Goal: Task Accomplishment & Management: Manage account settings

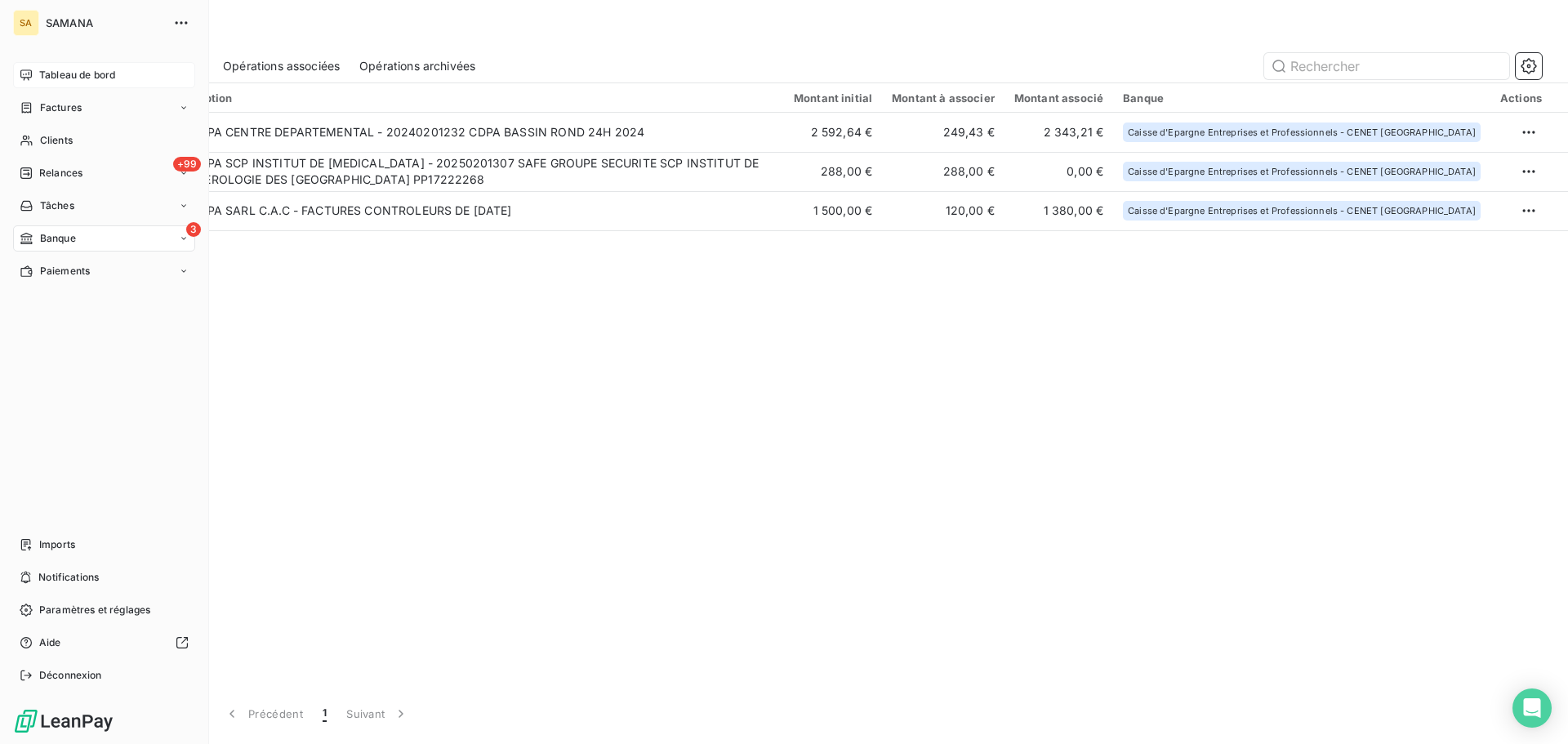
drag, startPoint x: 51, startPoint y: 75, endPoint x: 42, endPoint y: 68, distance: 11.4
click at [41, 69] on span "Tableau de bord" at bounding box center [77, 75] width 76 height 15
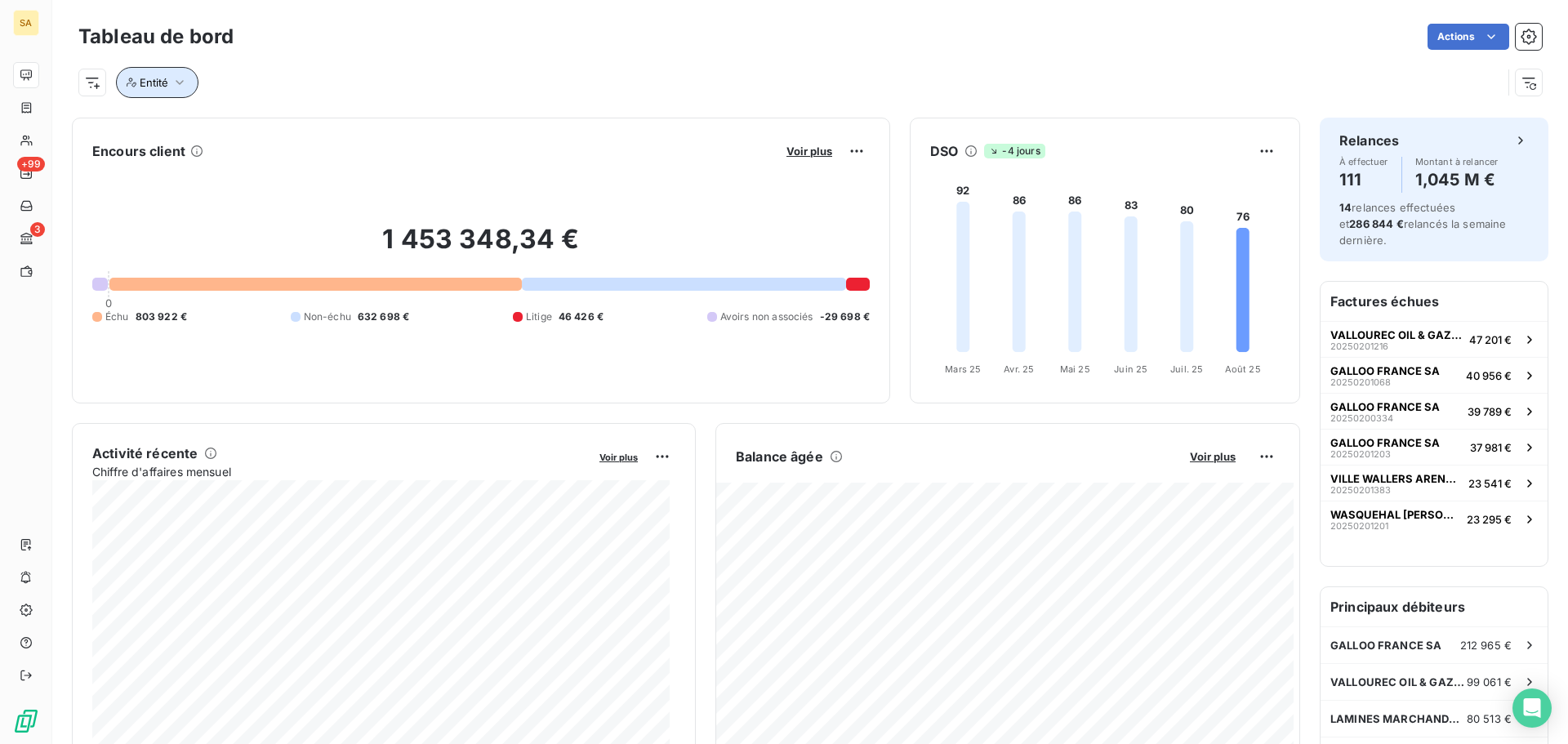
click at [181, 80] on icon "button" at bounding box center [180, 82] width 17 height 17
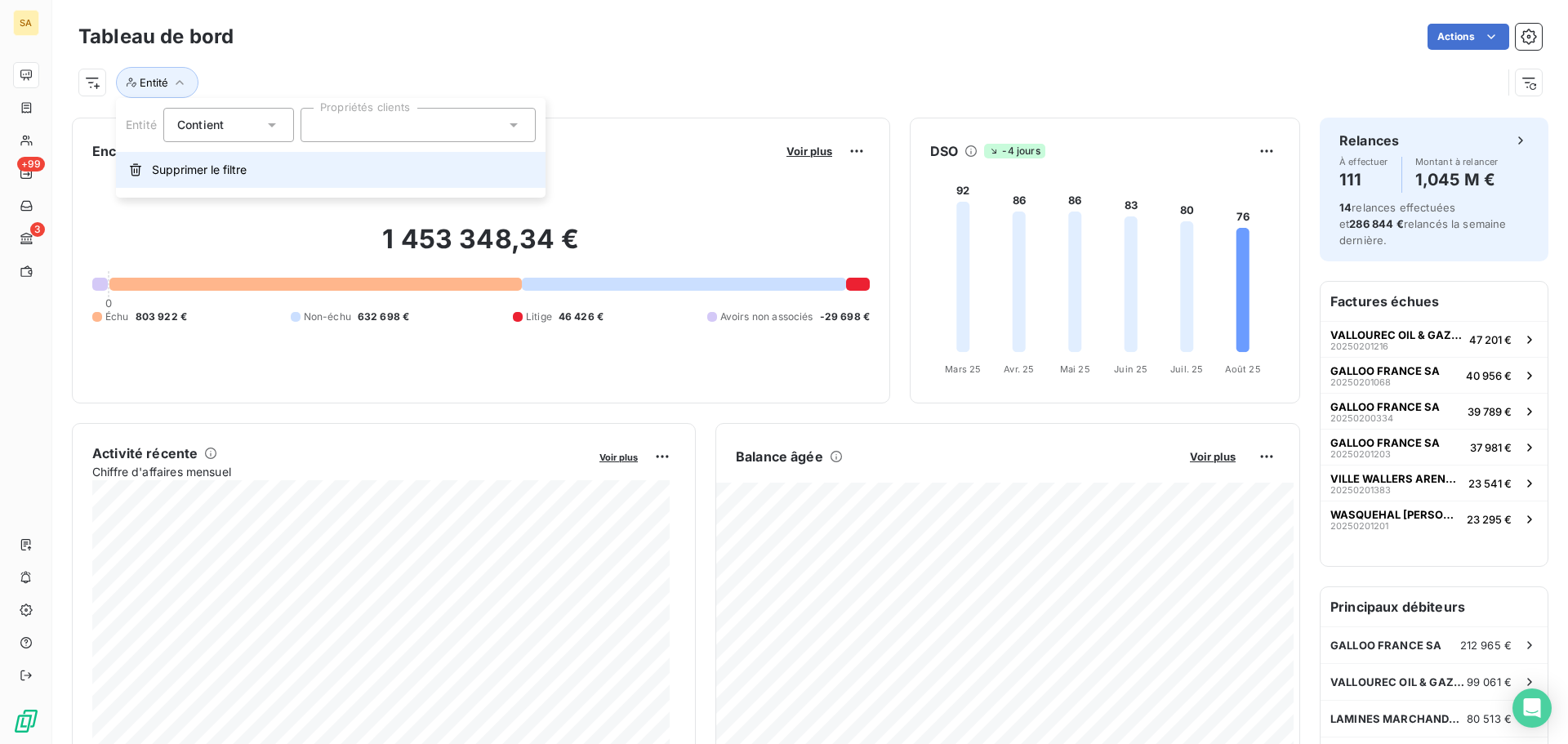
click at [240, 167] on span "Supprimer le filtre" at bounding box center [199, 170] width 95 height 17
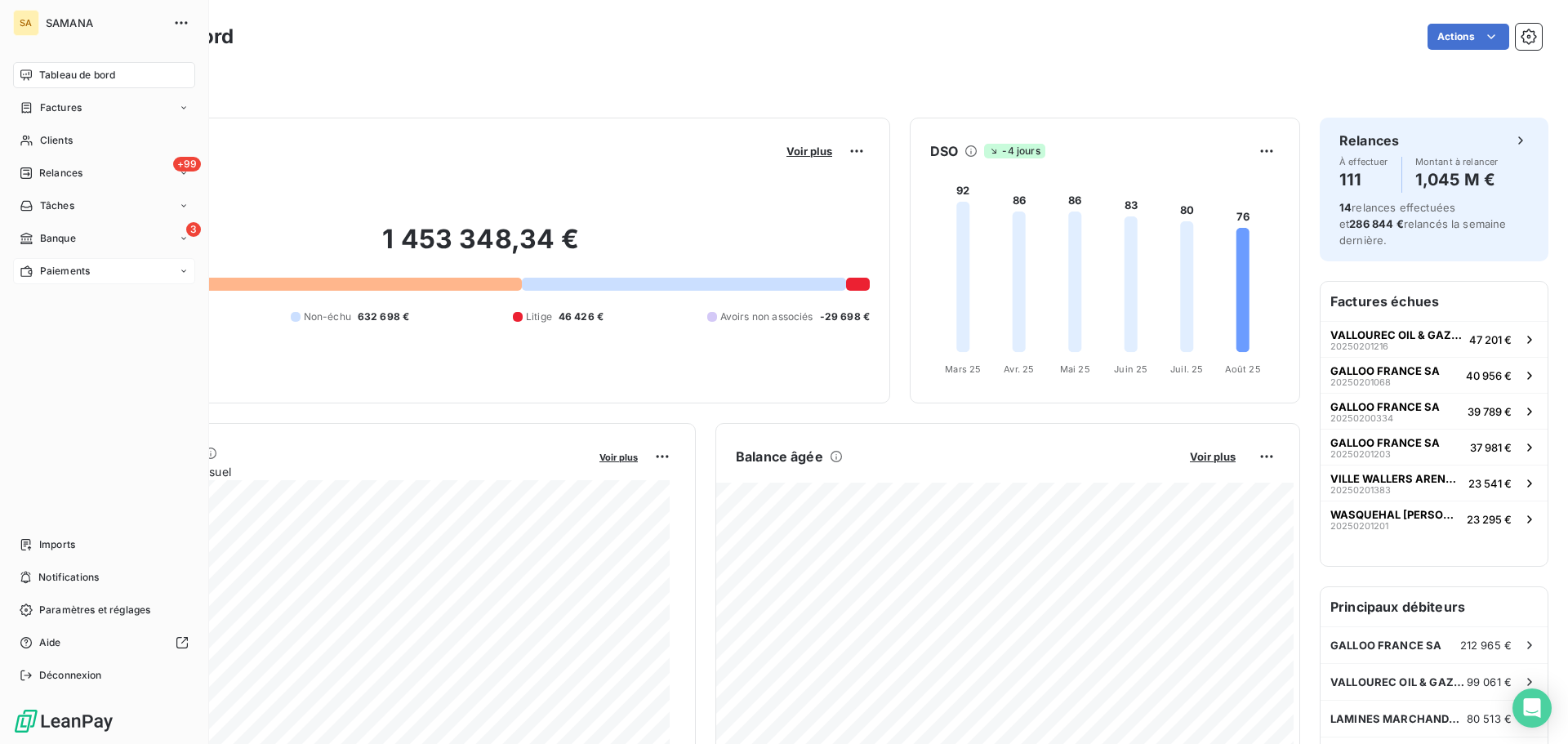
click at [36, 264] on div "Paiements" at bounding box center [55, 271] width 71 height 15
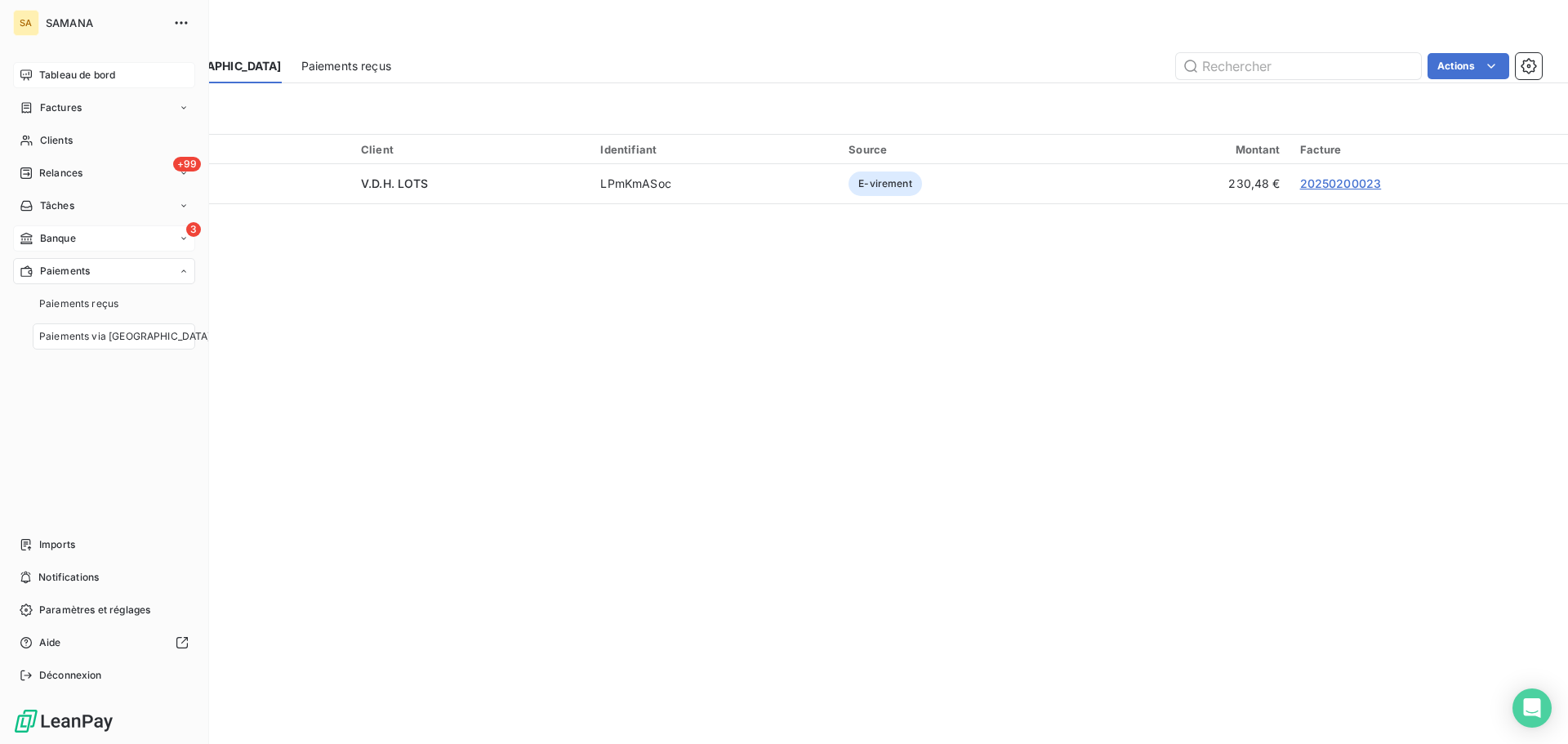
click at [44, 246] on div "3 Banque" at bounding box center [104, 239] width 183 height 27
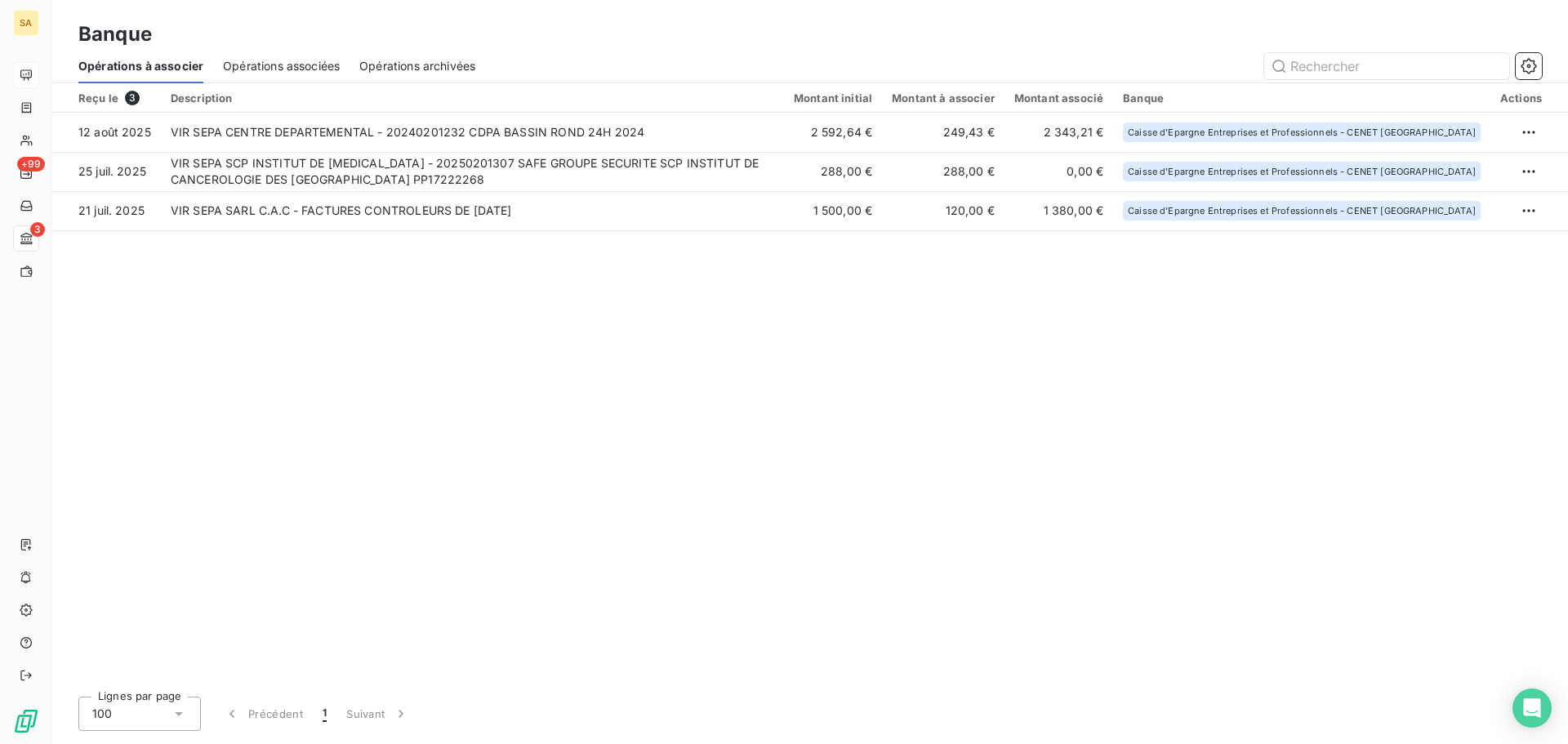
click at [297, 76] on div "Opérations associées" at bounding box center [281, 66] width 117 height 34
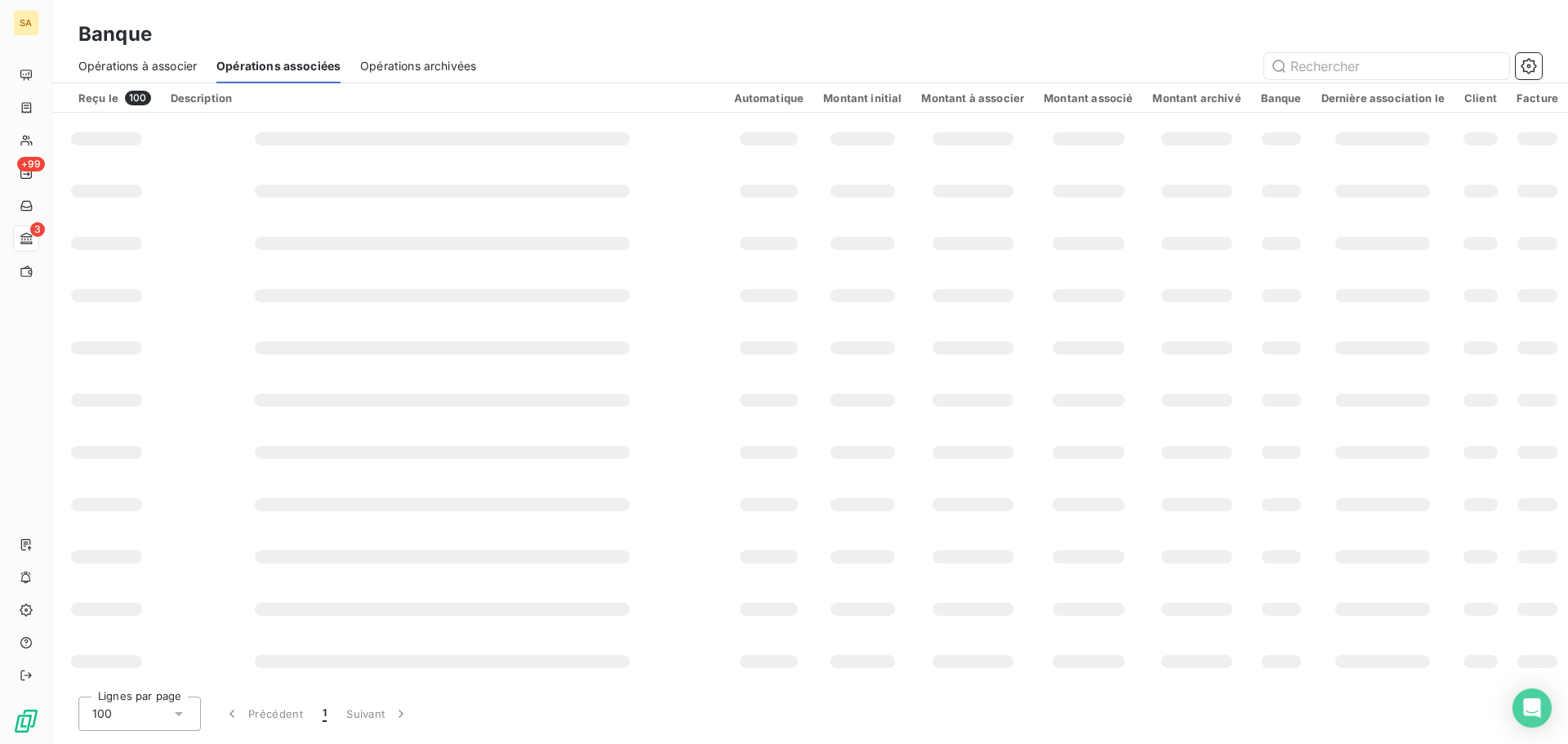
click at [163, 65] on span "Opérations à associer" at bounding box center [137, 66] width 119 height 17
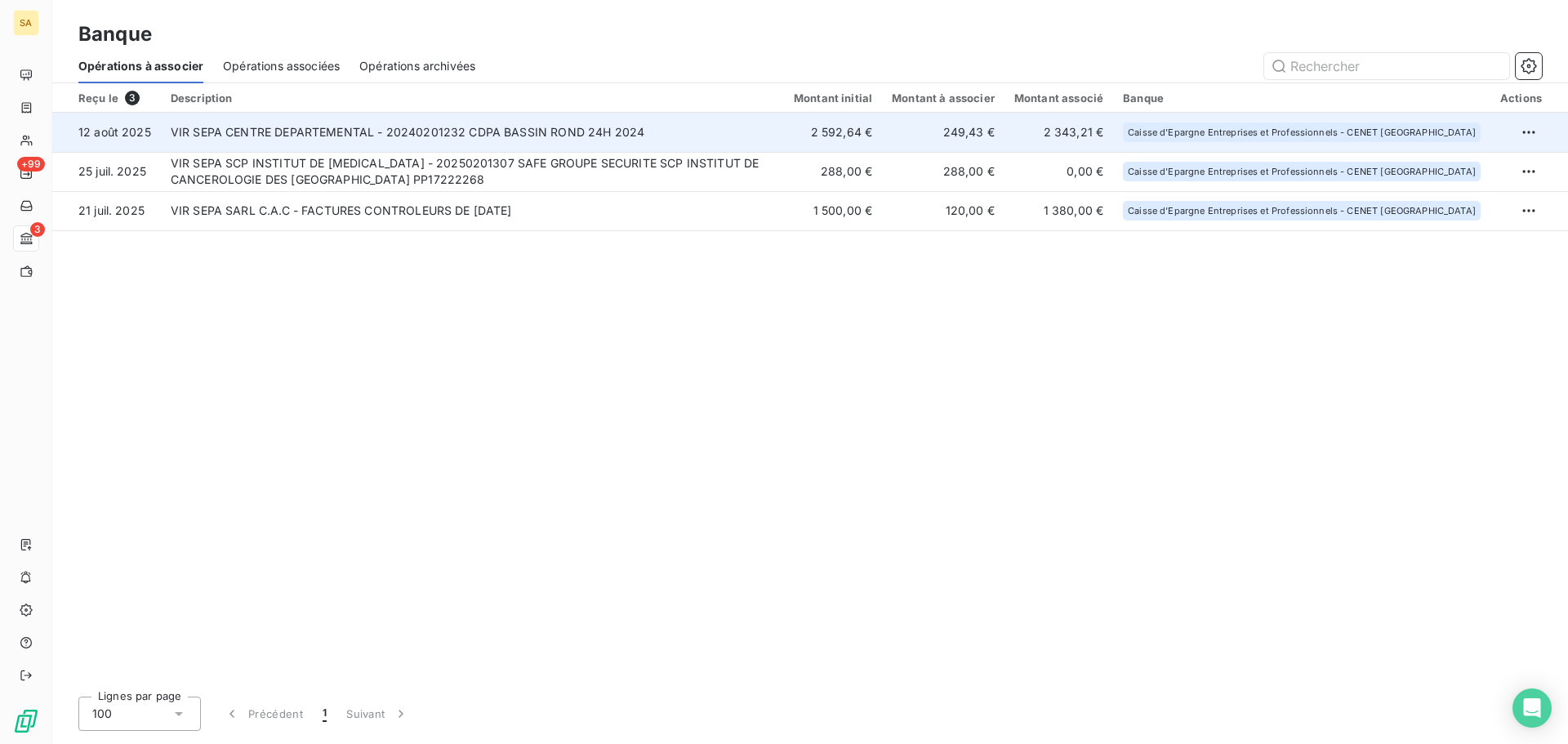
click at [367, 134] on td "VIR SEPA CENTRE DEPARTEMENTAL - 20240201232 CDPA BASSIN ROND 24H 2024" at bounding box center [472, 133] width 623 height 39
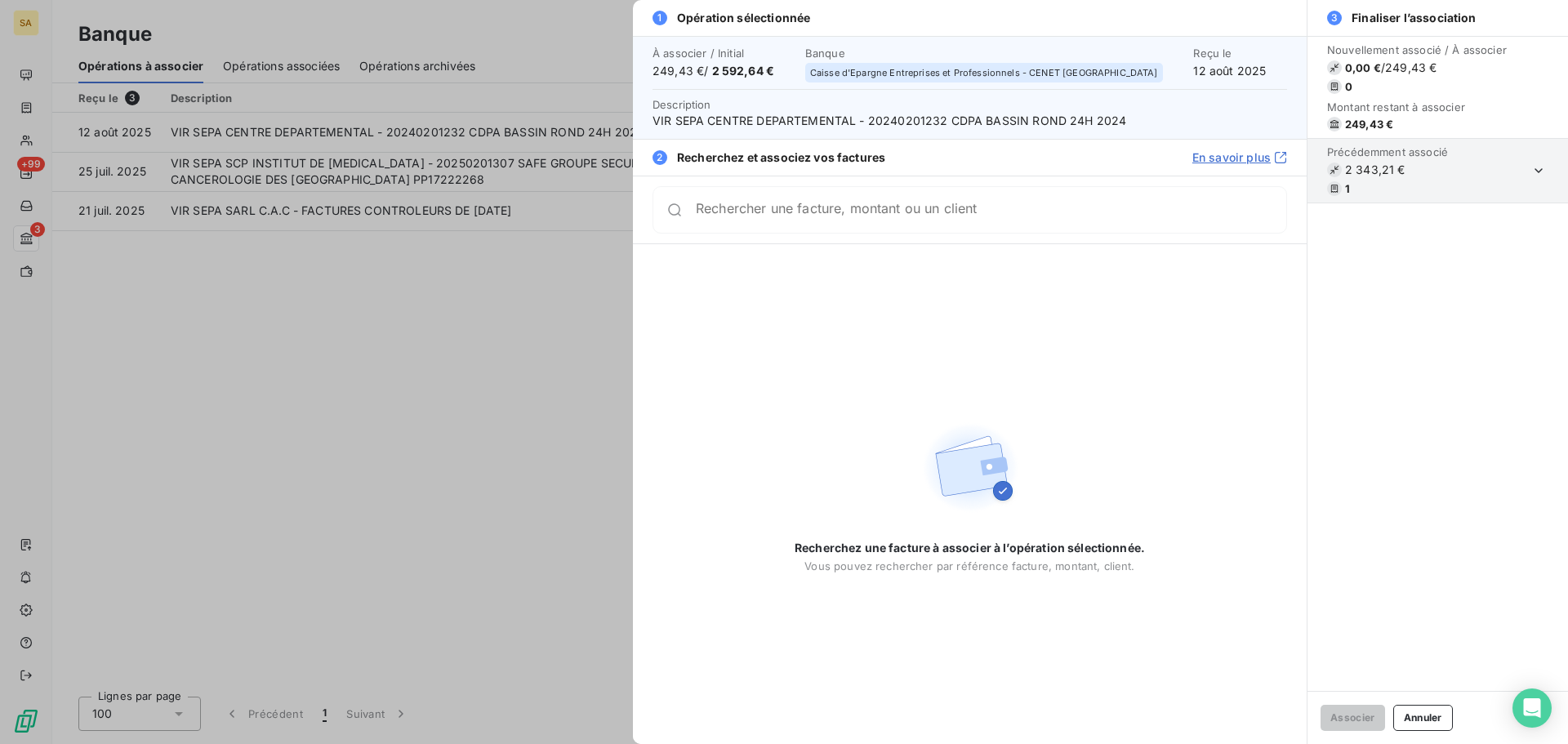
click at [412, 358] on div at bounding box center [784, 372] width 1568 height 744
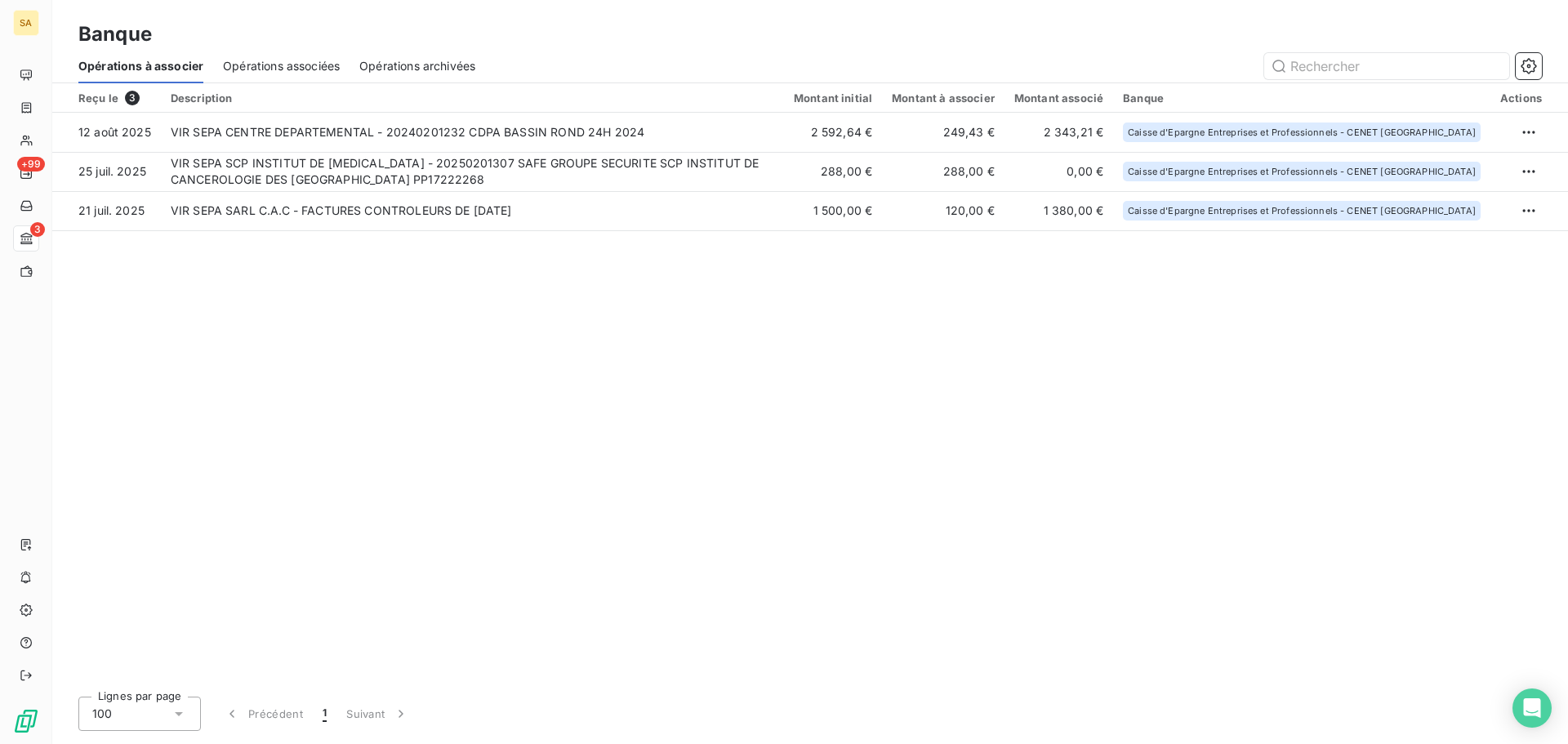
click at [295, 67] on span "Opérations associées" at bounding box center [281, 66] width 117 height 17
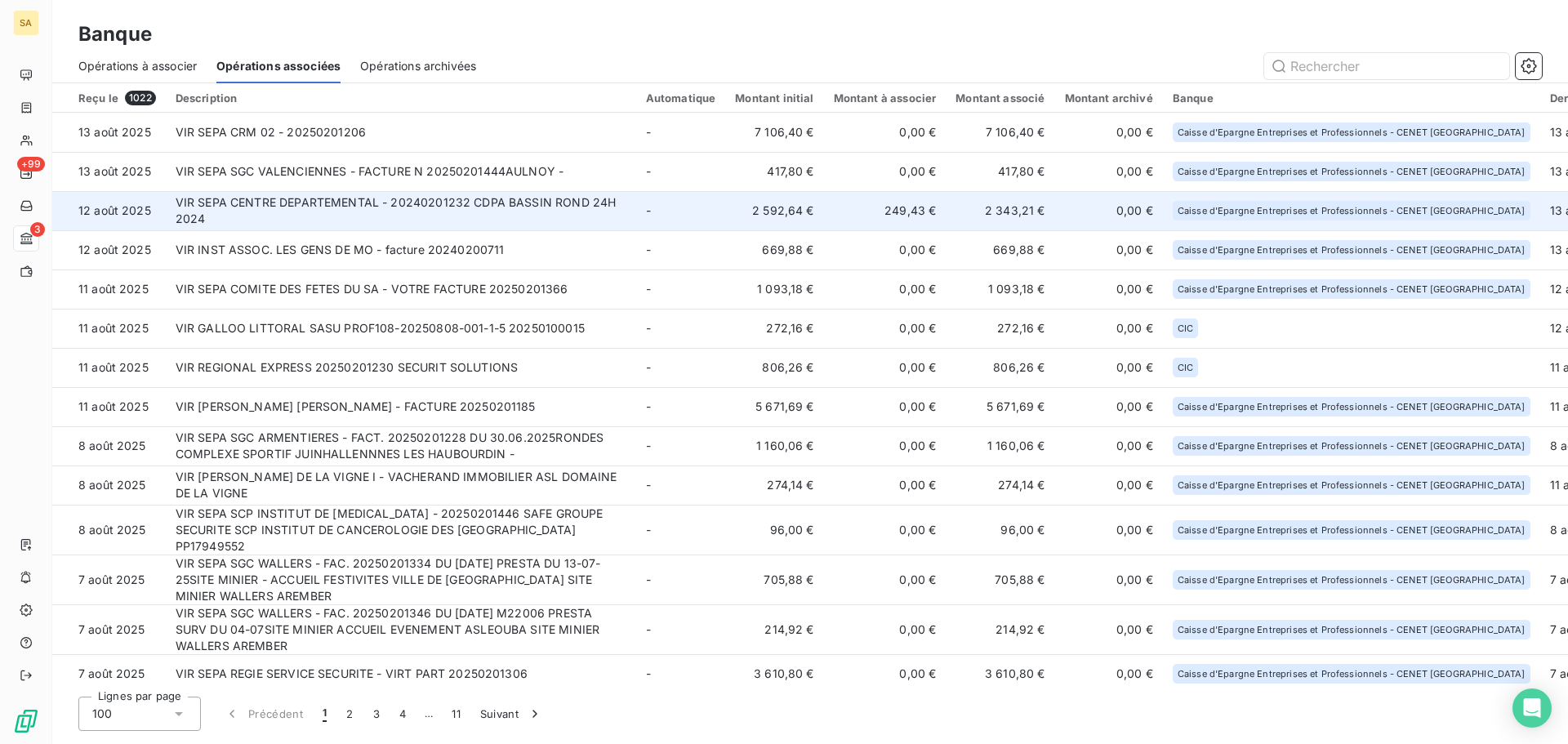
click at [295, 197] on td "VIR SEPA CENTRE DEPARTEMENTAL - 20240201232 CDPA BASSIN ROND 24H 2024" at bounding box center [401, 211] width 471 height 39
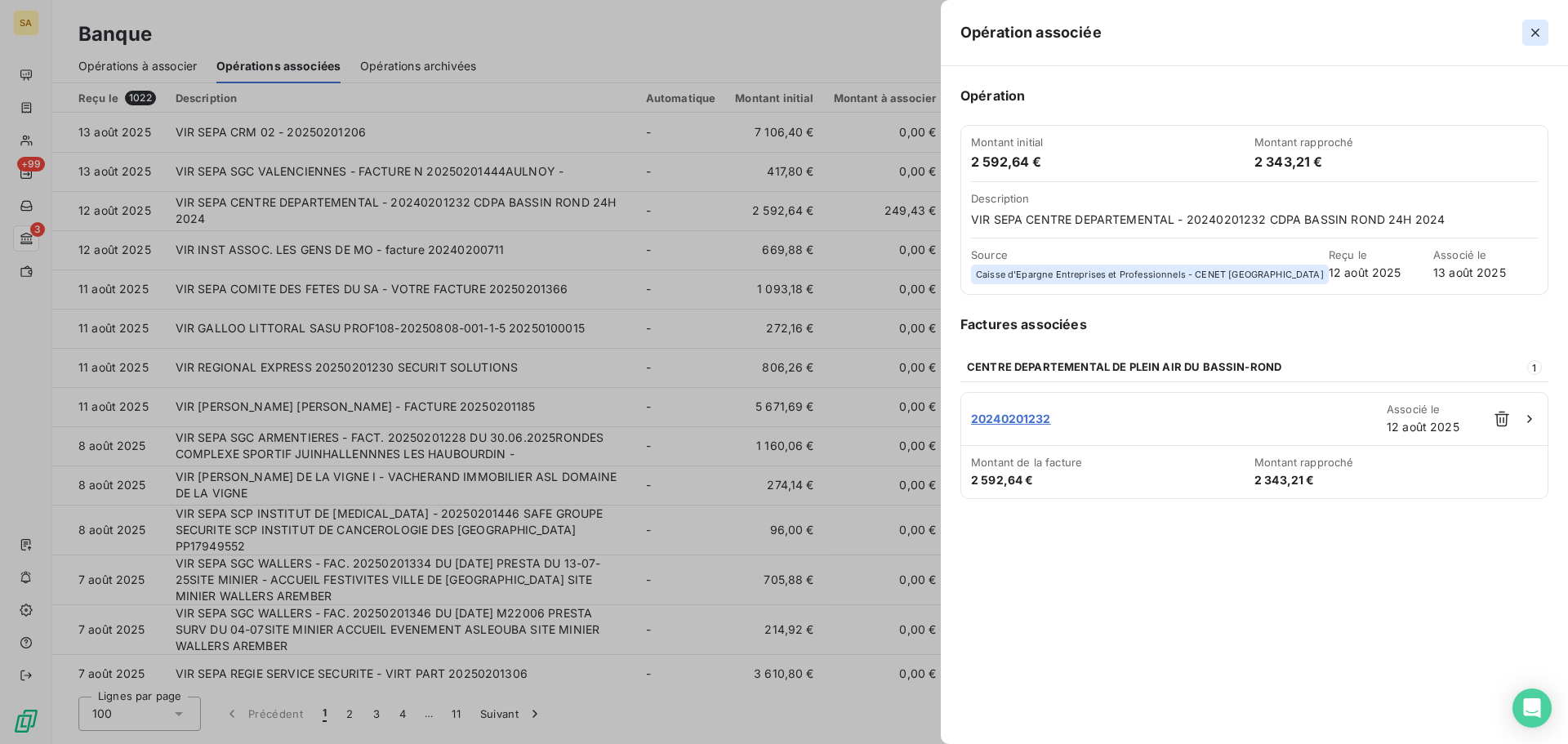
click at [1535, 33] on icon "button" at bounding box center [1536, 32] width 8 height 8
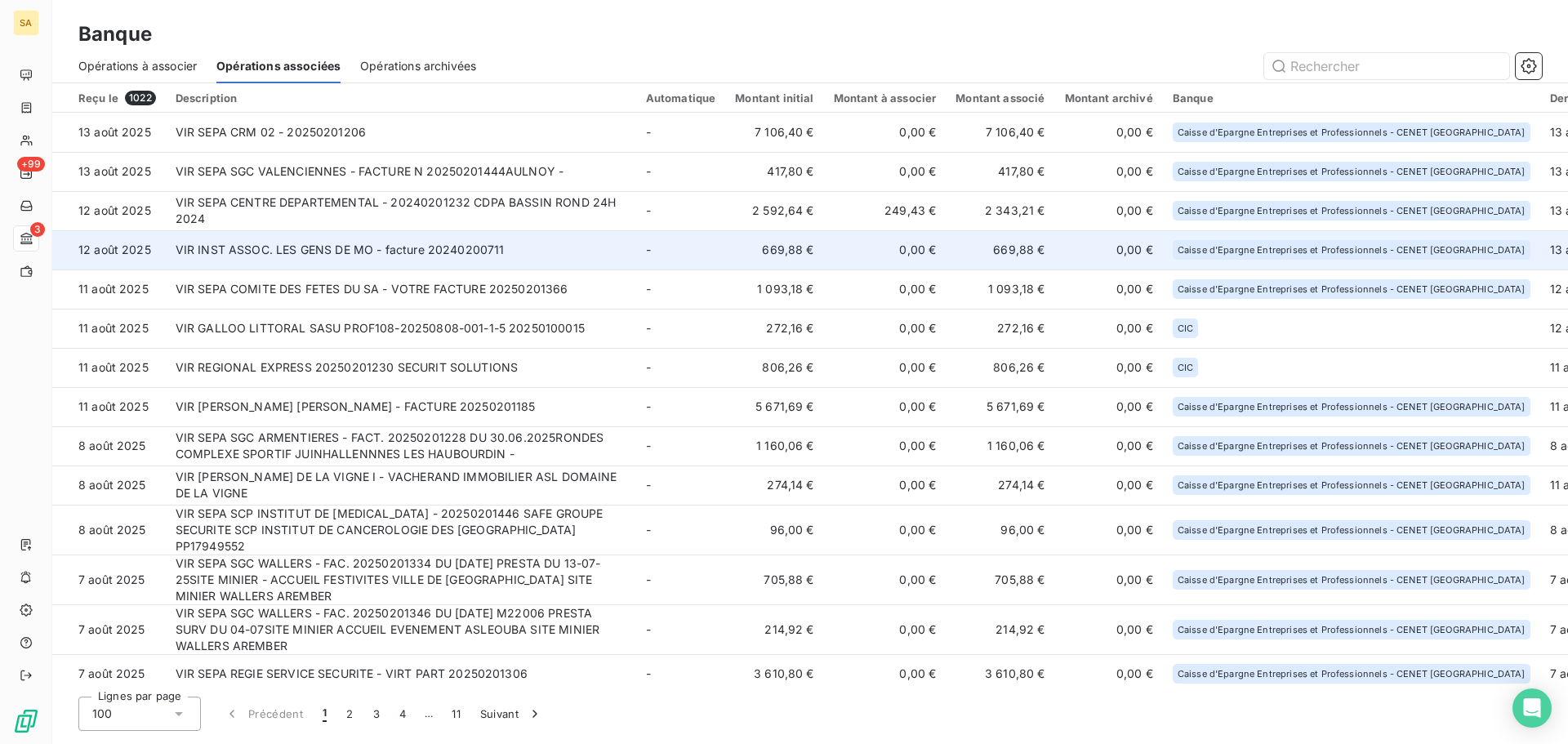
click at [499, 241] on td "VIR INST ASSOC. LES GENS DE MO - facture 20240200711" at bounding box center [401, 250] width 471 height 39
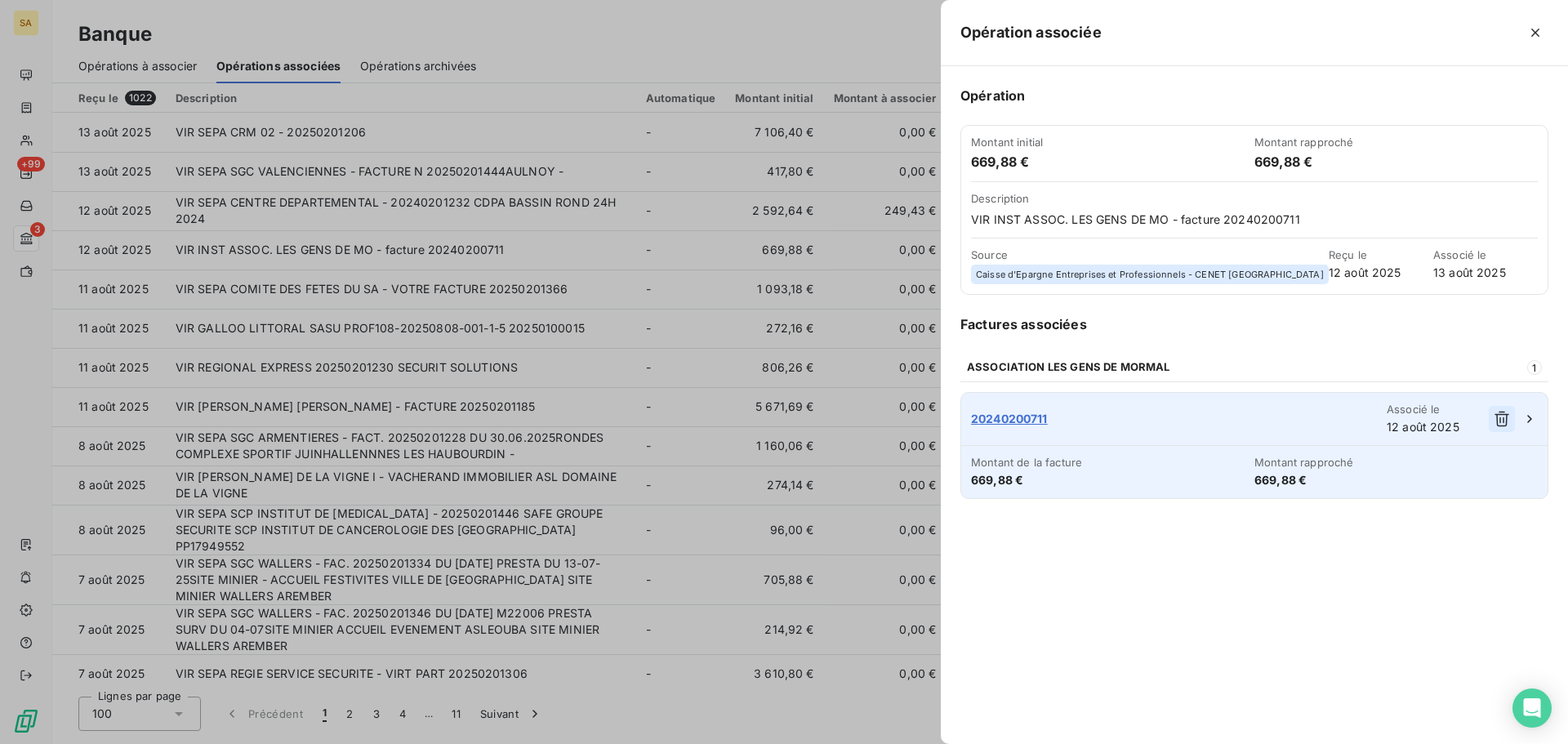
click at [1504, 421] on icon "button" at bounding box center [1502, 419] width 17 height 17
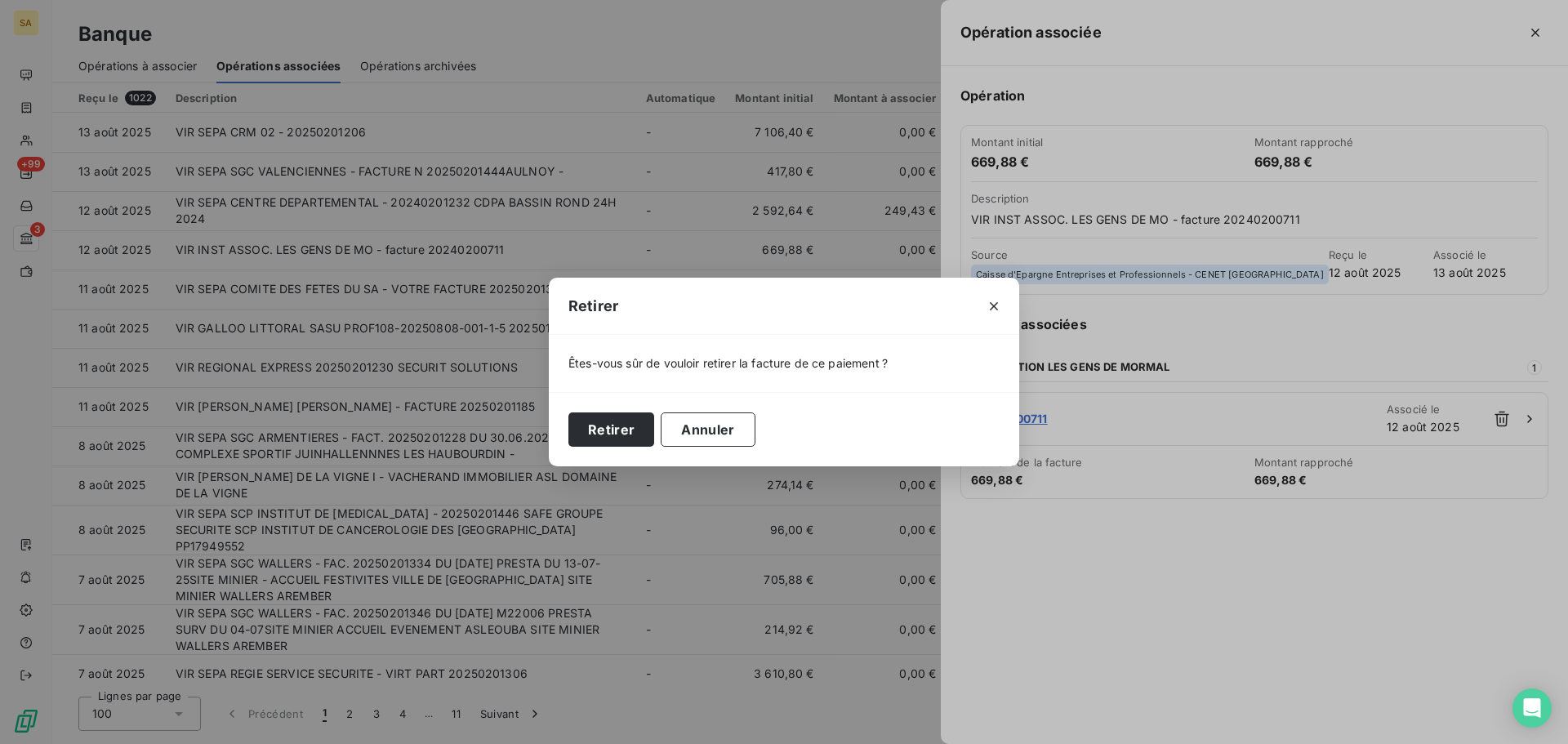
click at [653, 432] on div "Retirer Annuler" at bounding box center [784, 430] width 471 height 75
click at [637, 432] on button "Retirer" at bounding box center [610, 429] width 85 height 34
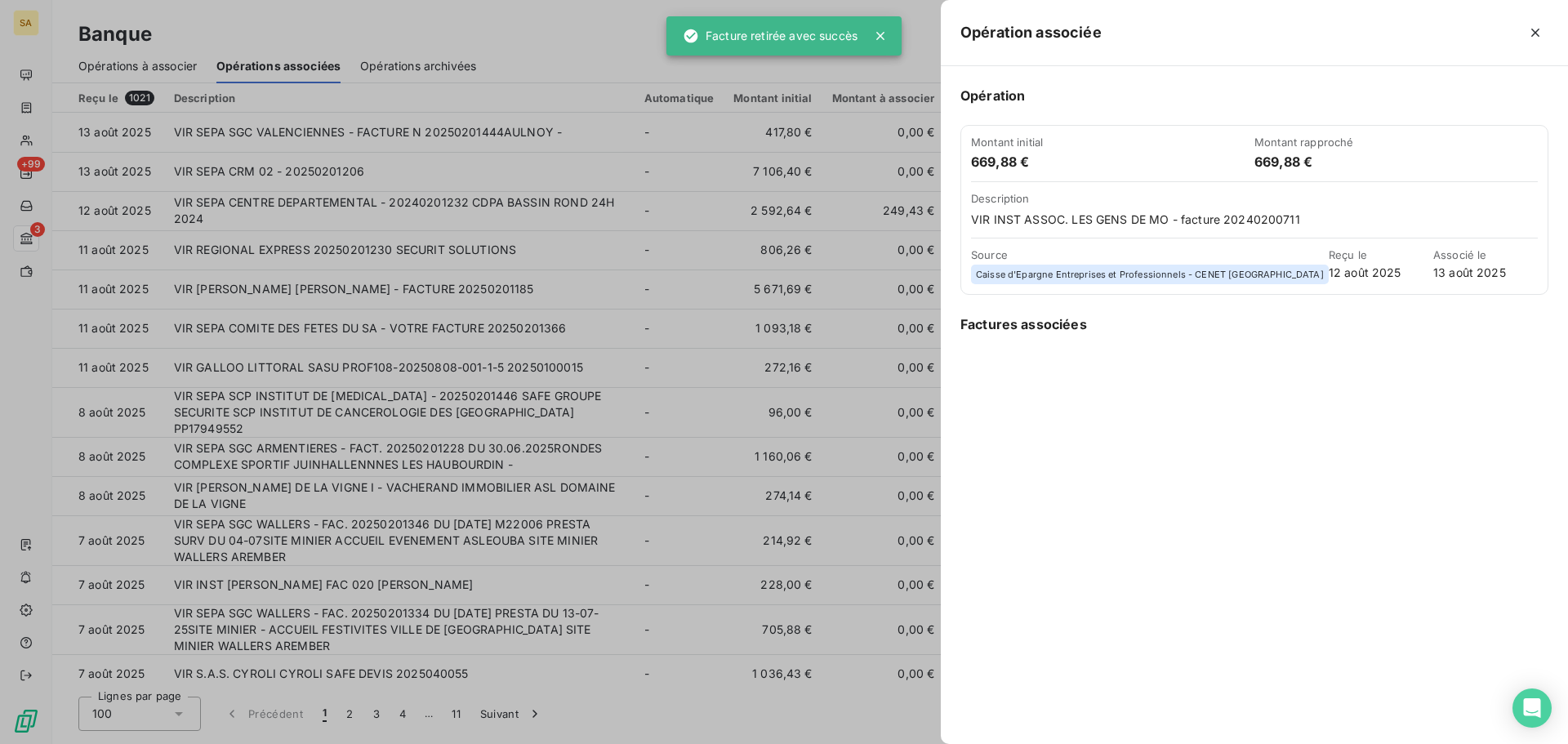
click at [28, 238] on div at bounding box center [784, 372] width 1568 height 744
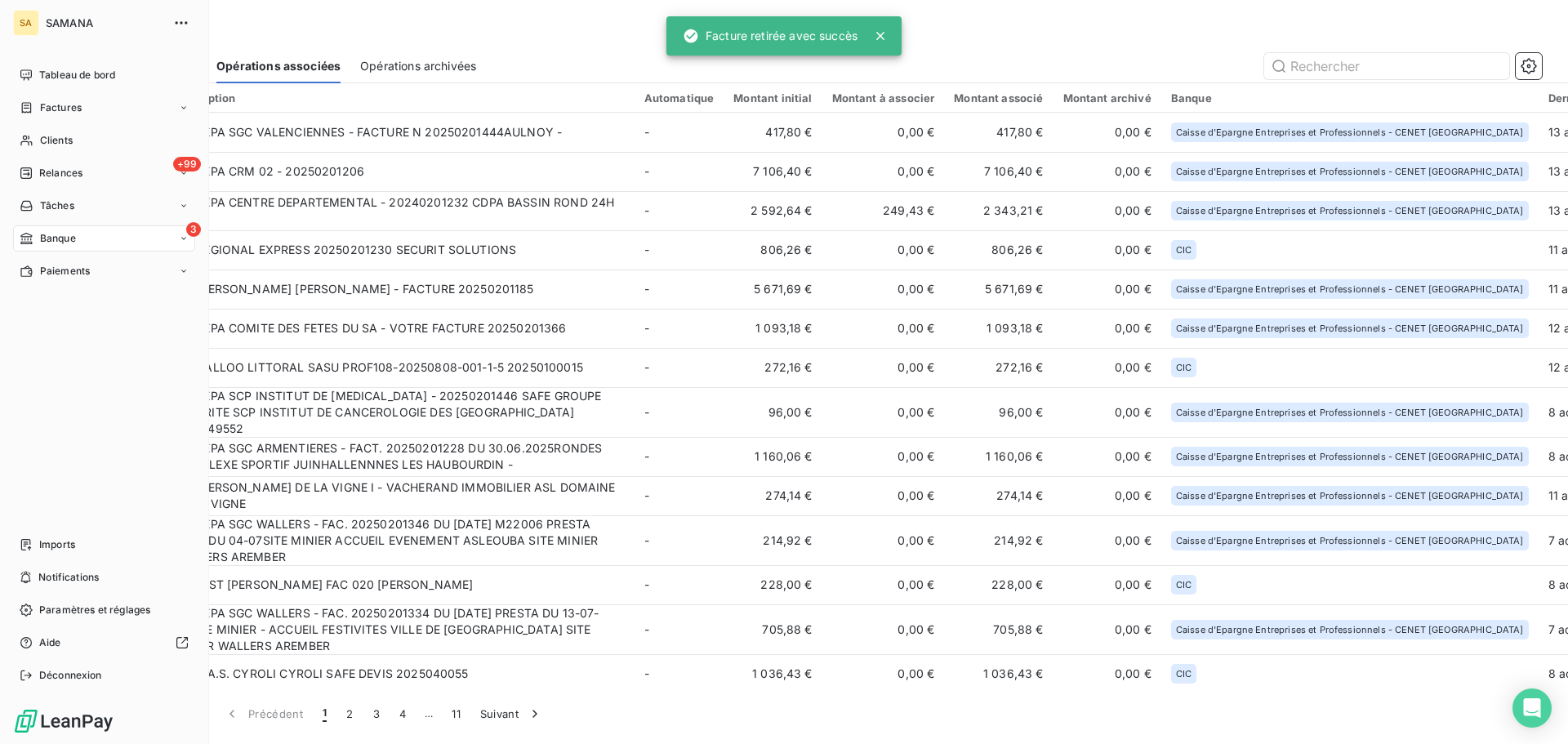
click at [41, 239] on span "Banque" at bounding box center [58, 239] width 36 height 15
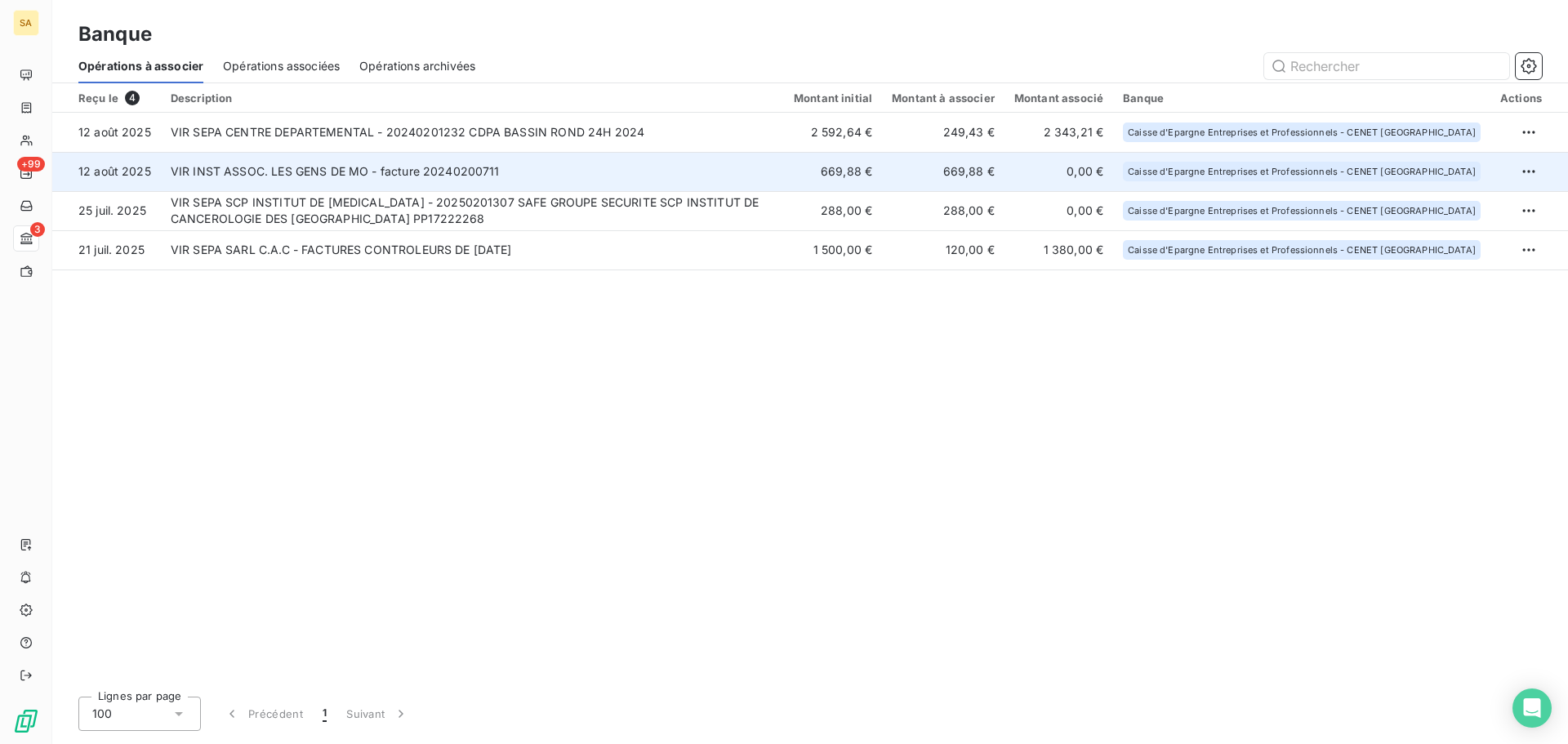
click at [258, 178] on td "VIR INST ASSOC. LES GENS DE MO - facture 20240200711" at bounding box center [472, 172] width 623 height 39
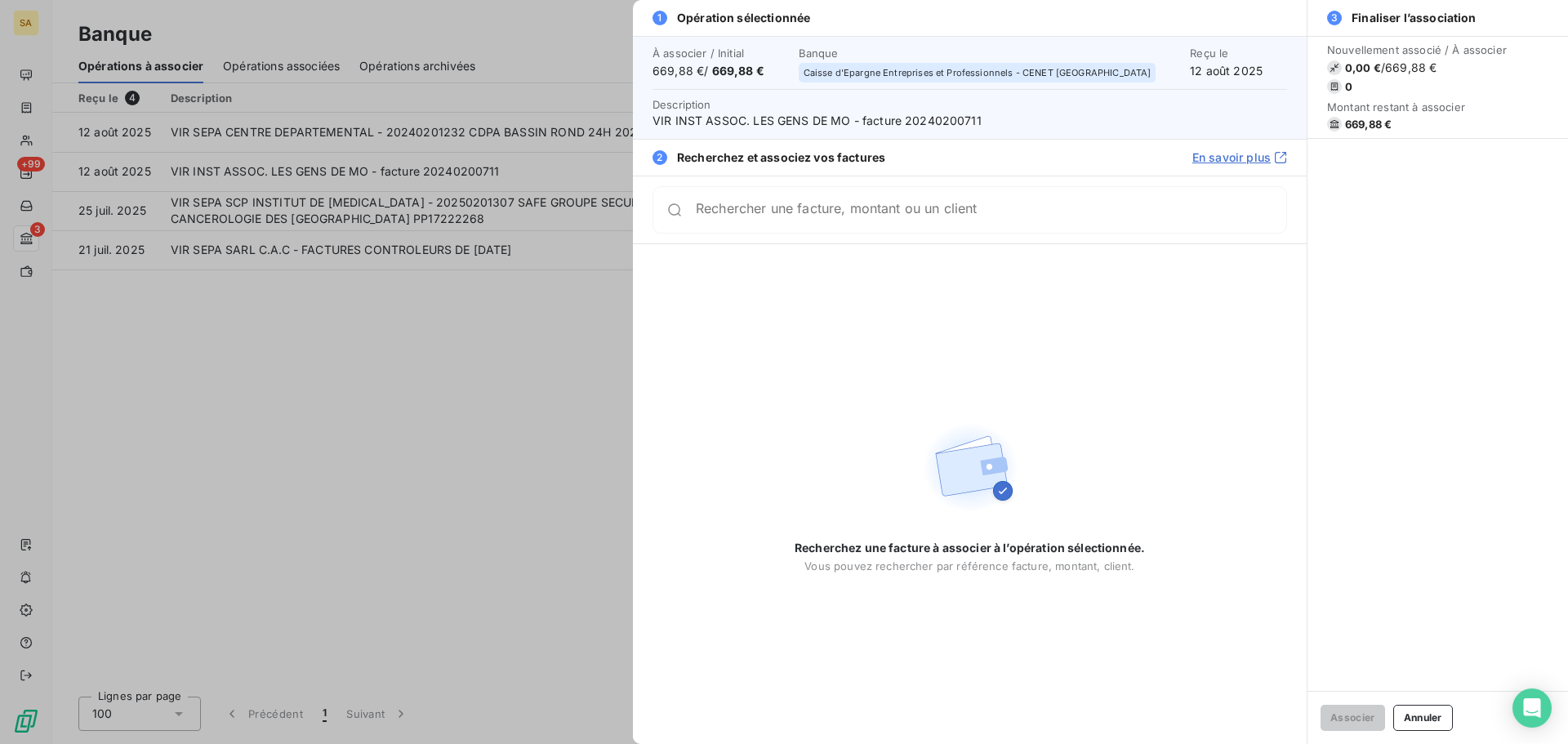
click at [963, 214] on input "Rechercher une facture, montant ou un client" at bounding box center [991, 210] width 591 height 17
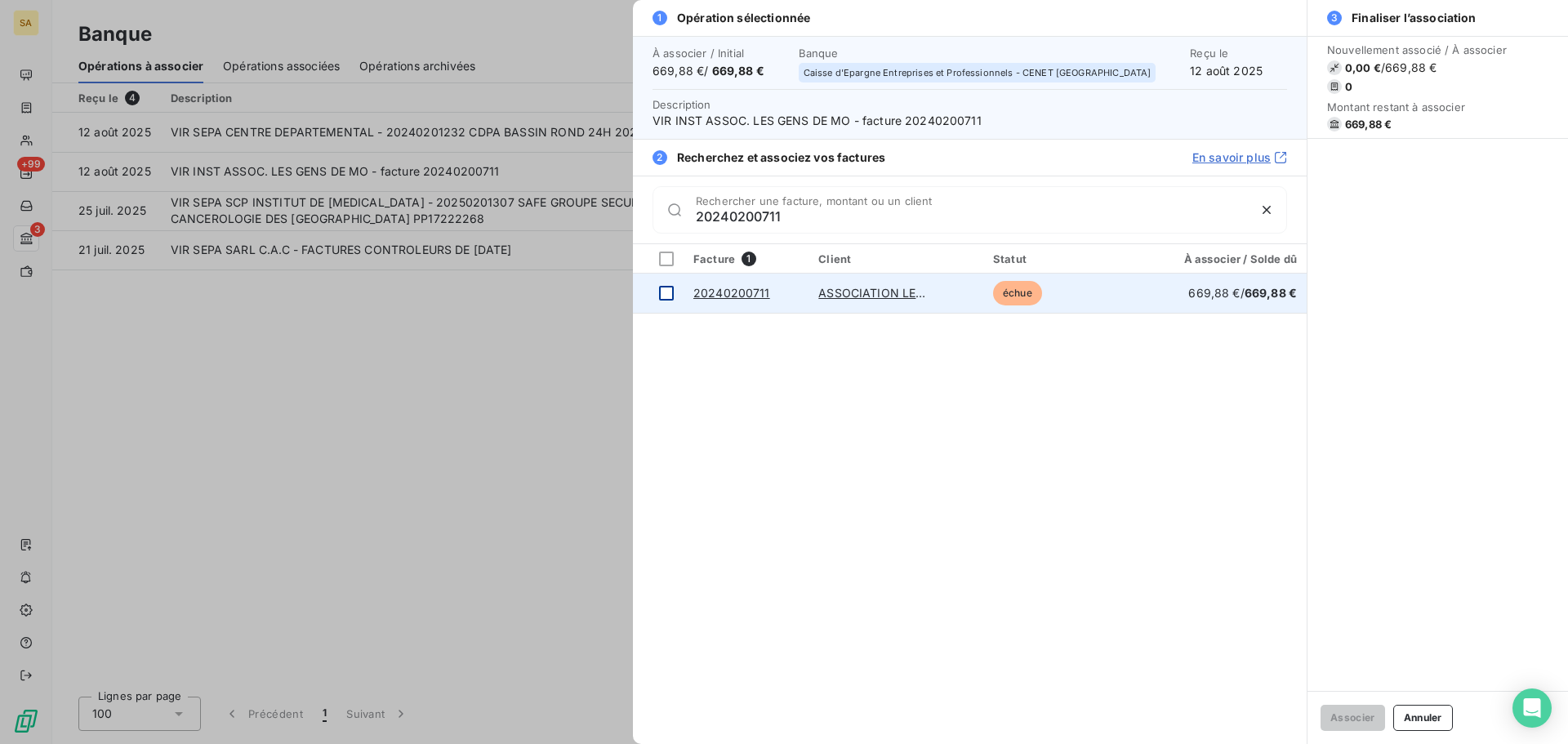
type input "20240200711"
click at [664, 292] on div at bounding box center [666, 292] width 15 height 15
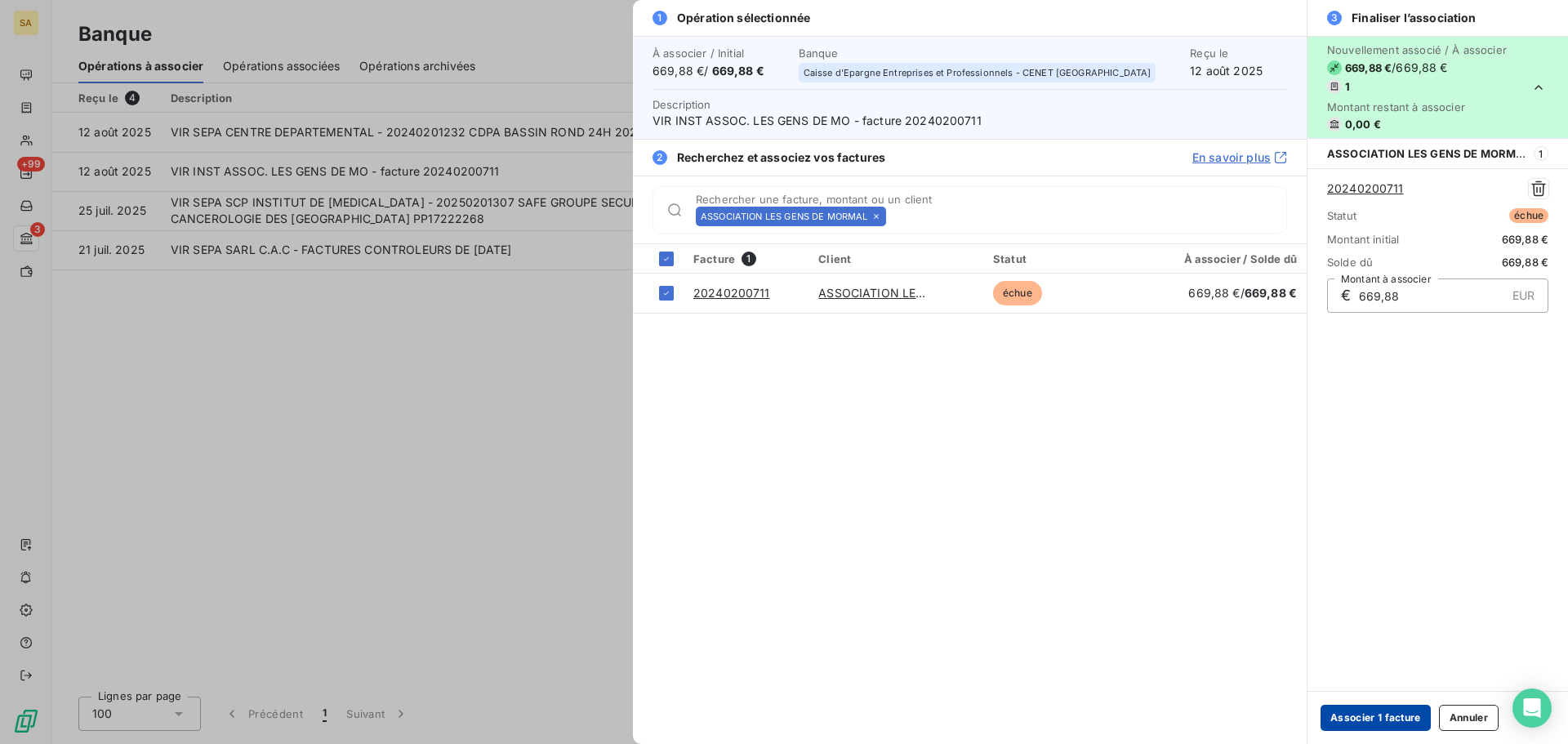
click at [1333, 715] on button "Associer 1 facture" at bounding box center [1376, 717] width 110 height 27
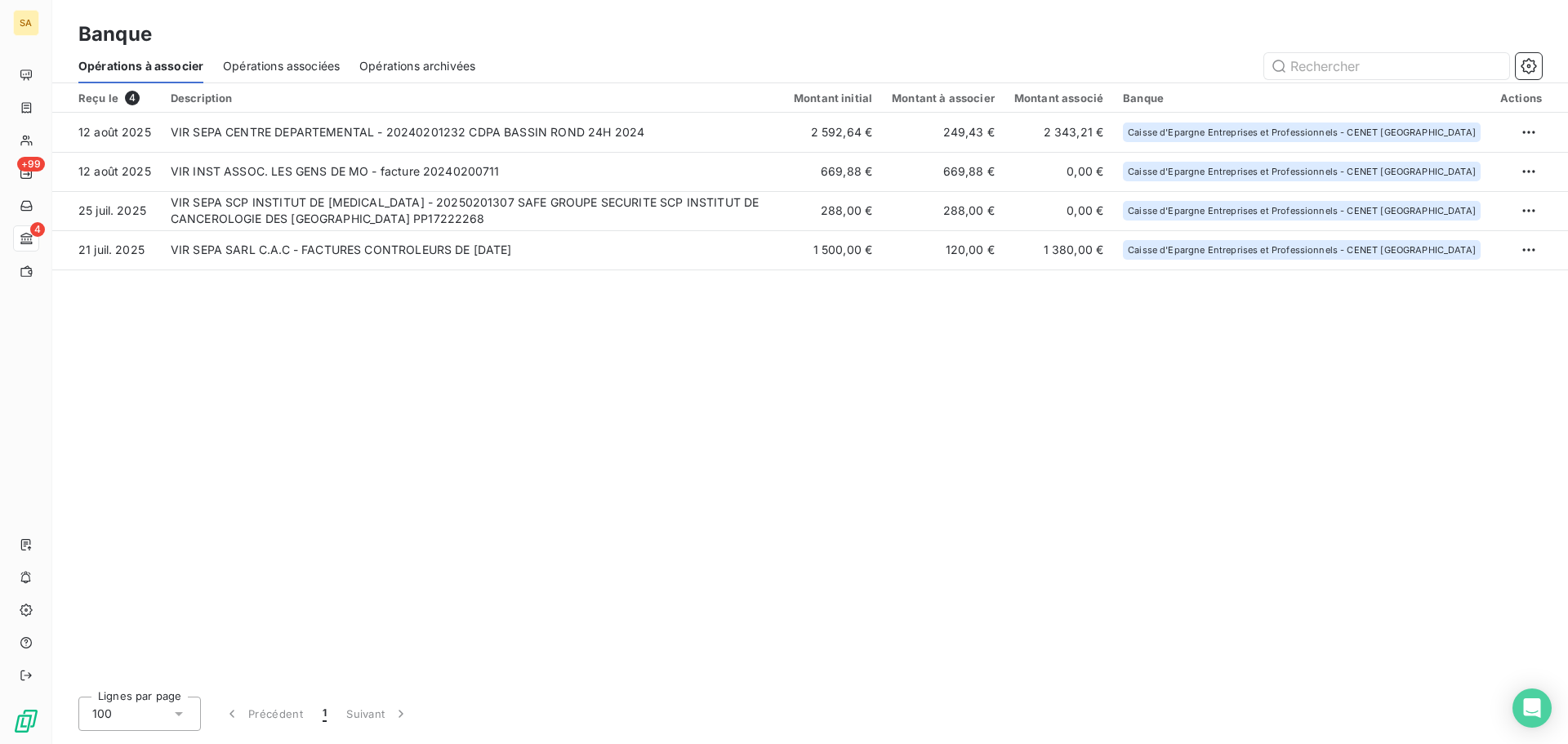
click at [293, 66] on span "Opérations associées" at bounding box center [281, 66] width 117 height 17
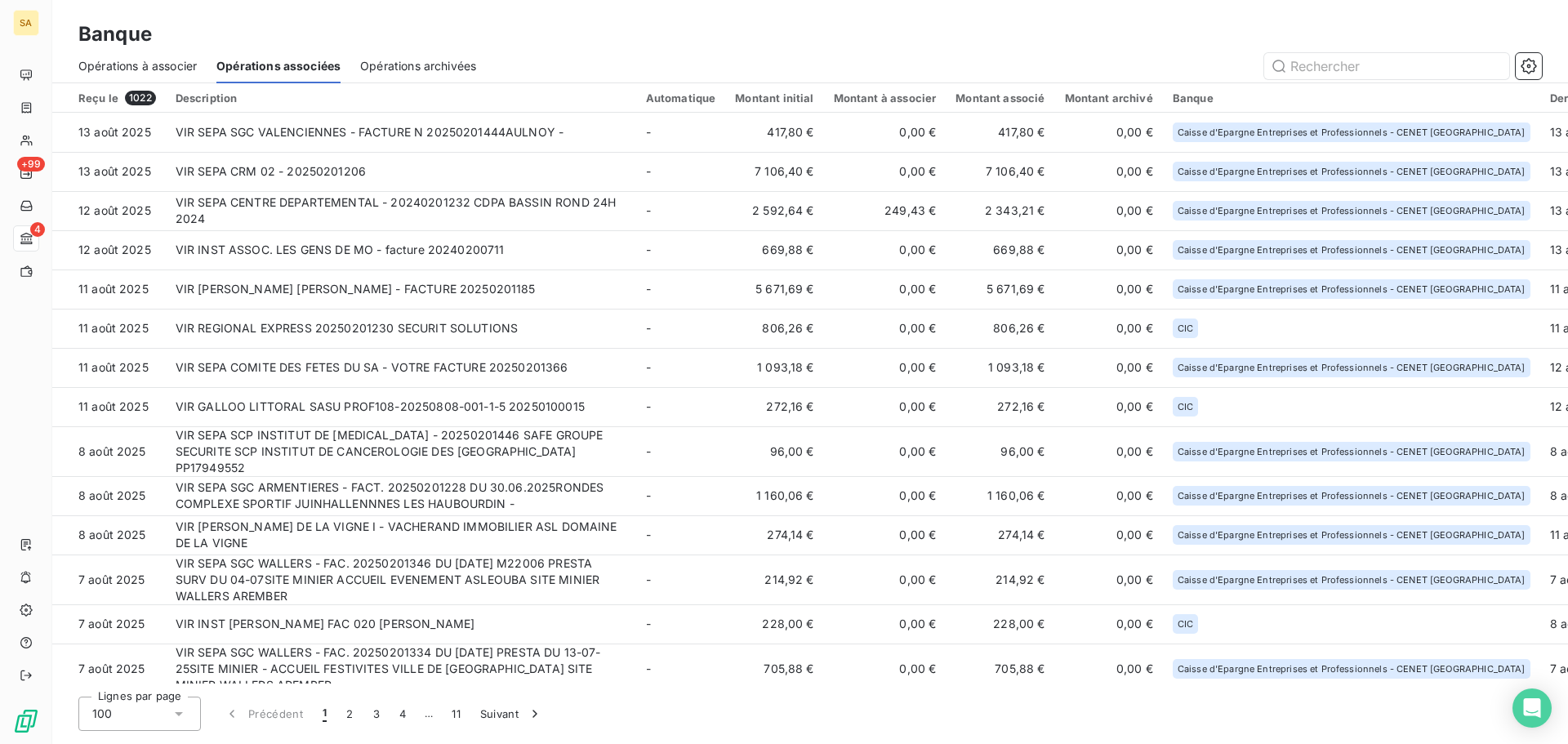
click at [403, 61] on span "Opérations archivées" at bounding box center [418, 66] width 116 height 17
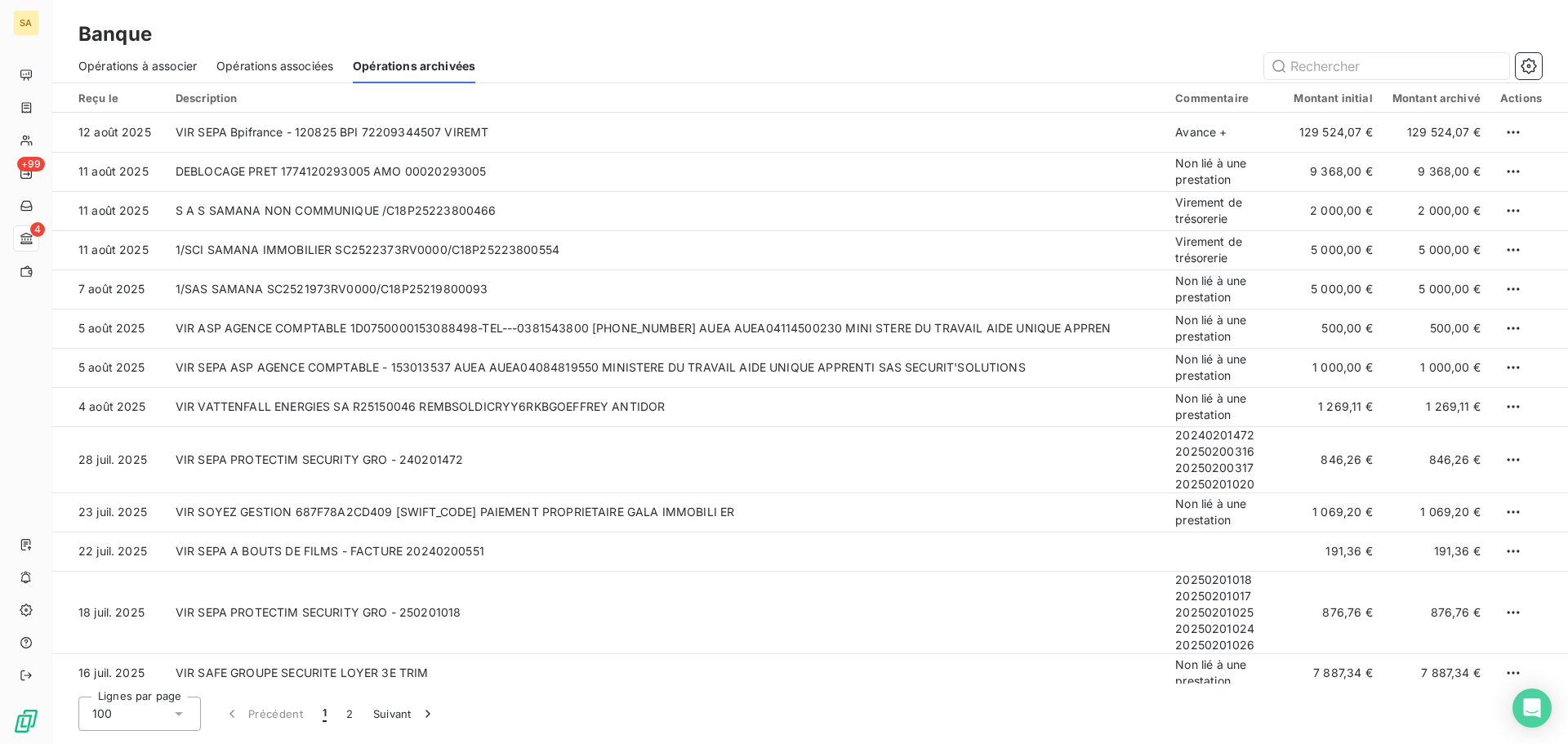
click at [173, 65] on span "Opérations à associer" at bounding box center [137, 66] width 119 height 17
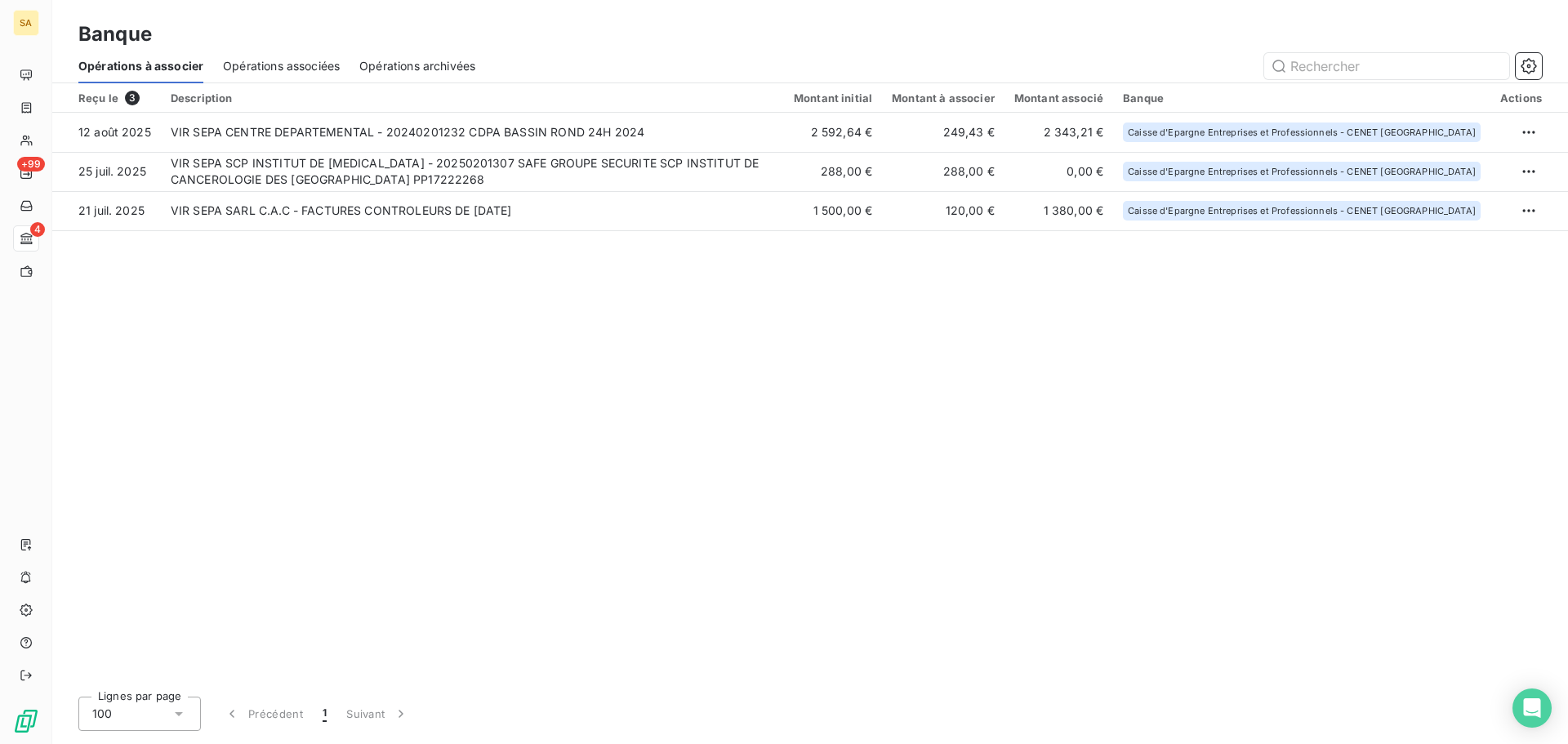
click at [383, 67] on span "Opérations archivées" at bounding box center [417, 66] width 116 height 17
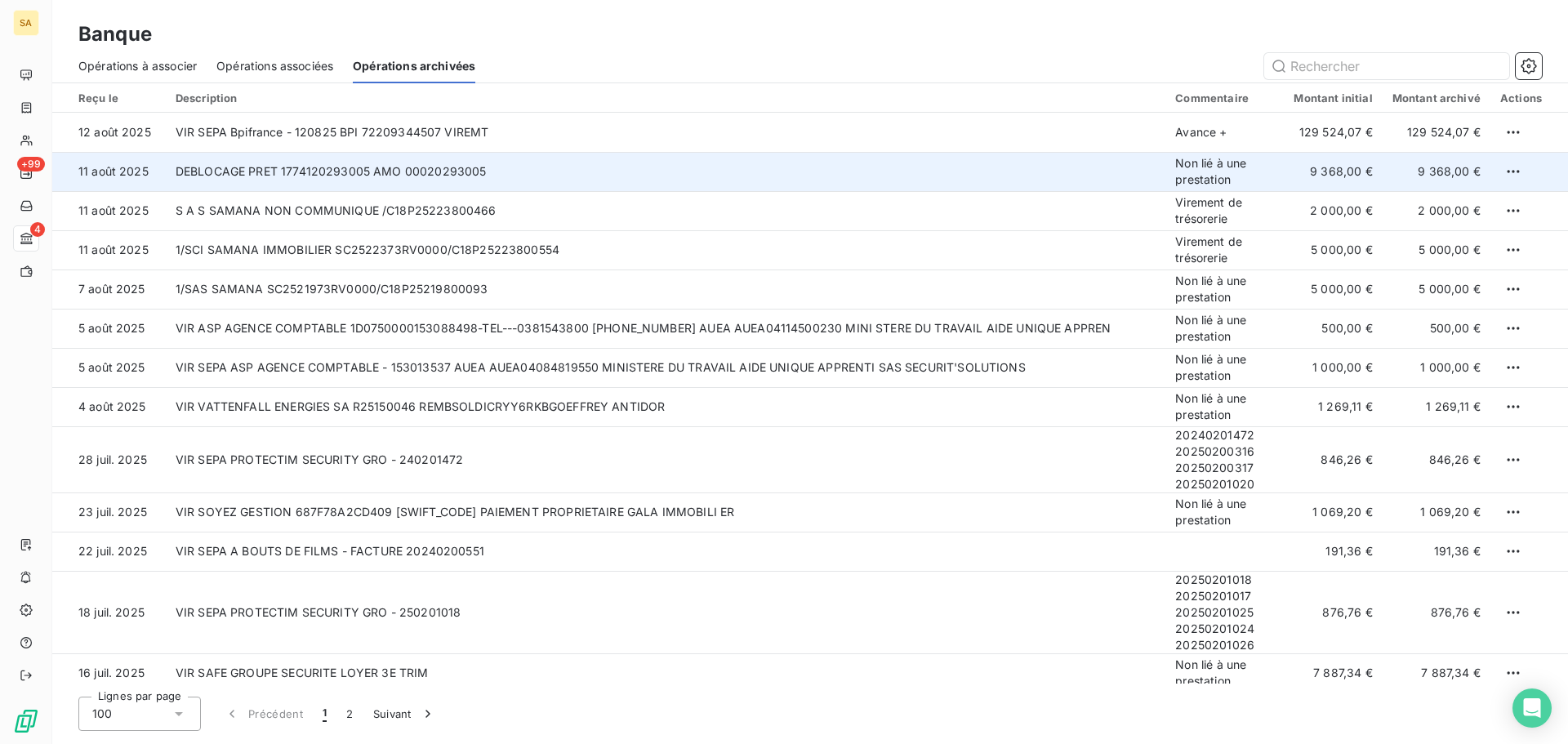
click at [461, 174] on td "DEBLOCAGE PRET 1774120293005 AMO 00020293005" at bounding box center [666, 172] width 1001 height 39
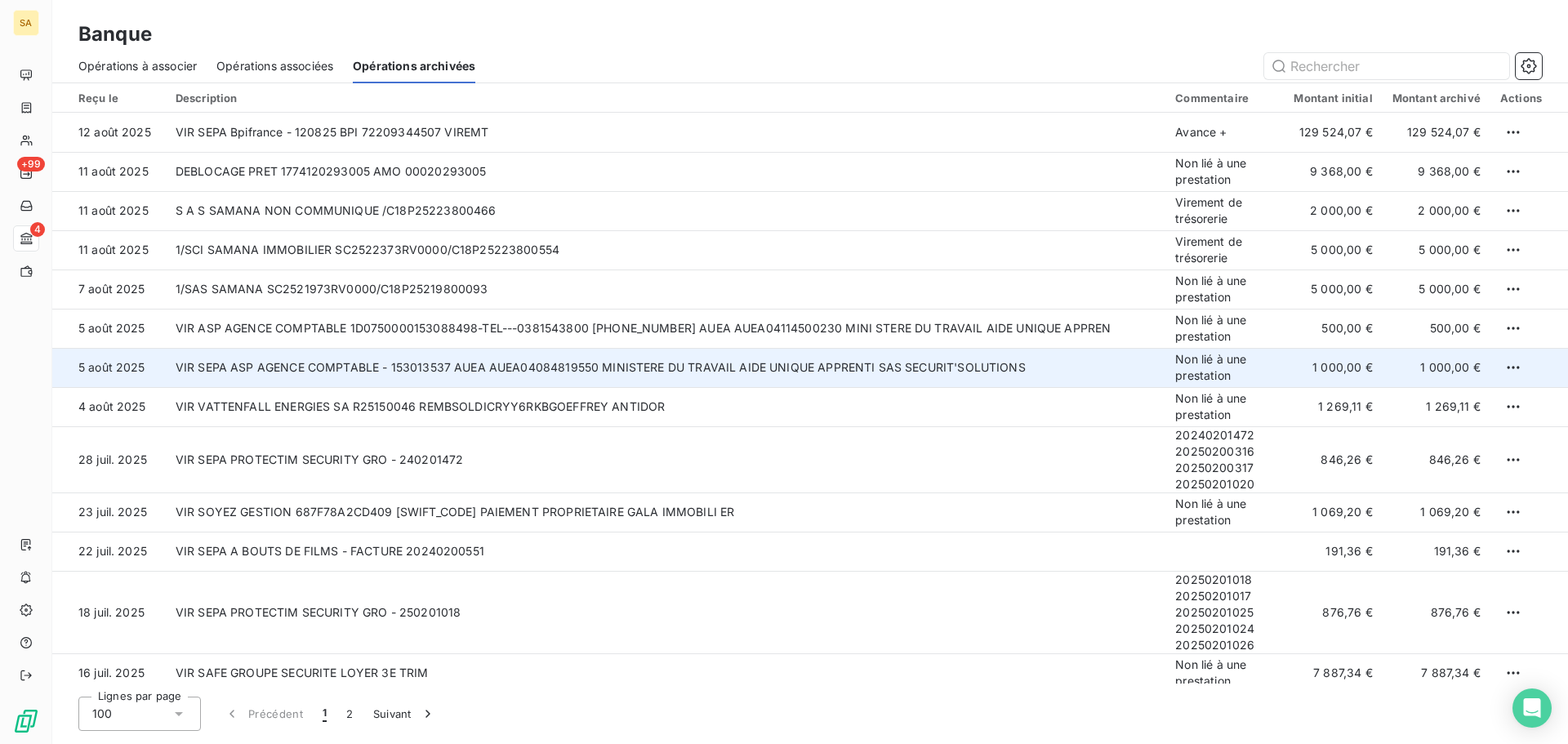
scroll to position [81, 0]
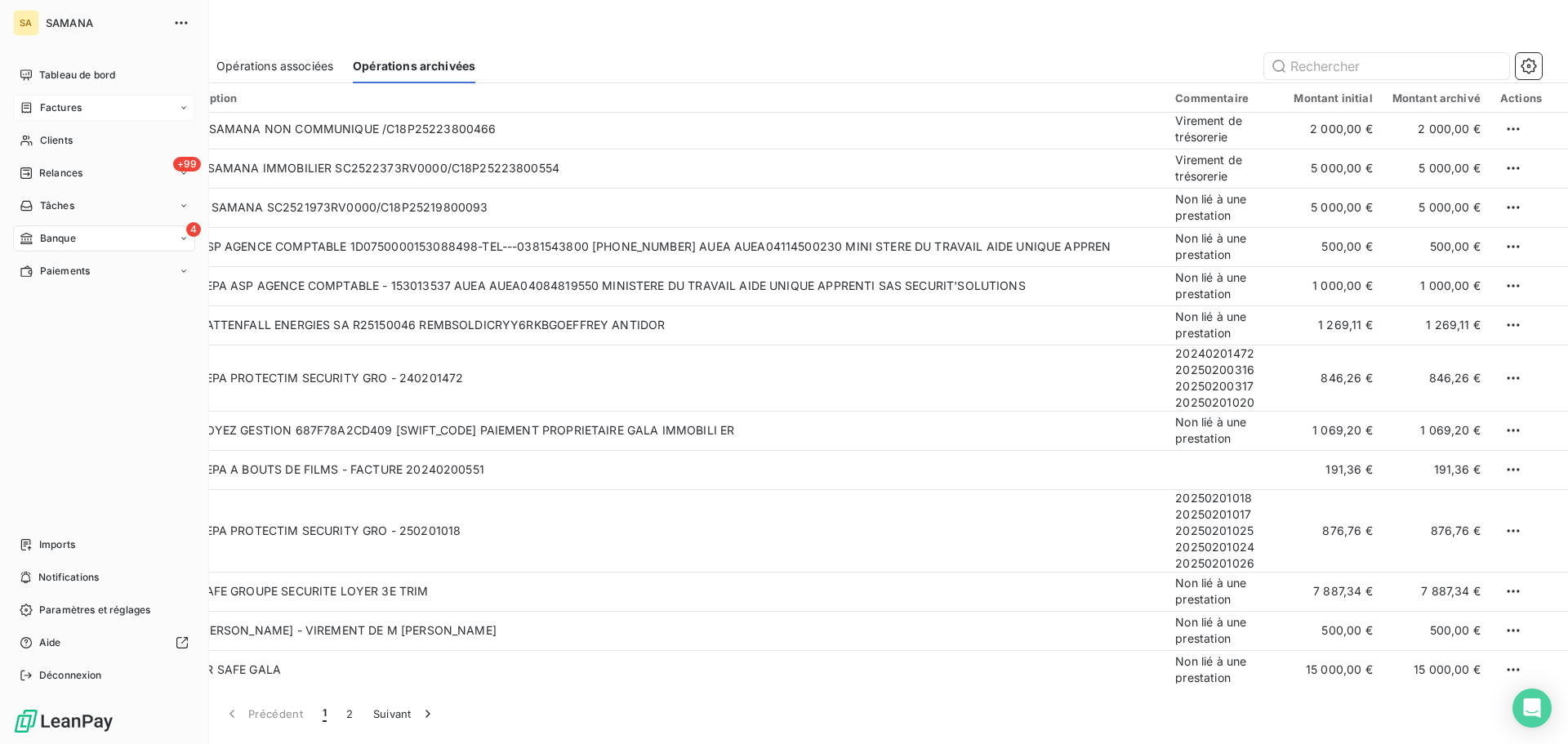
click at [38, 114] on div "Factures" at bounding box center [50, 107] width 62 height 15
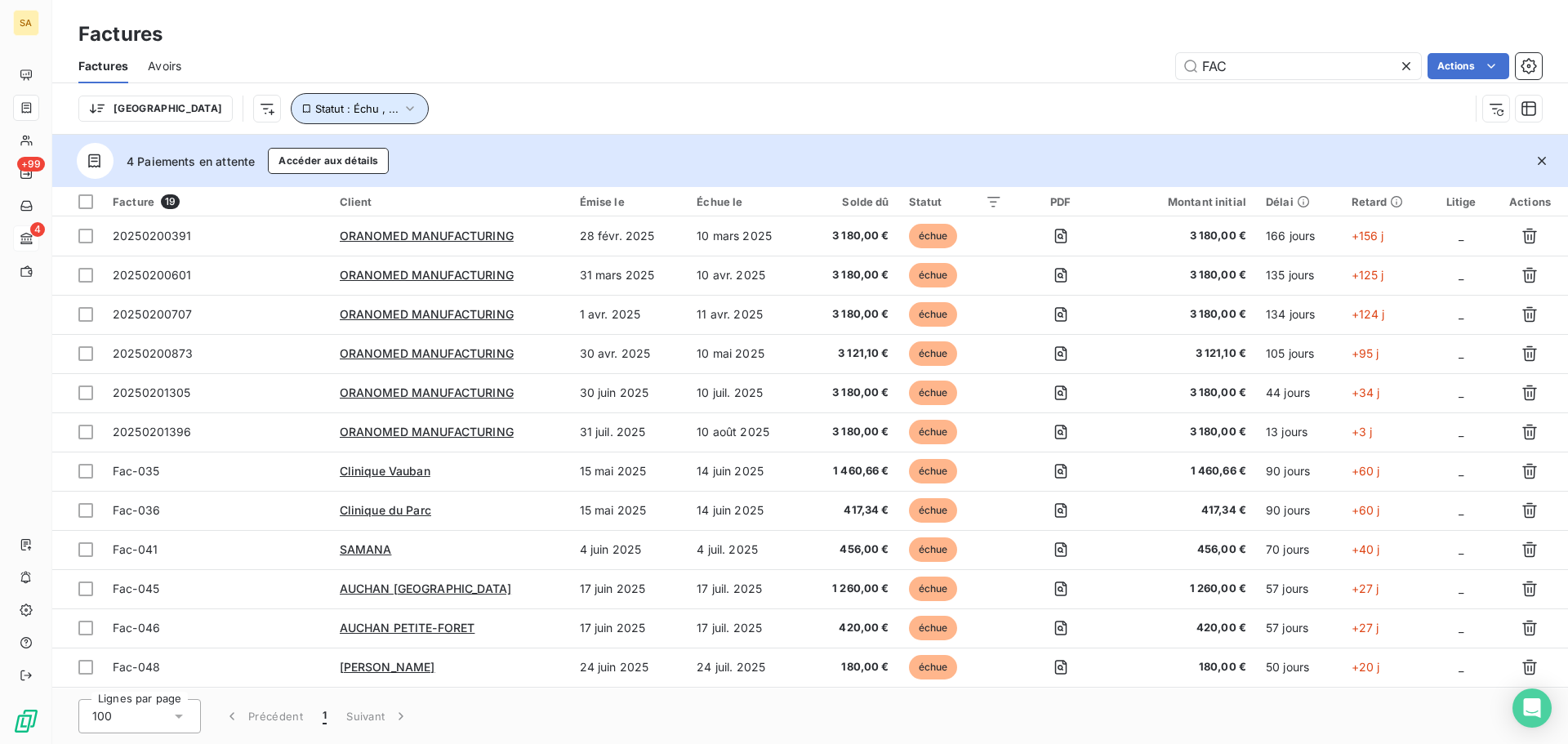
click at [315, 112] on span "Statut : Échu , ..." at bounding box center [356, 108] width 83 height 13
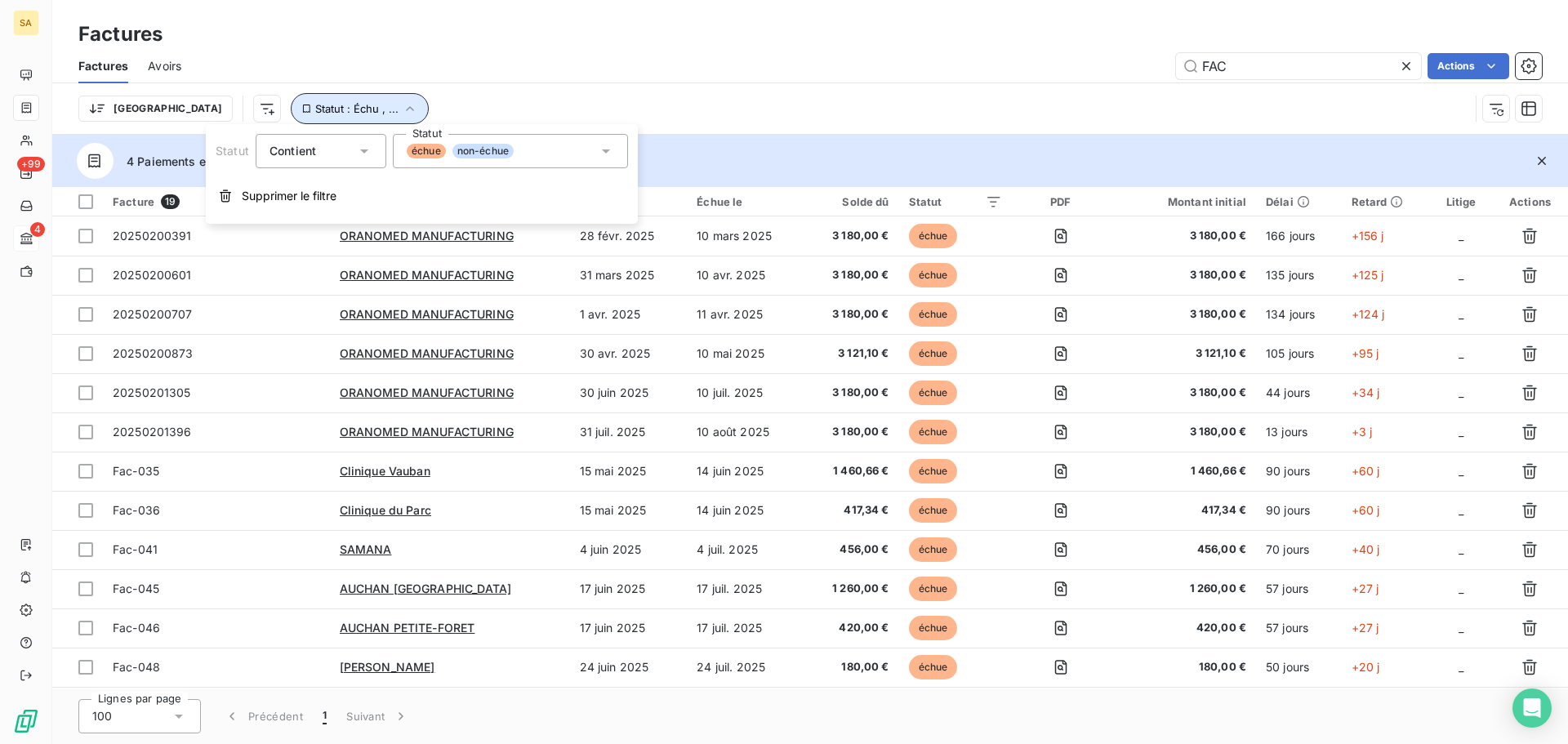
click at [315, 111] on span "Statut : Échu , ..." at bounding box center [356, 108] width 83 height 13
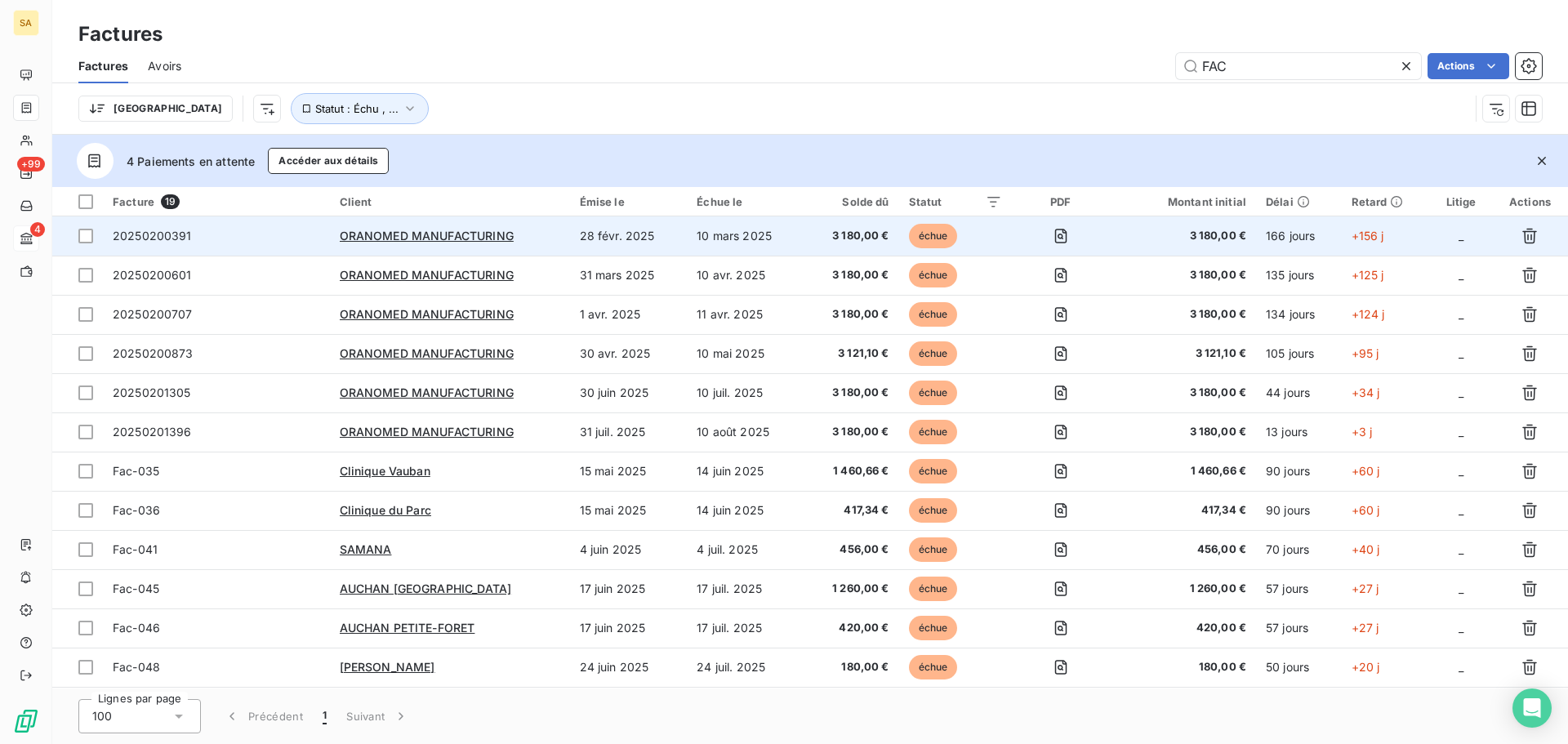
click at [154, 234] on span "20250200391" at bounding box center [152, 236] width 79 height 14
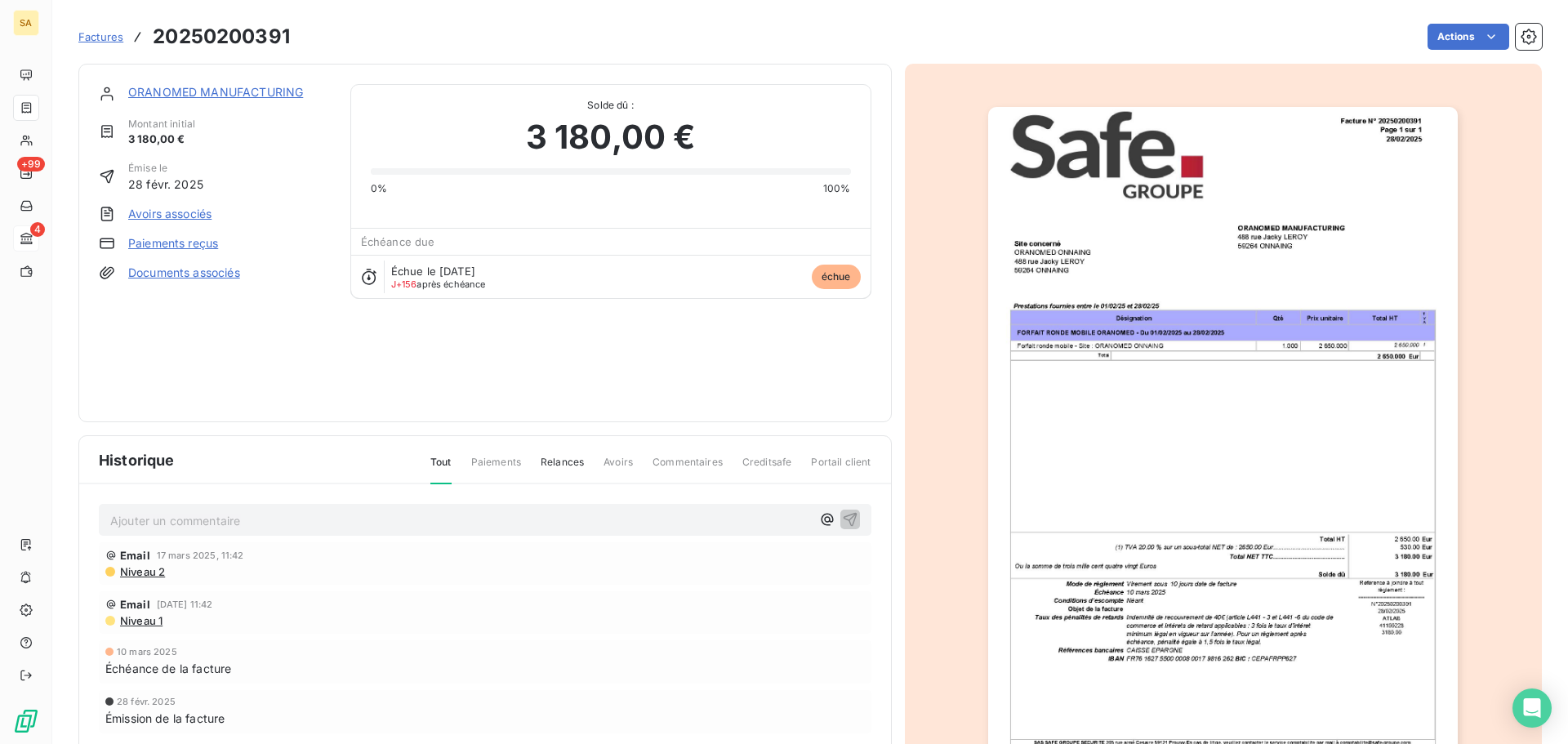
click at [173, 242] on link "Paiements reçus" at bounding box center [174, 243] width 90 height 17
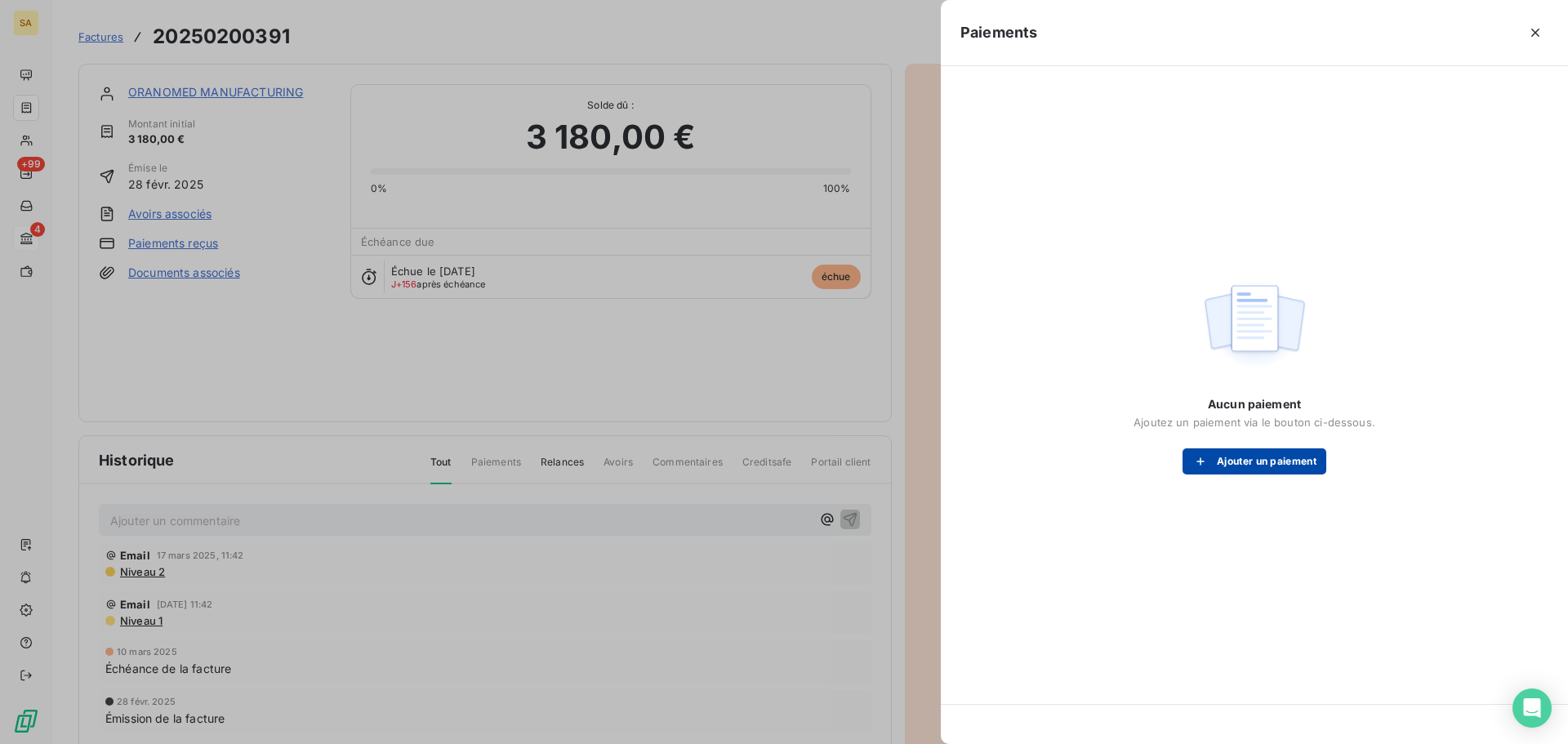
click at [1225, 466] on button "Ajouter un paiement" at bounding box center [1254, 461] width 144 height 27
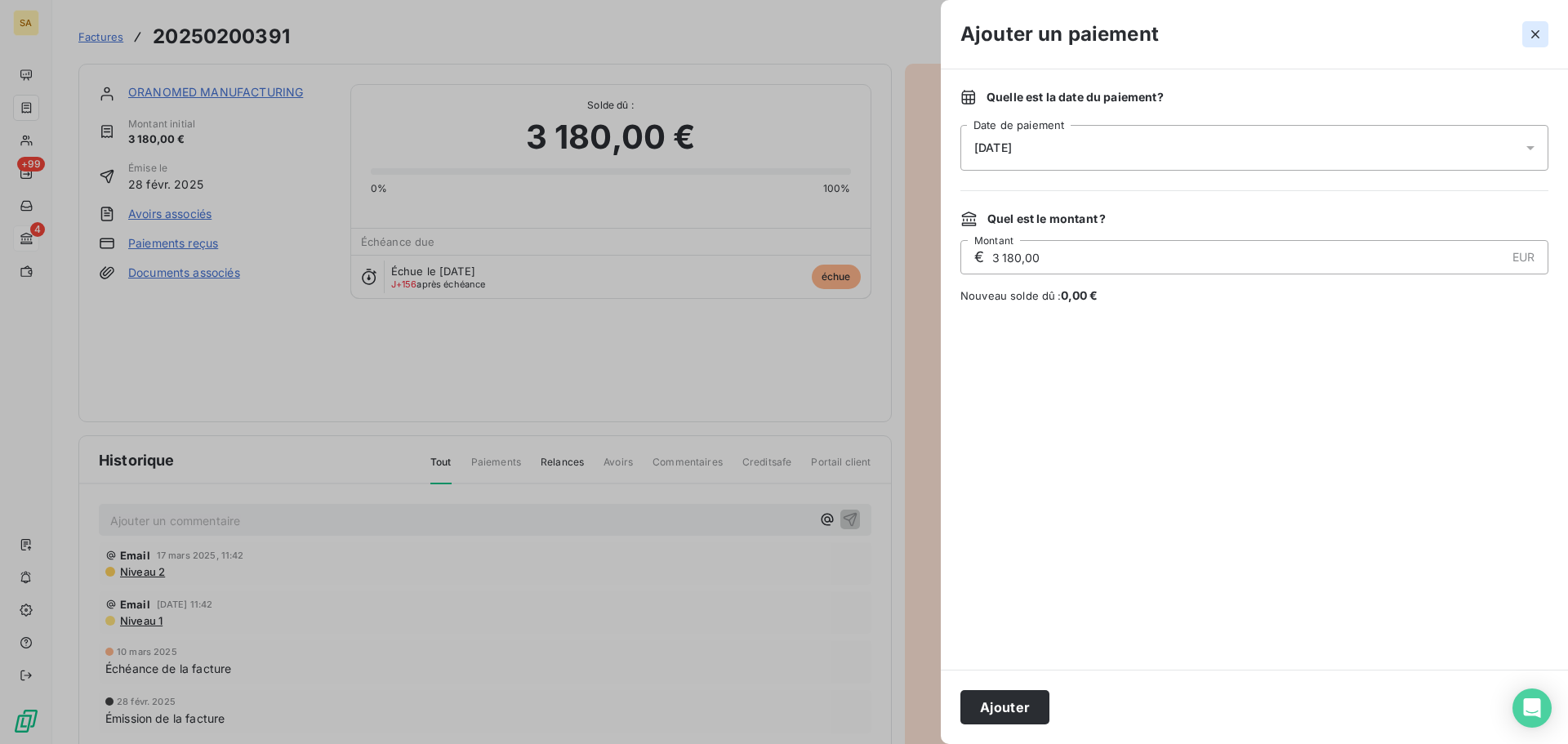
click at [1535, 39] on icon "button" at bounding box center [1536, 34] width 17 height 17
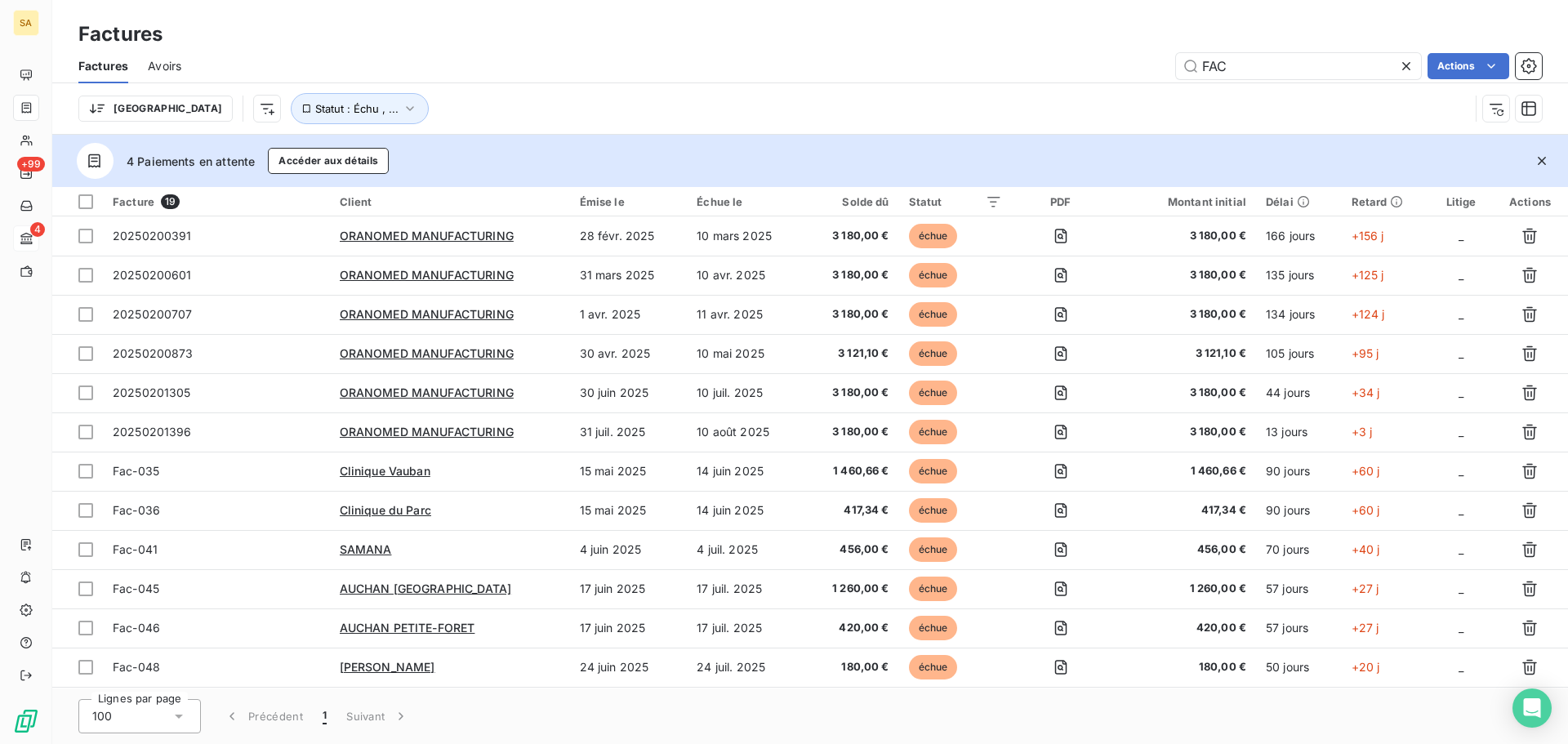
click at [173, 61] on span "Avoirs" at bounding box center [165, 66] width 33 height 17
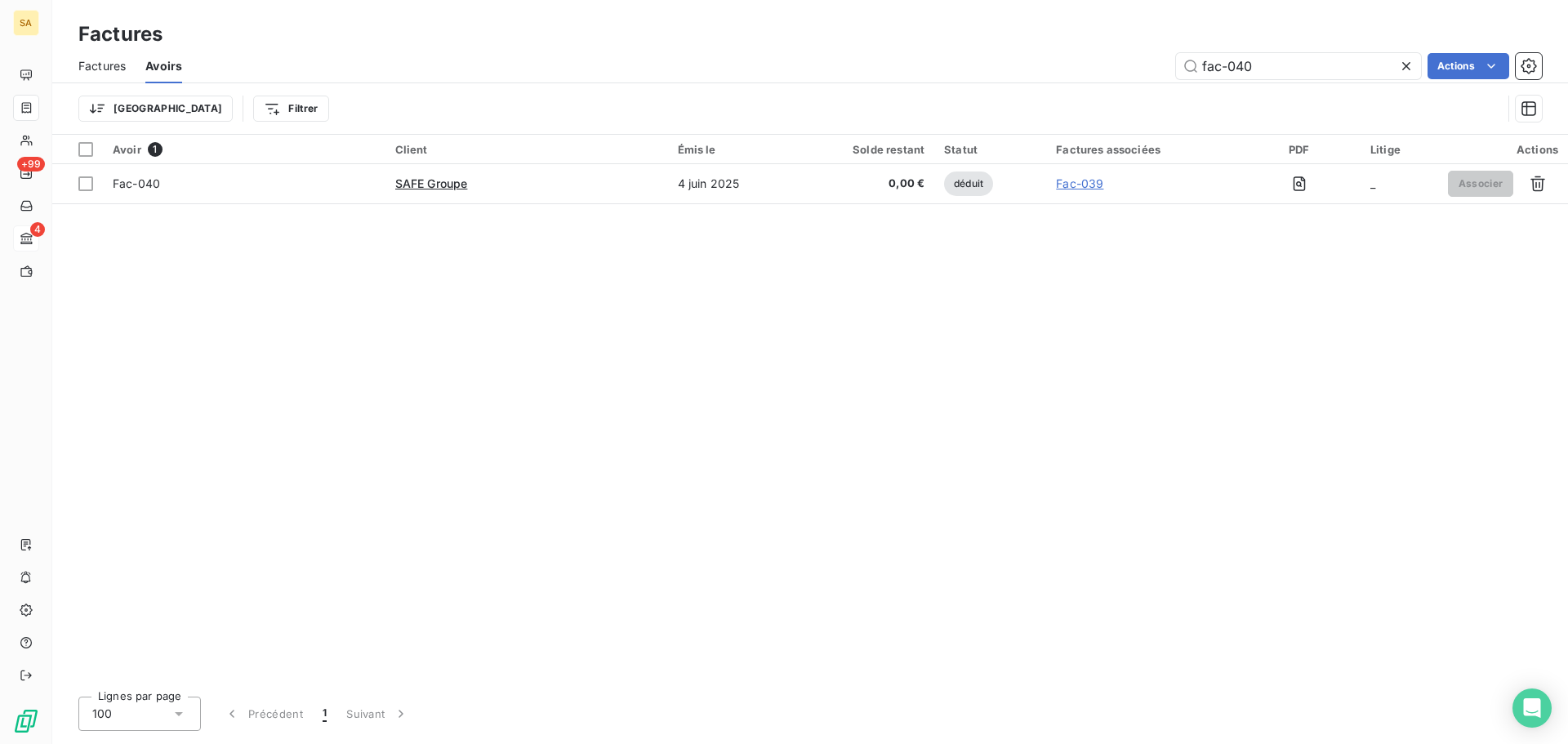
drag, startPoint x: 1292, startPoint y: 69, endPoint x: 355, endPoint y: 93, distance: 937.3
click at [355, 92] on div "Factures Avoirs fac-040 Actions Trier Filtrer" at bounding box center [810, 91] width 1516 height 85
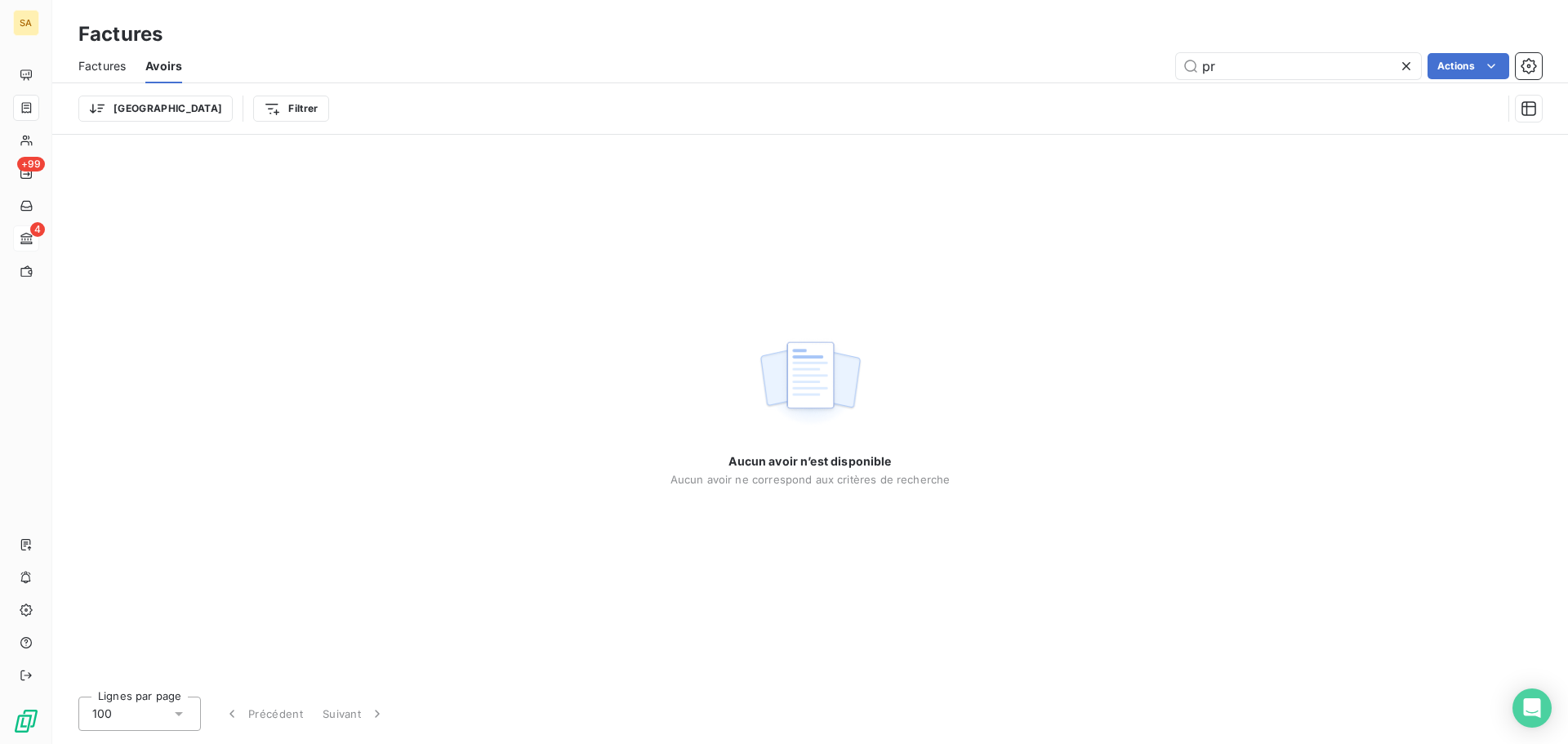
type input "p"
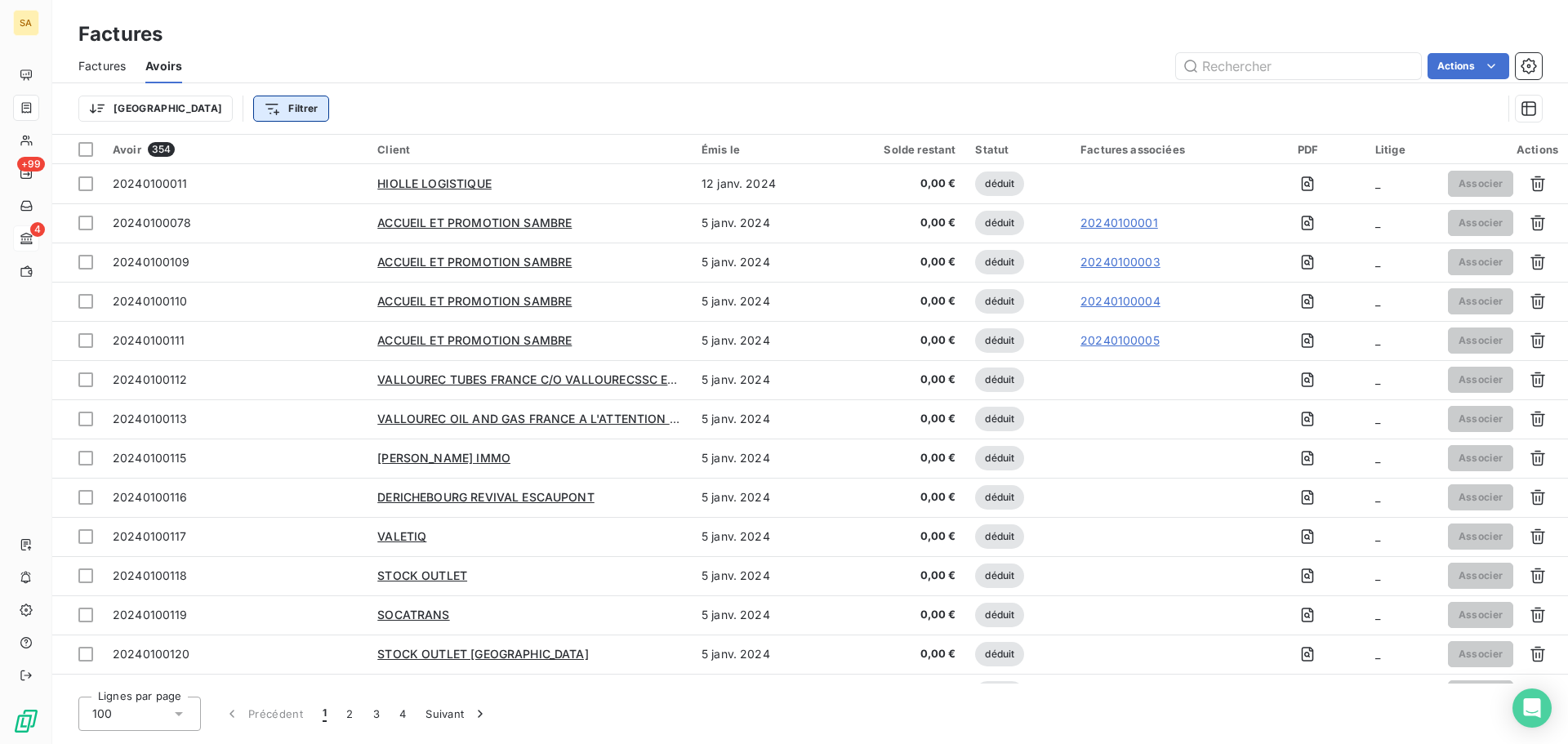
click at [211, 101] on html "SA +99 4 Factures Factures Avoirs Actions Trier Filtrer Avoir 354 Client Émis l…" at bounding box center [784, 372] width 1568 height 744
click at [359, 159] on input "Rechercher et sélectionner" at bounding box center [287, 153] width 207 height 34
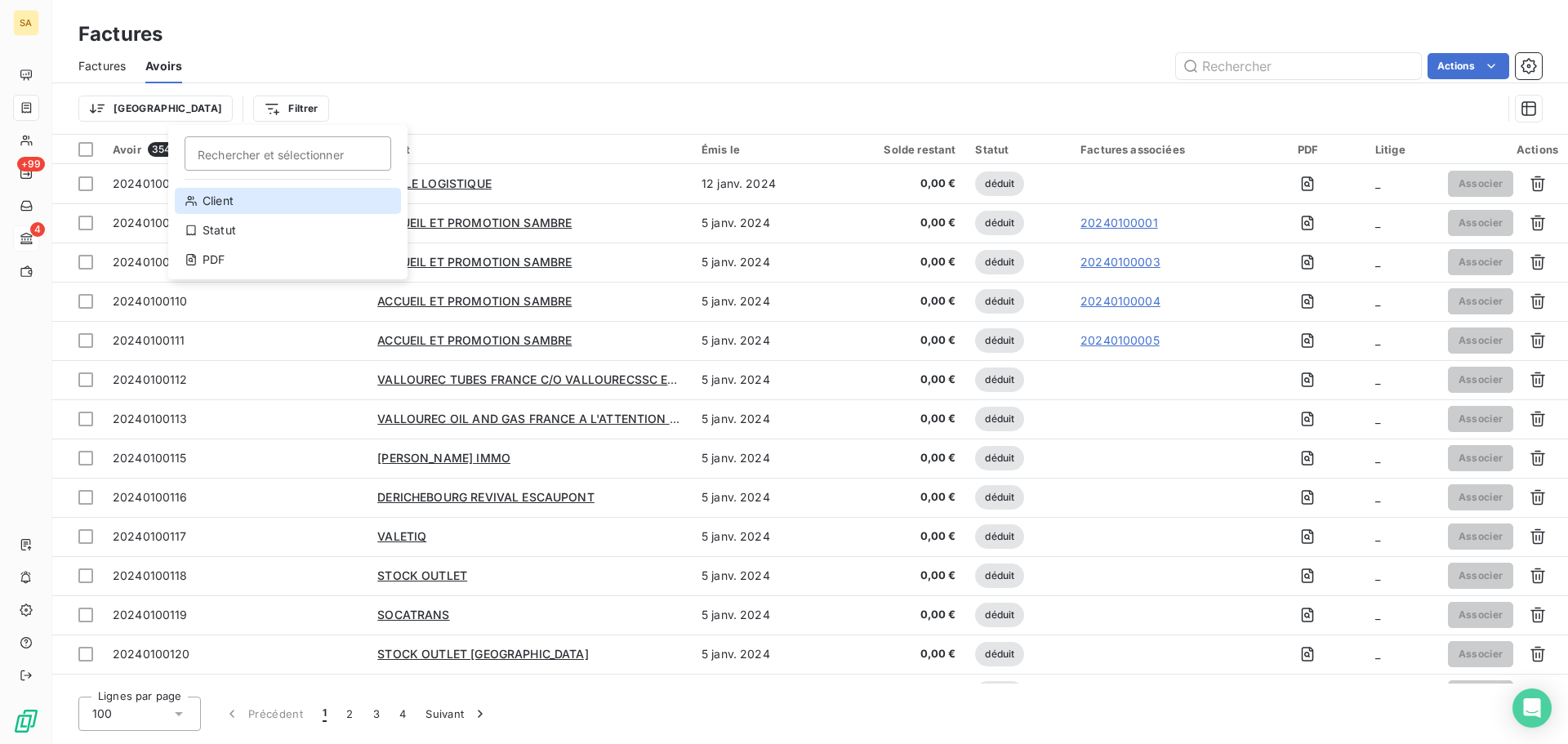
click at [288, 203] on div "Client" at bounding box center [287, 200] width 227 height 27
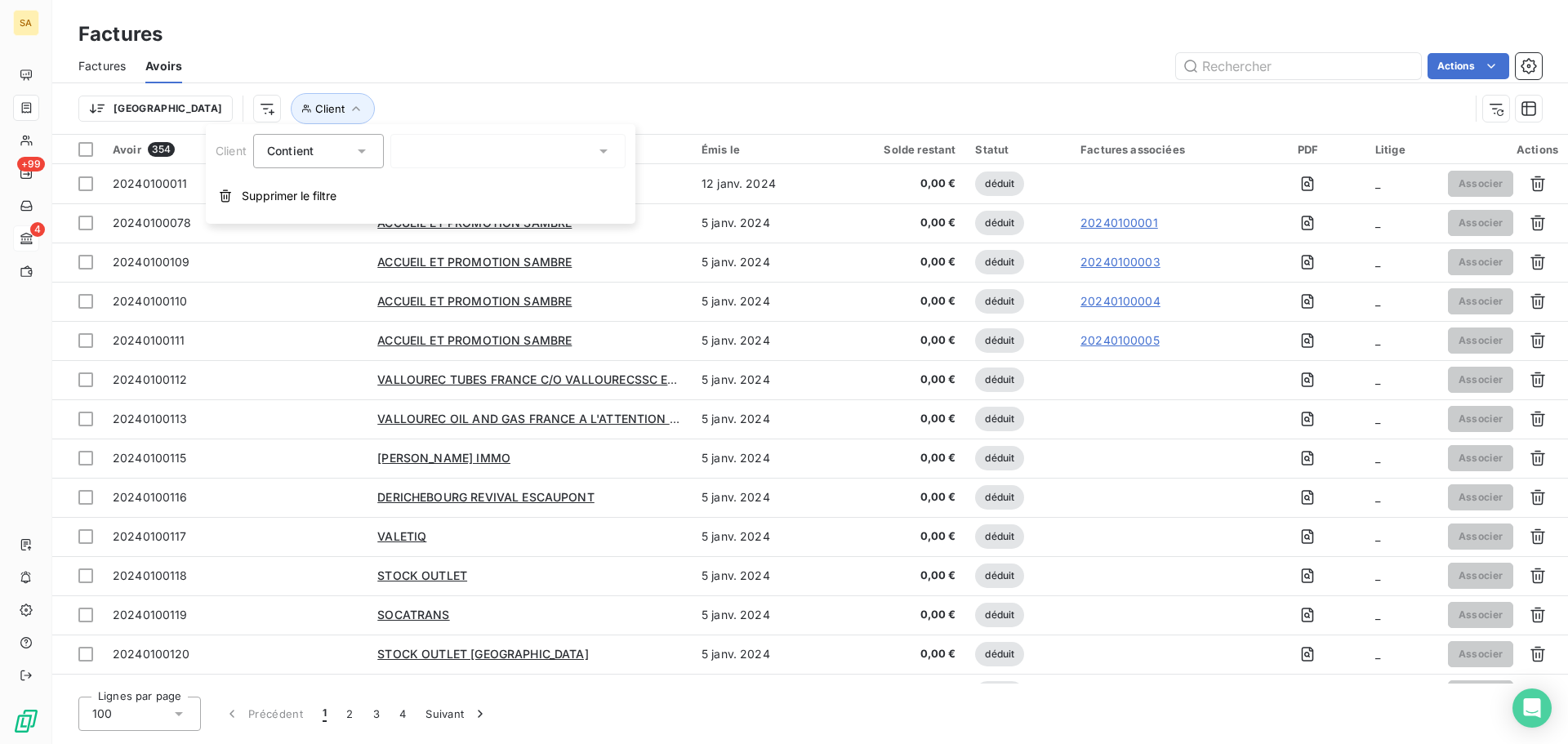
click at [453, 150] on div at bounding box center [508, 151] width 235 height 34
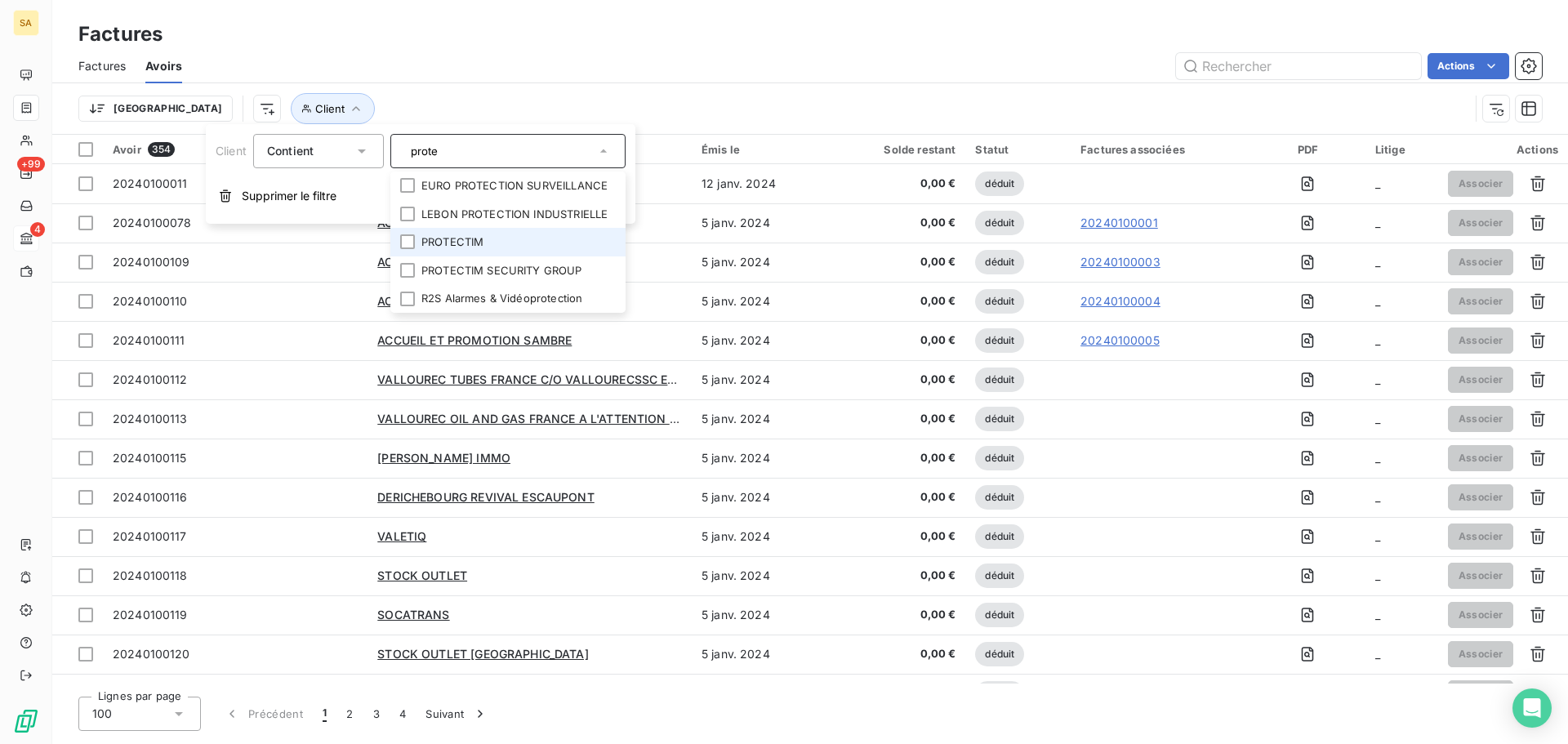
type input "prote"
click at [474, 252] on li "PROTECTIM" at bounding box center [508, 241] width 235 height 28
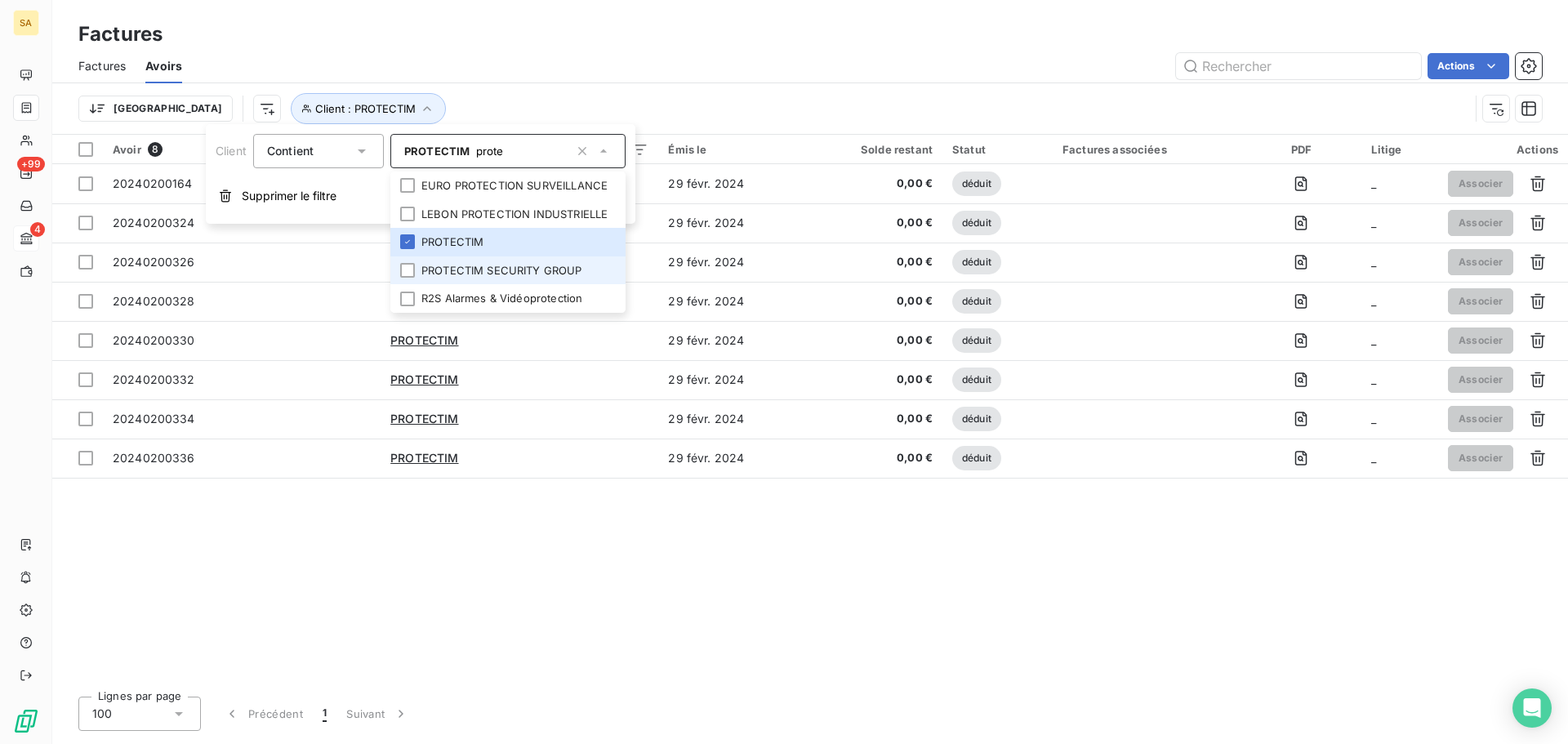
click at [476, 269] on li "PROTECTIM SECURITY GROUP" at bounding box center [508, 270] width 235 height 28
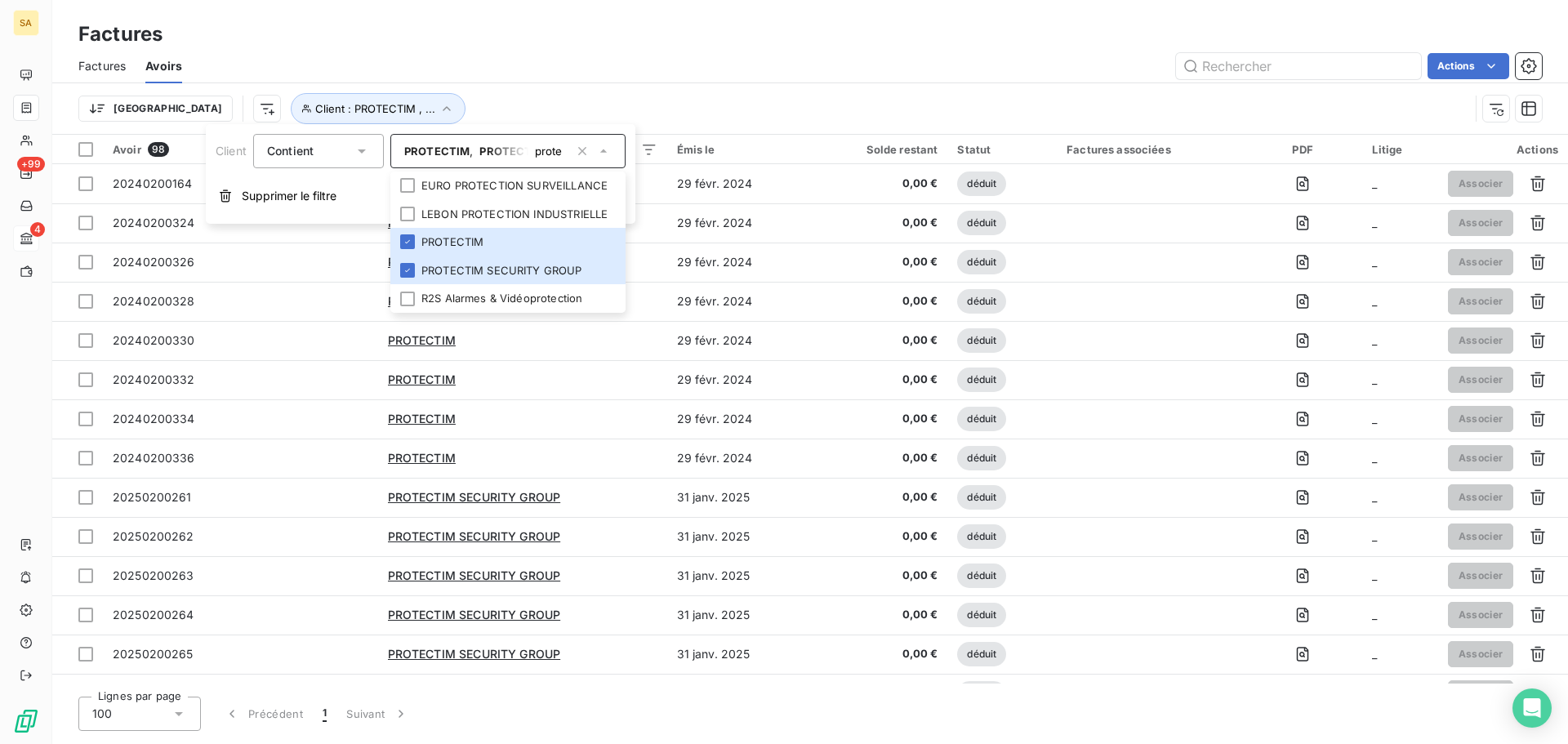
click at [900, 85] on div "Trier Client : PROTECTIM , ..." at bounding box center [810, 109] width 1464 height 51
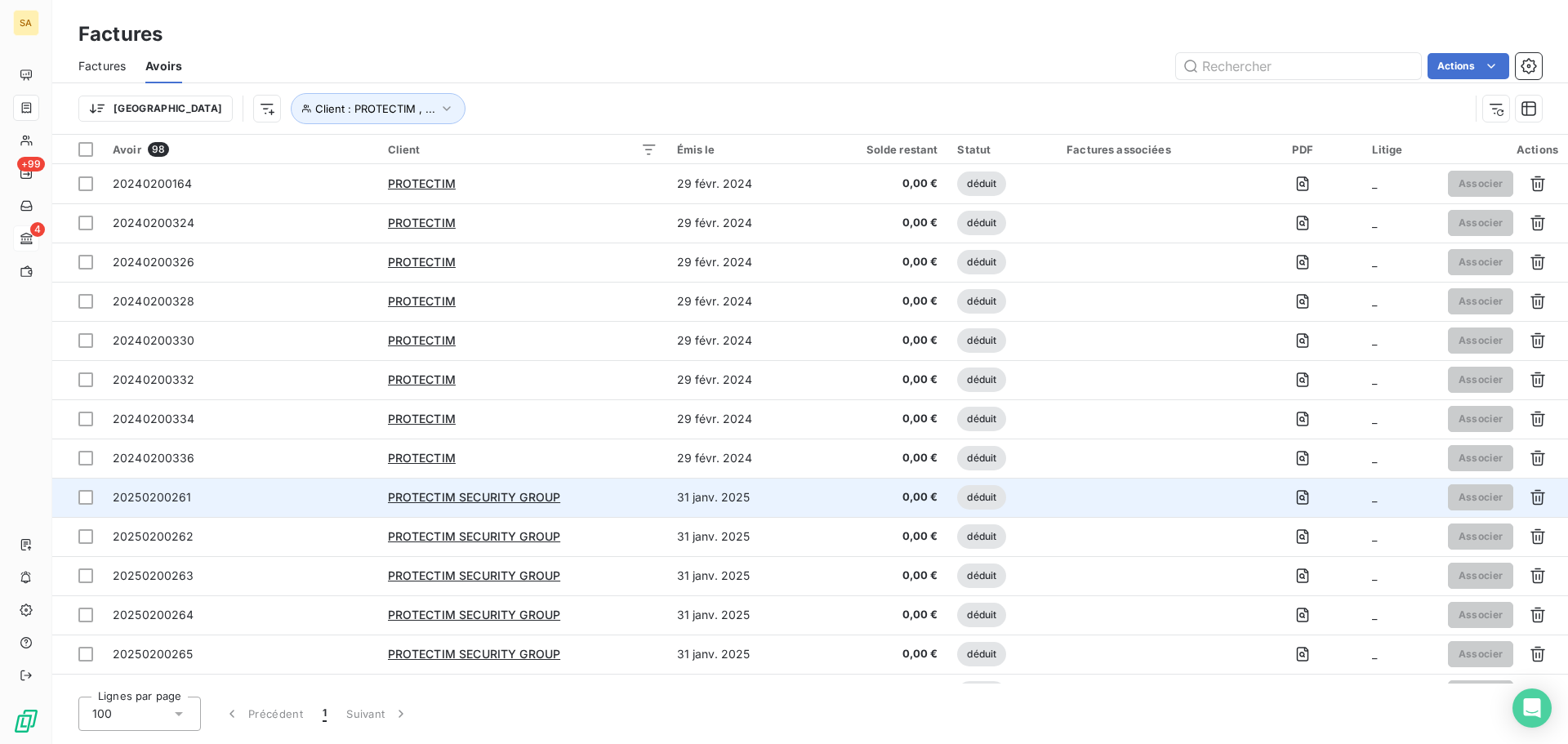
click at [128, 496] on span "20250200261" at bounding box center [152, 498] width 79 height 14
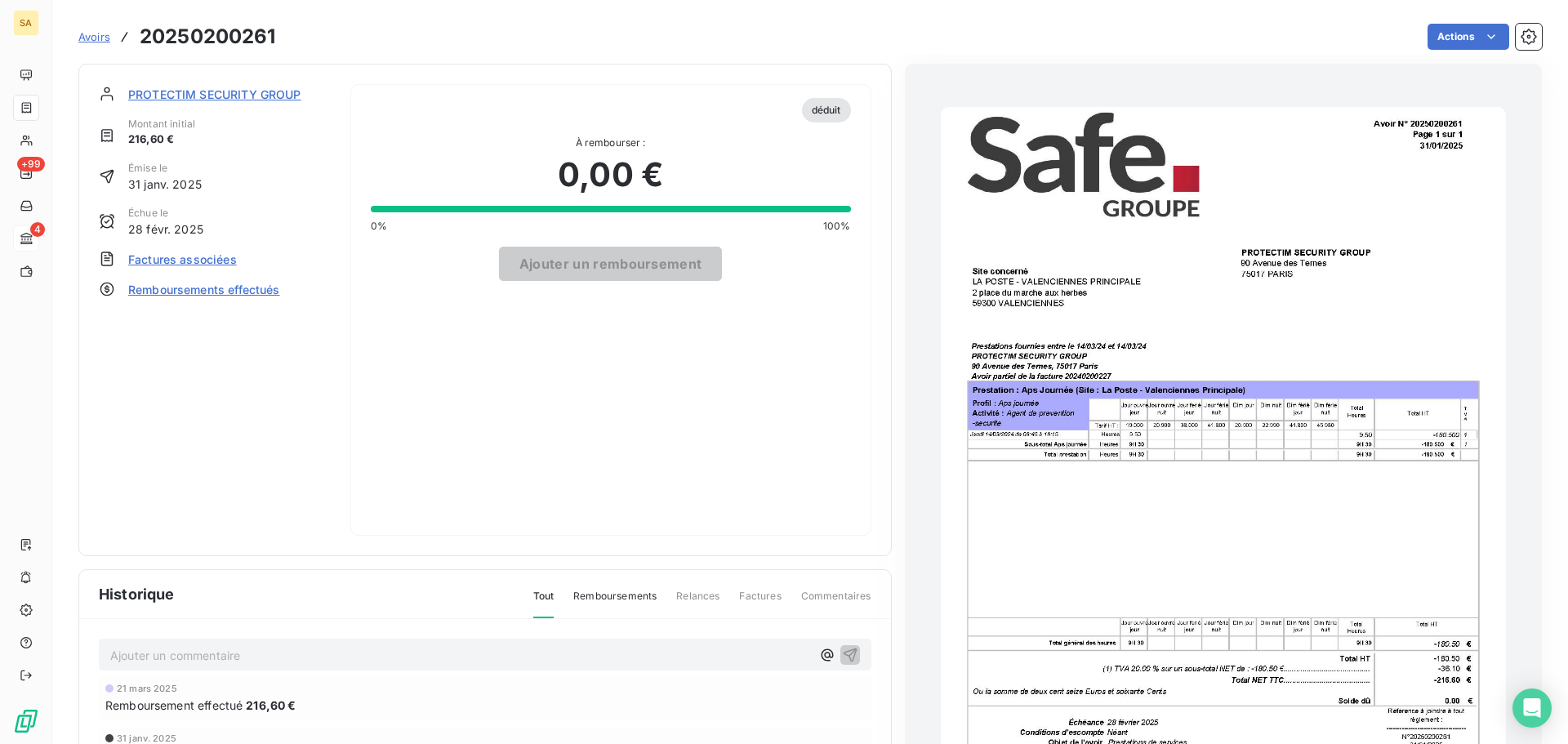
click at [154, 291] on span "Remboursements effectués" at bounding box center [204, 289] width 152 height 17
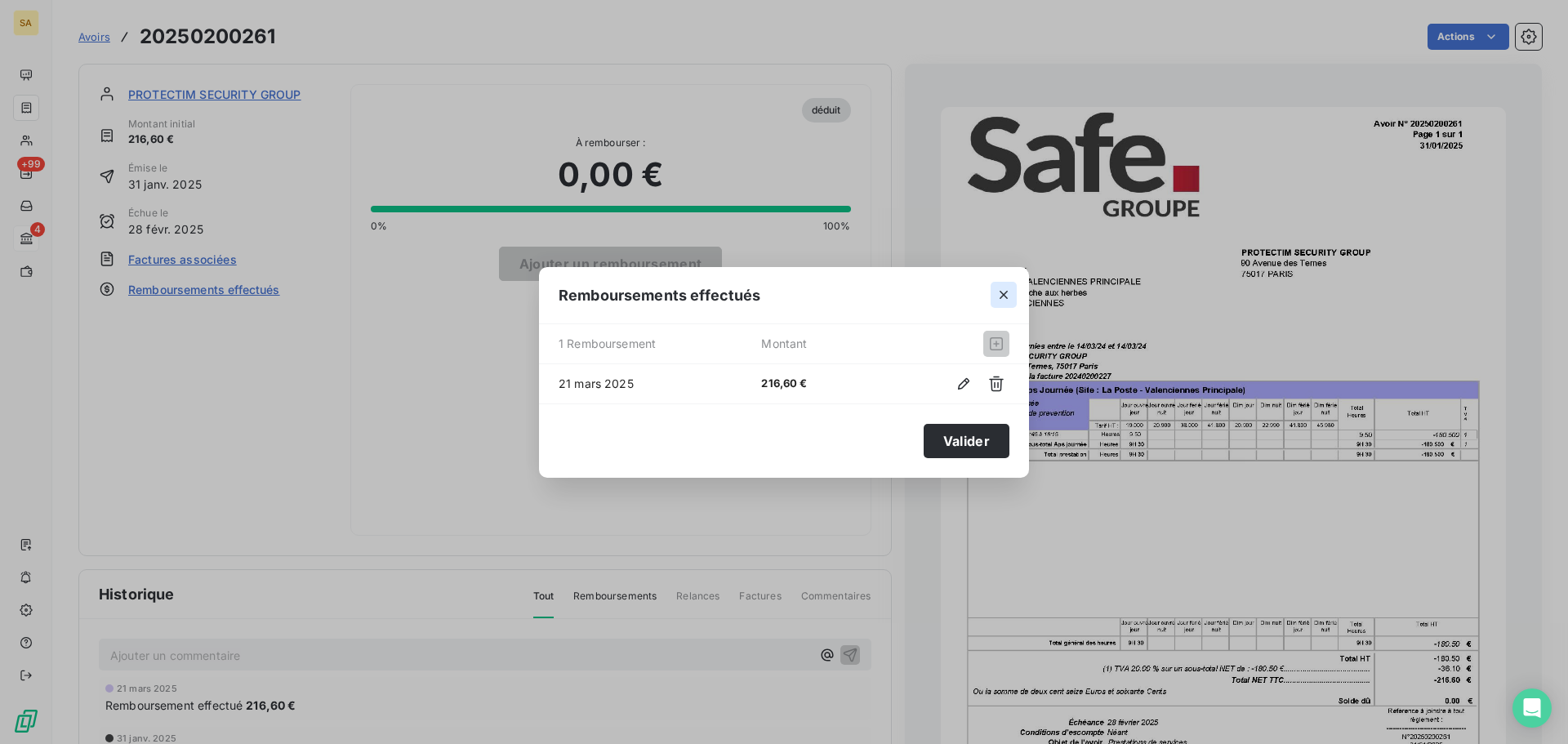
click at [997, 287] on button "button" at bounding box center [1004, 294] width 26 height 27
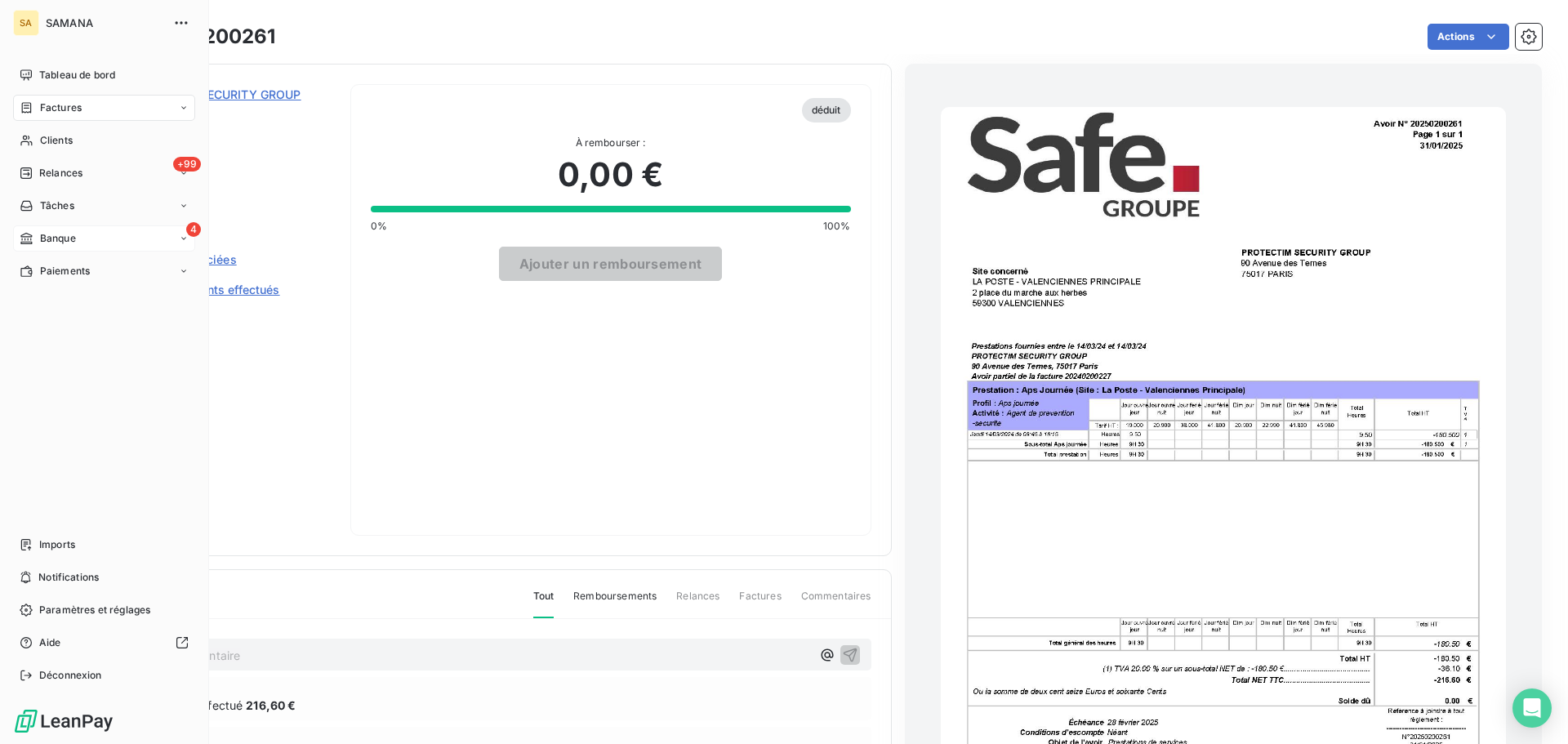
click at [56, 243] on span "Banque" at bounding box center [58, 239] width 36 height 15
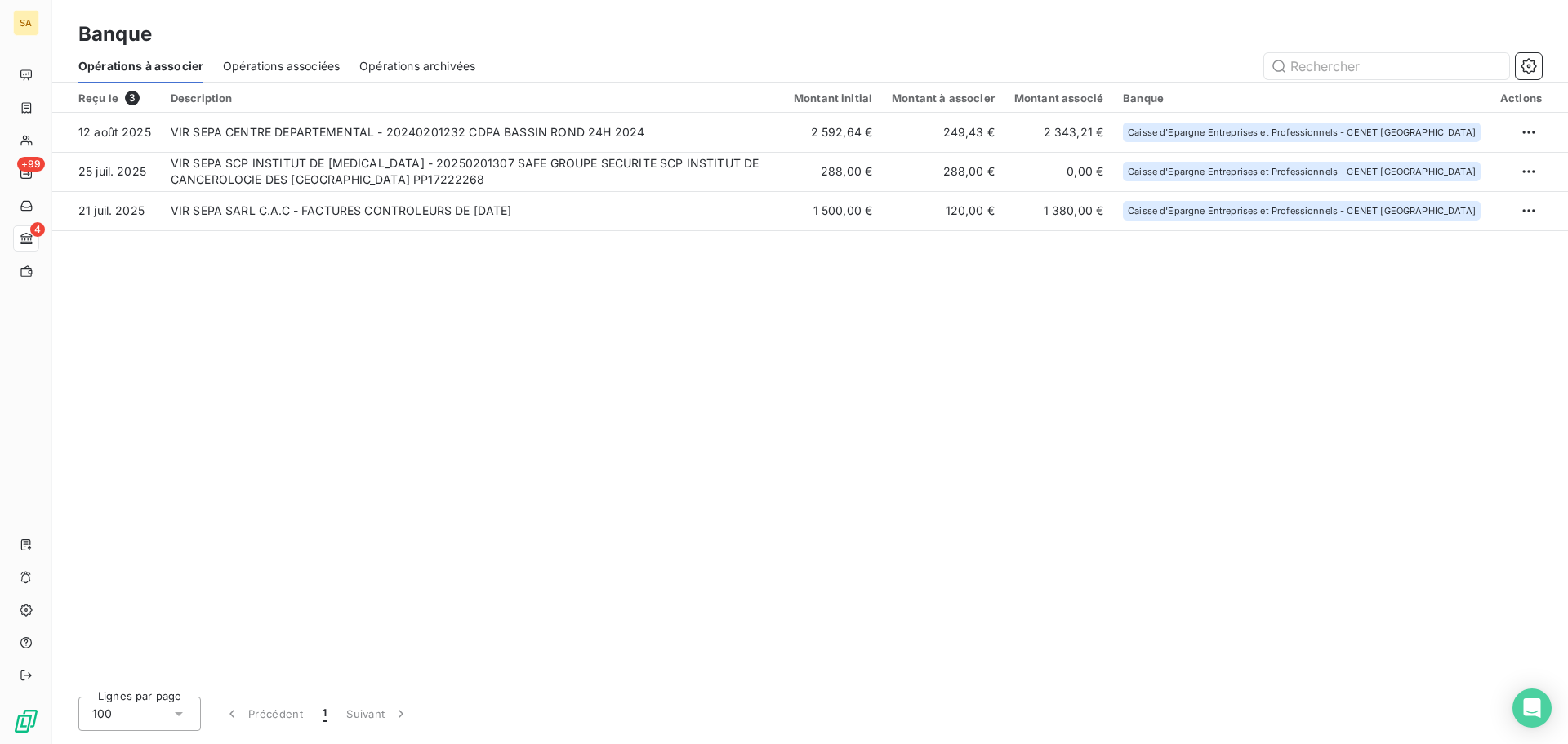
click at [430, 71] on span "Opérations archivées" at bounding box center [417, 66] width 116 height 17
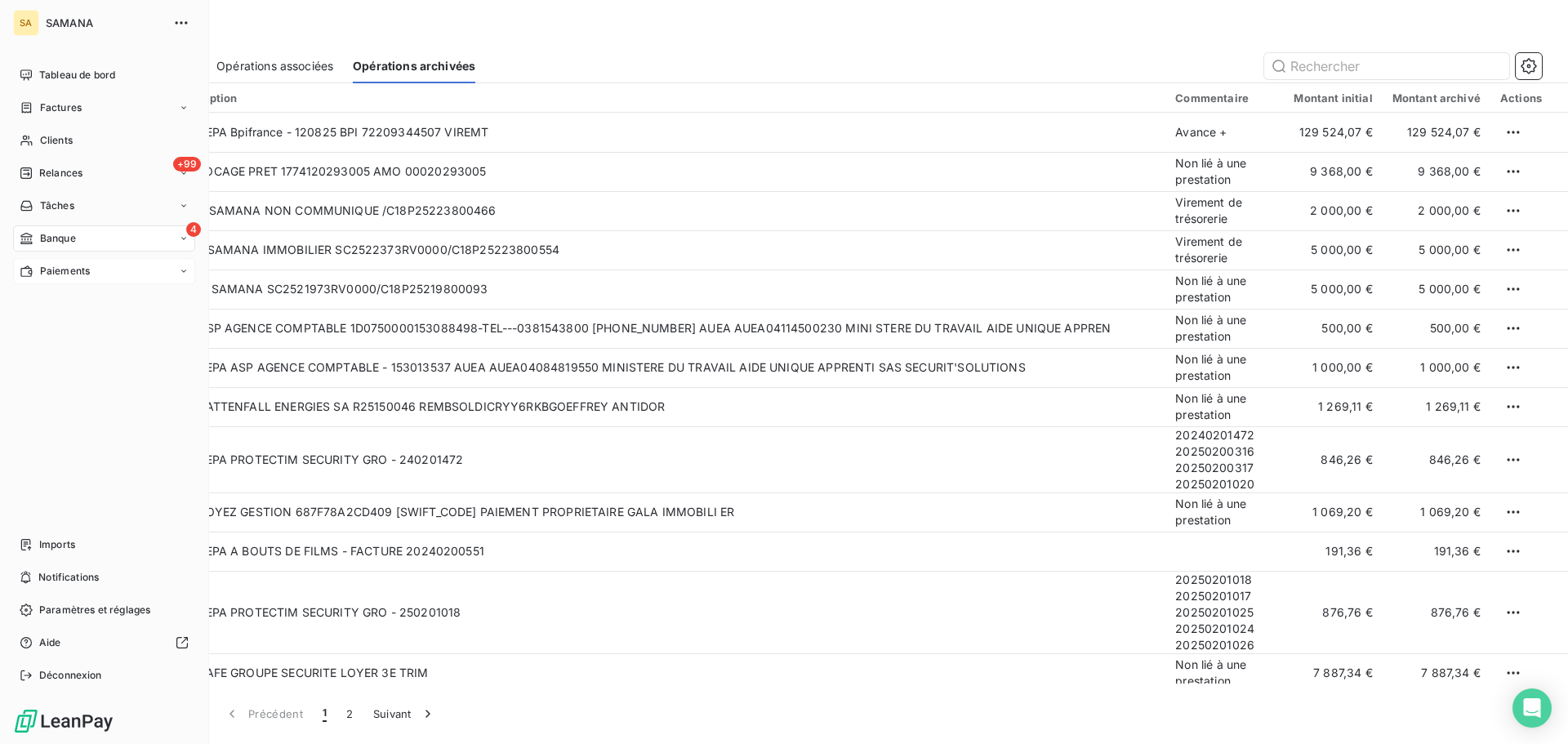
click at [55, 271] on span "Paiements" at bounding box center [65, 271] width 50 height 15
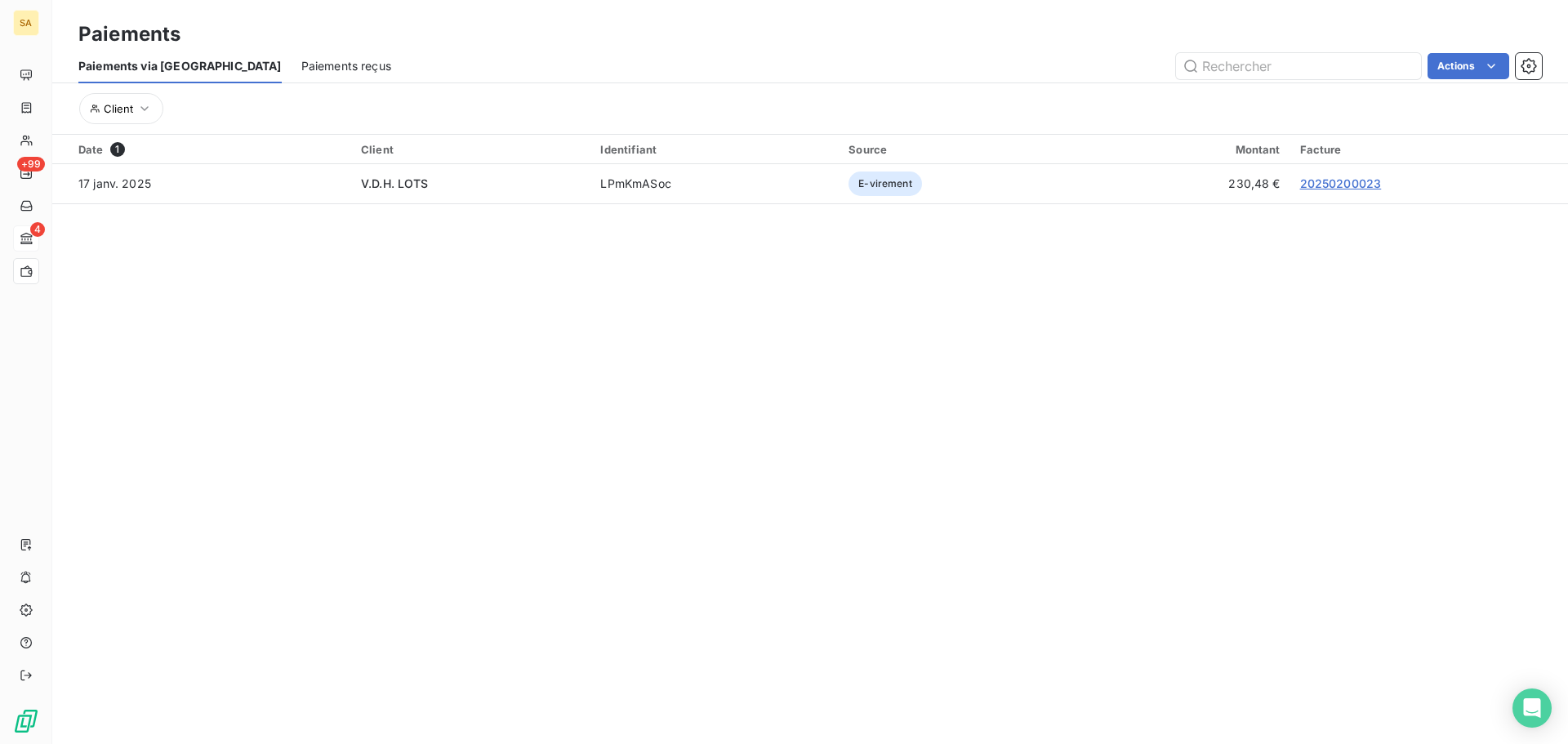
click at [301, 61] on span "Paiements reçus" at bounding box center [346, 66] width 90 height 17
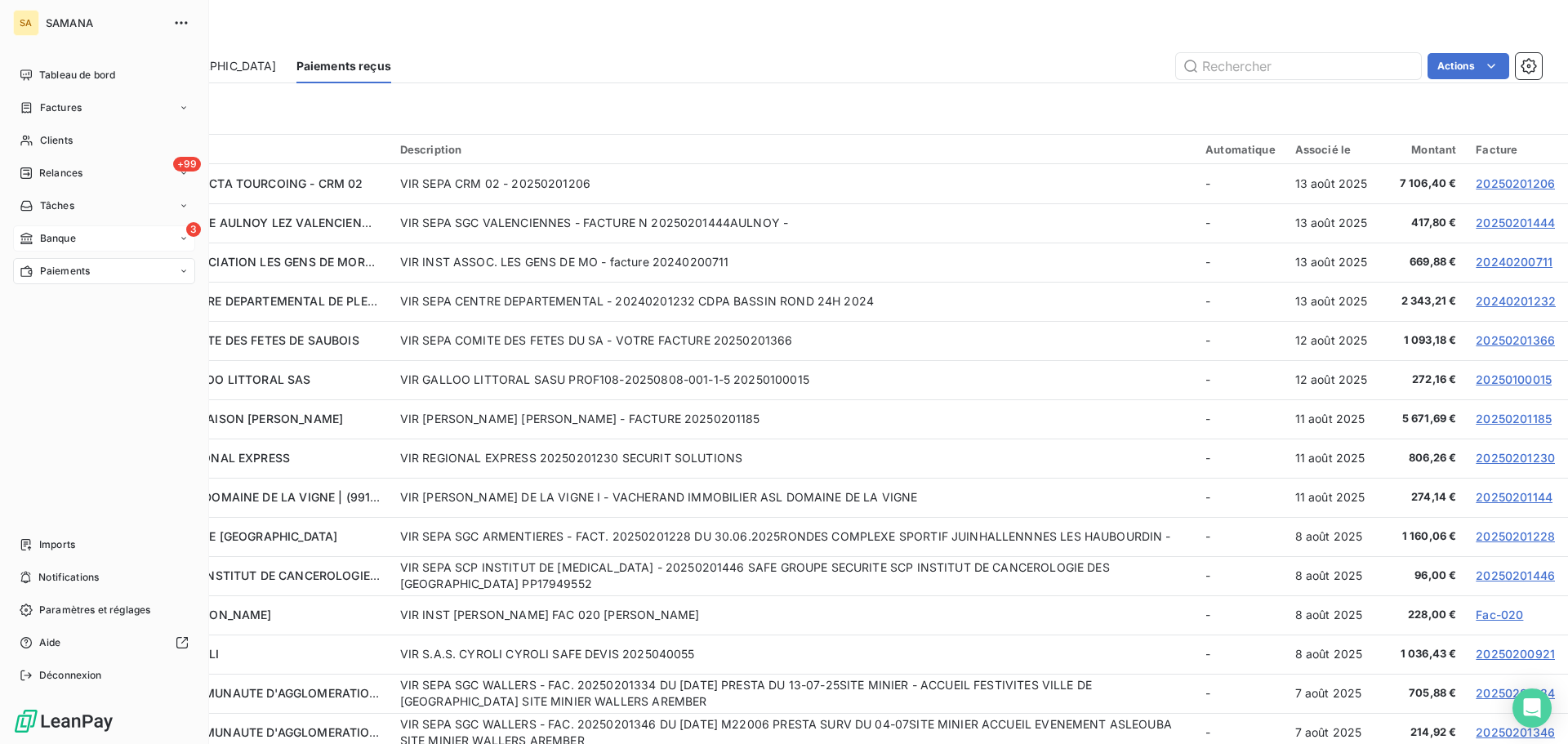
click at [37, 272] on div "Paiements" at bounding box center [55, 271] width 71 height 15
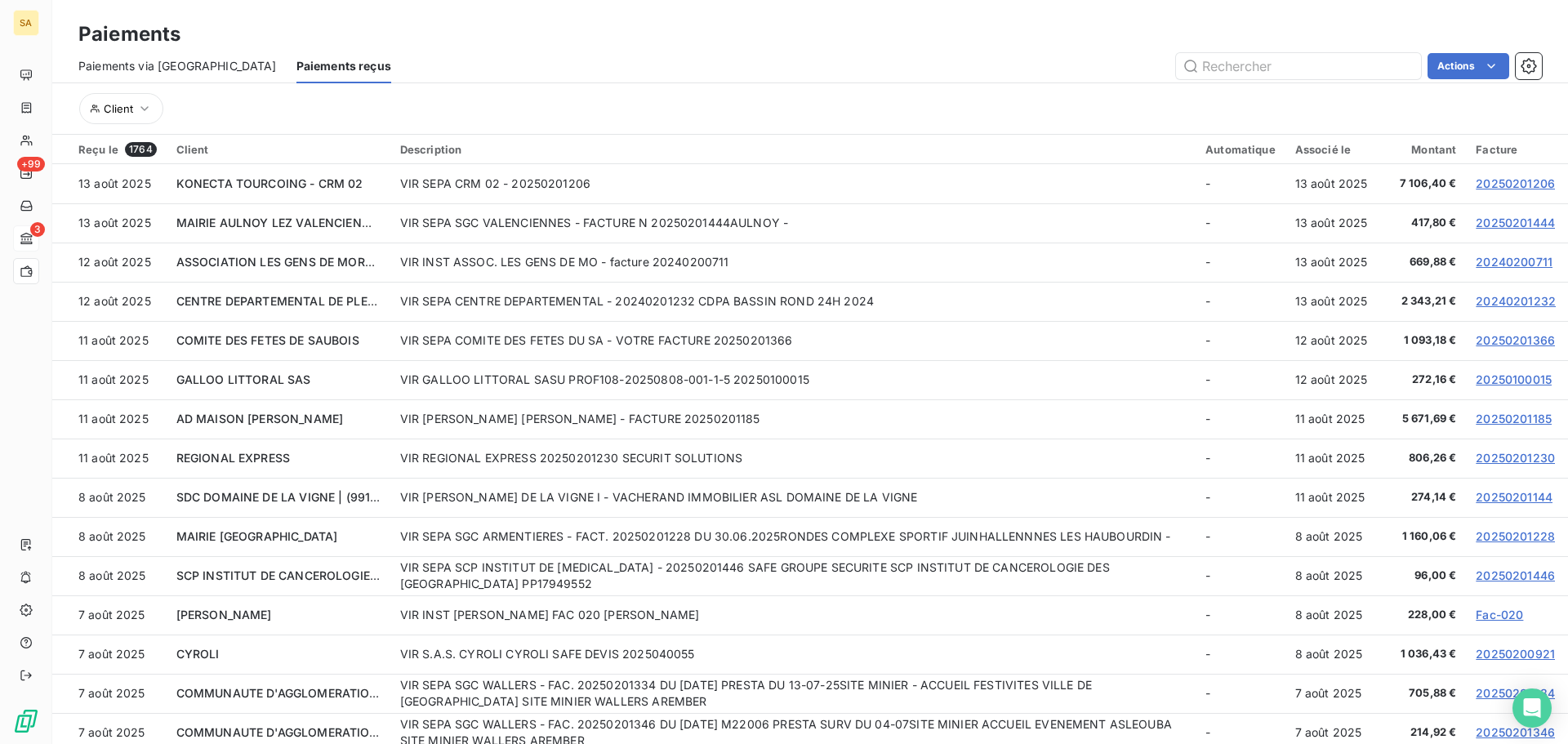
click at [601, 60] on div "Actions" at bounding box center [976, 66] width 1131 height 27
click at [664, 59] on div "Actions" at bounding box center [976, 66] width 1131 height 27
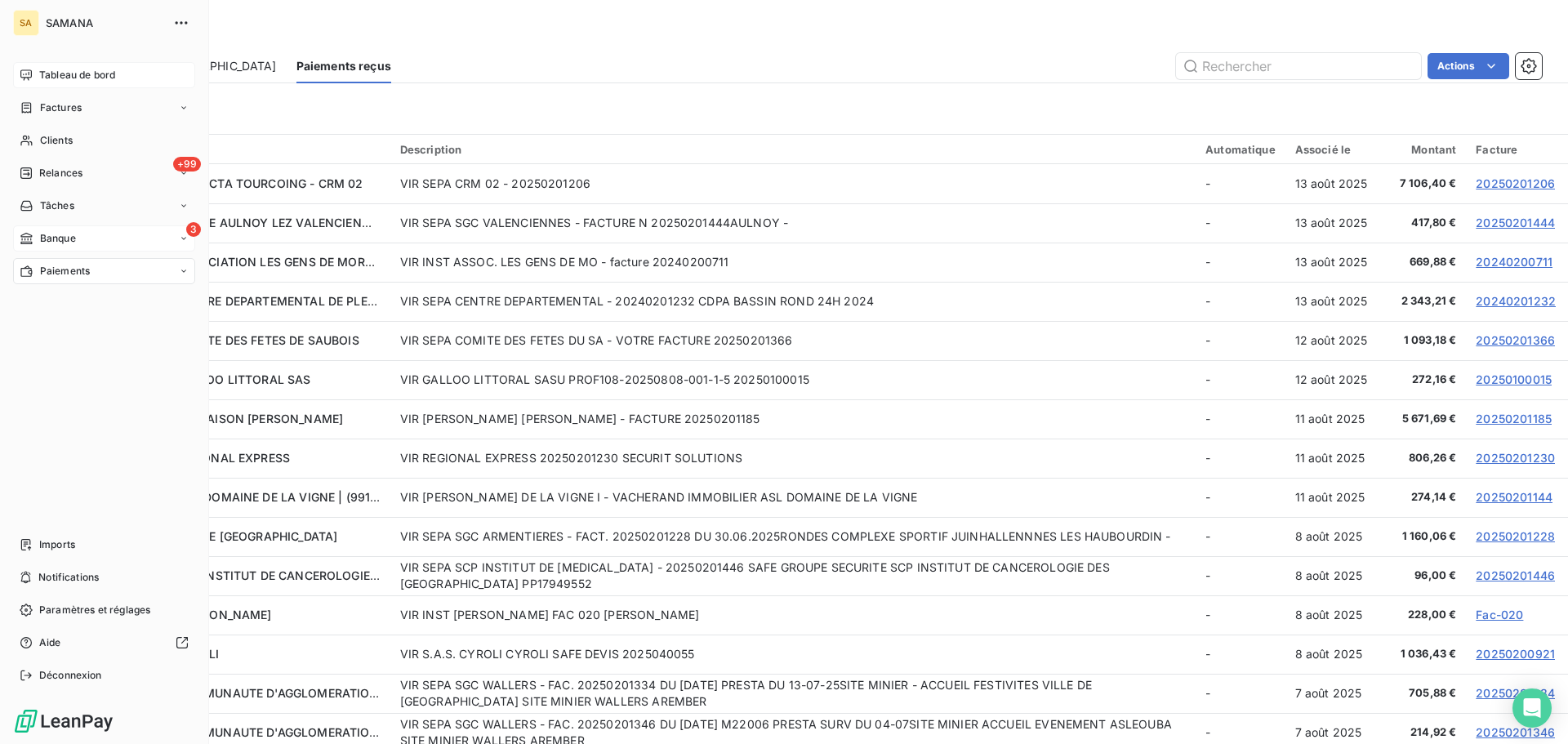
click at [44, 74] on span "Tableau de bord" at bounding box center [77, 75] width 76 height 15
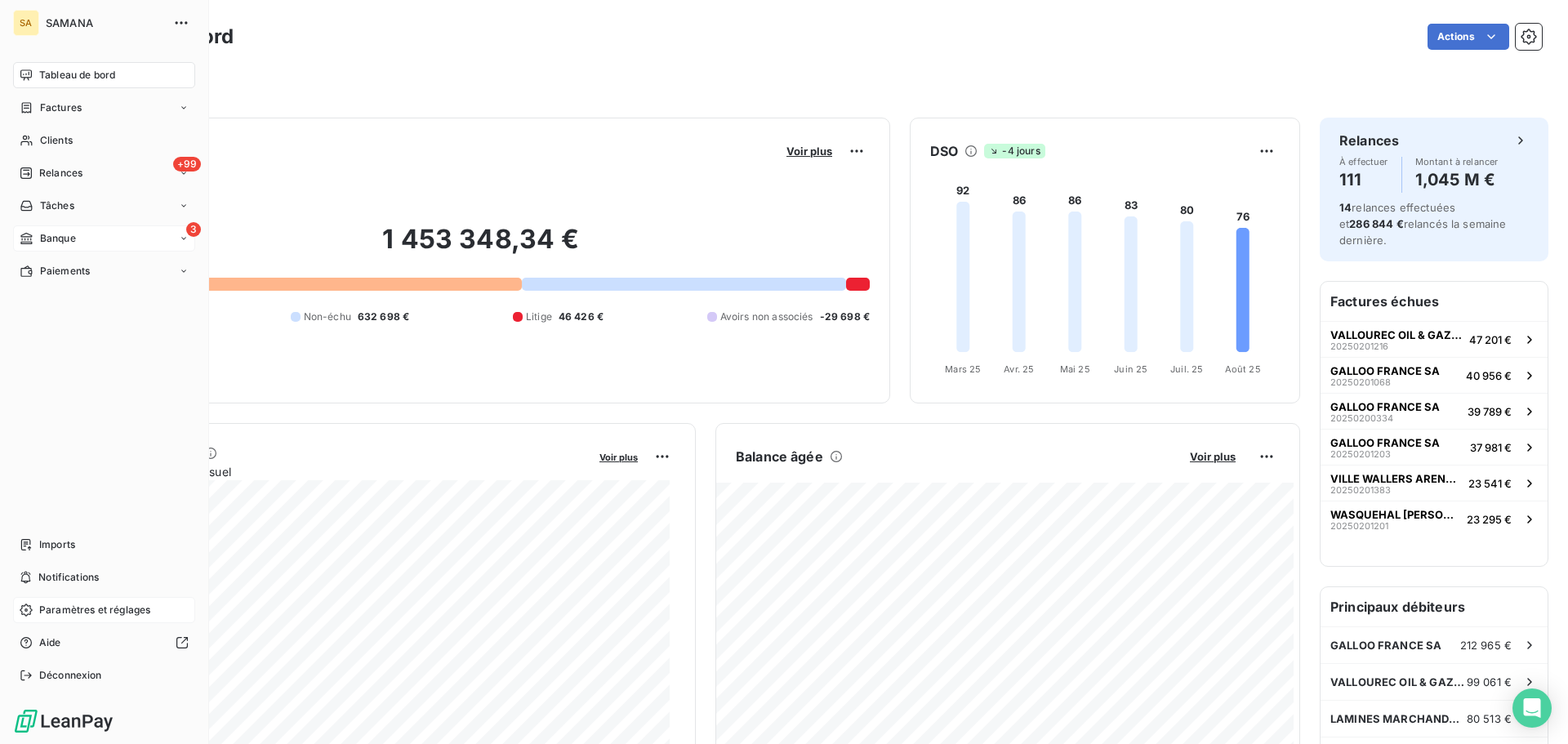
click at [46, 612] on span "Paramètres et réglages" at bounding box center [94, 610] width 111 height 15
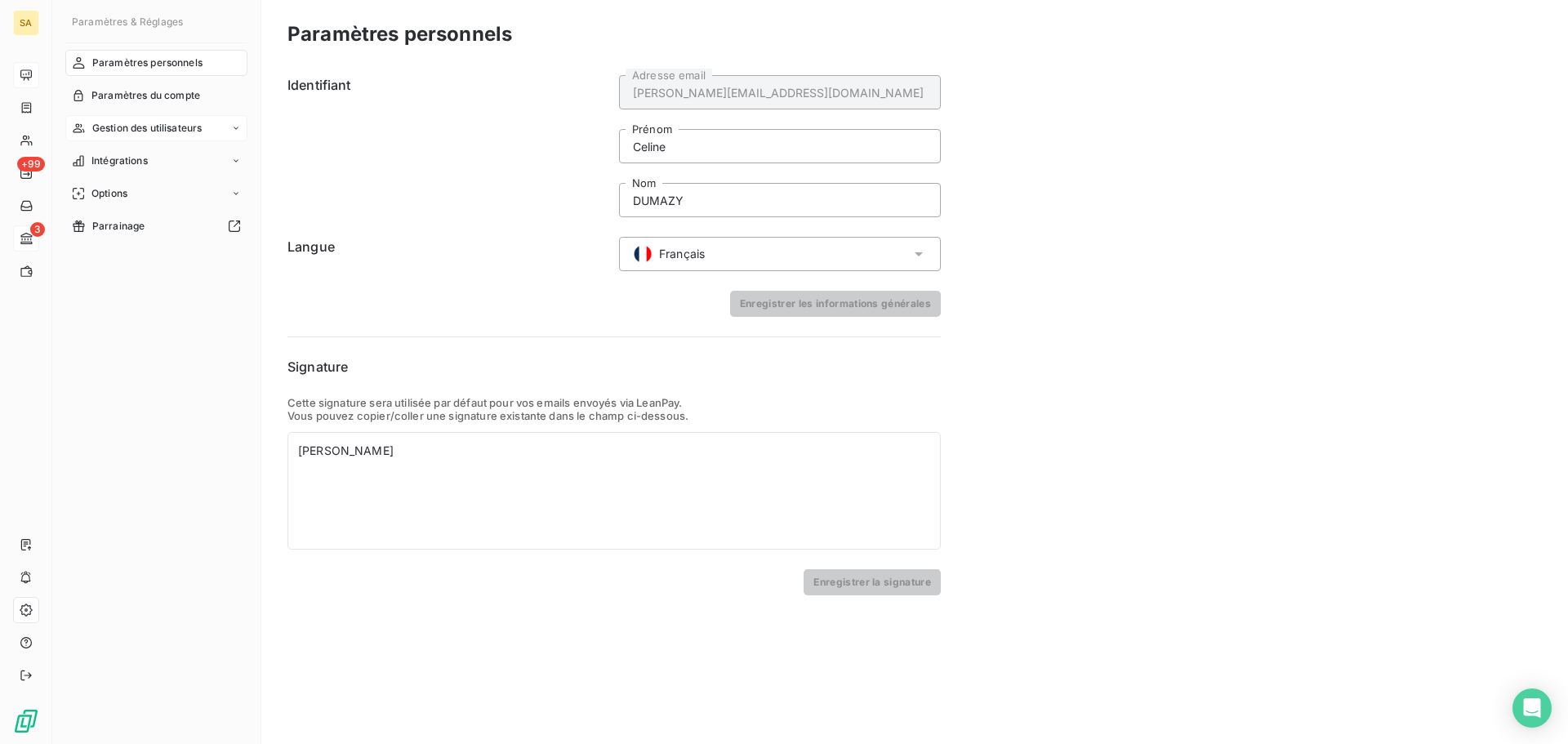
click at [139, 125] on span "Gestion des utilisateurs" at bounding box center [147, 128] width 110 height 15
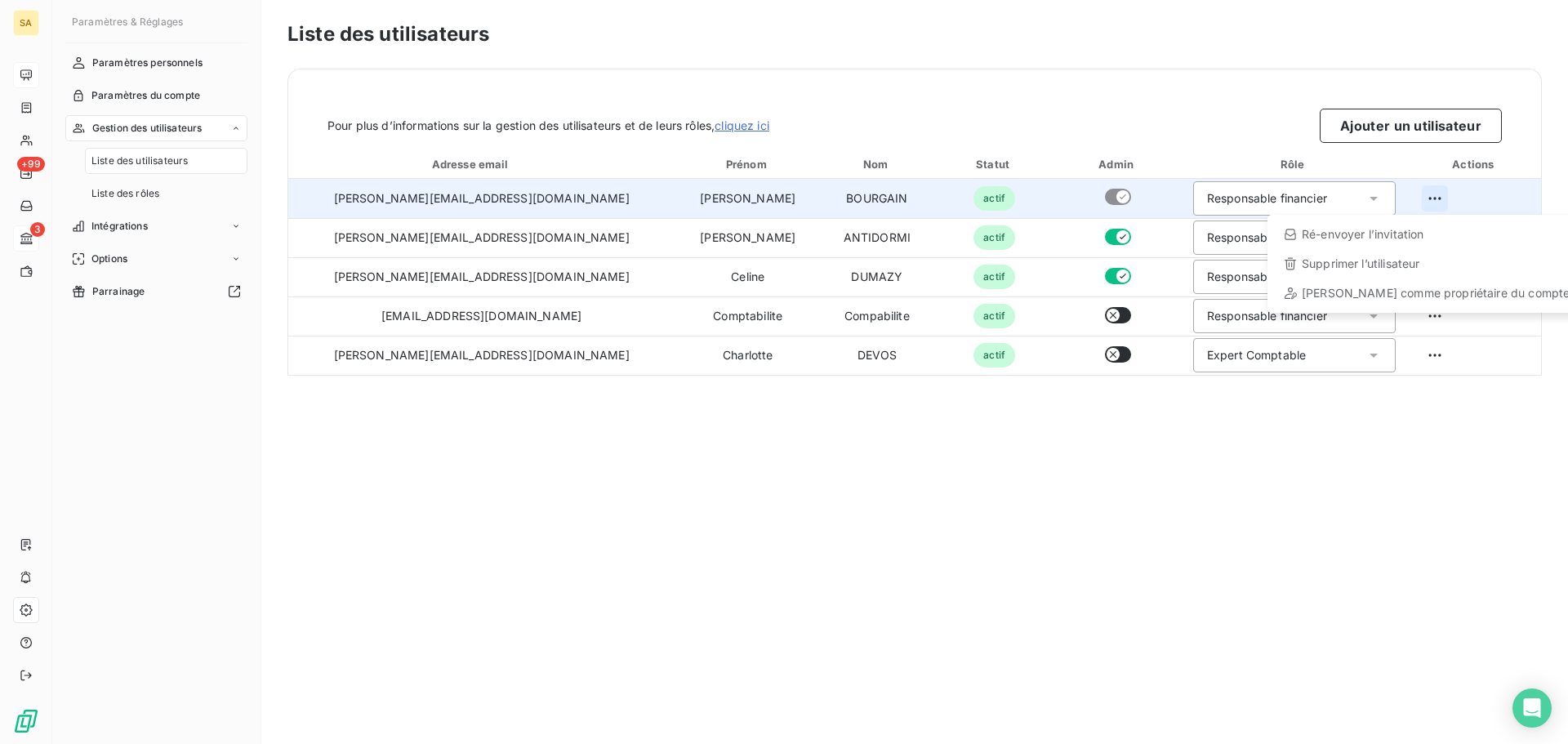
click at [1420, 203] on html "SA +99 3 Paramètres & Réglages Paramètres personnels Paramètres du compte Gesti…" at bounding box center [784, 372] width 1568 height 744
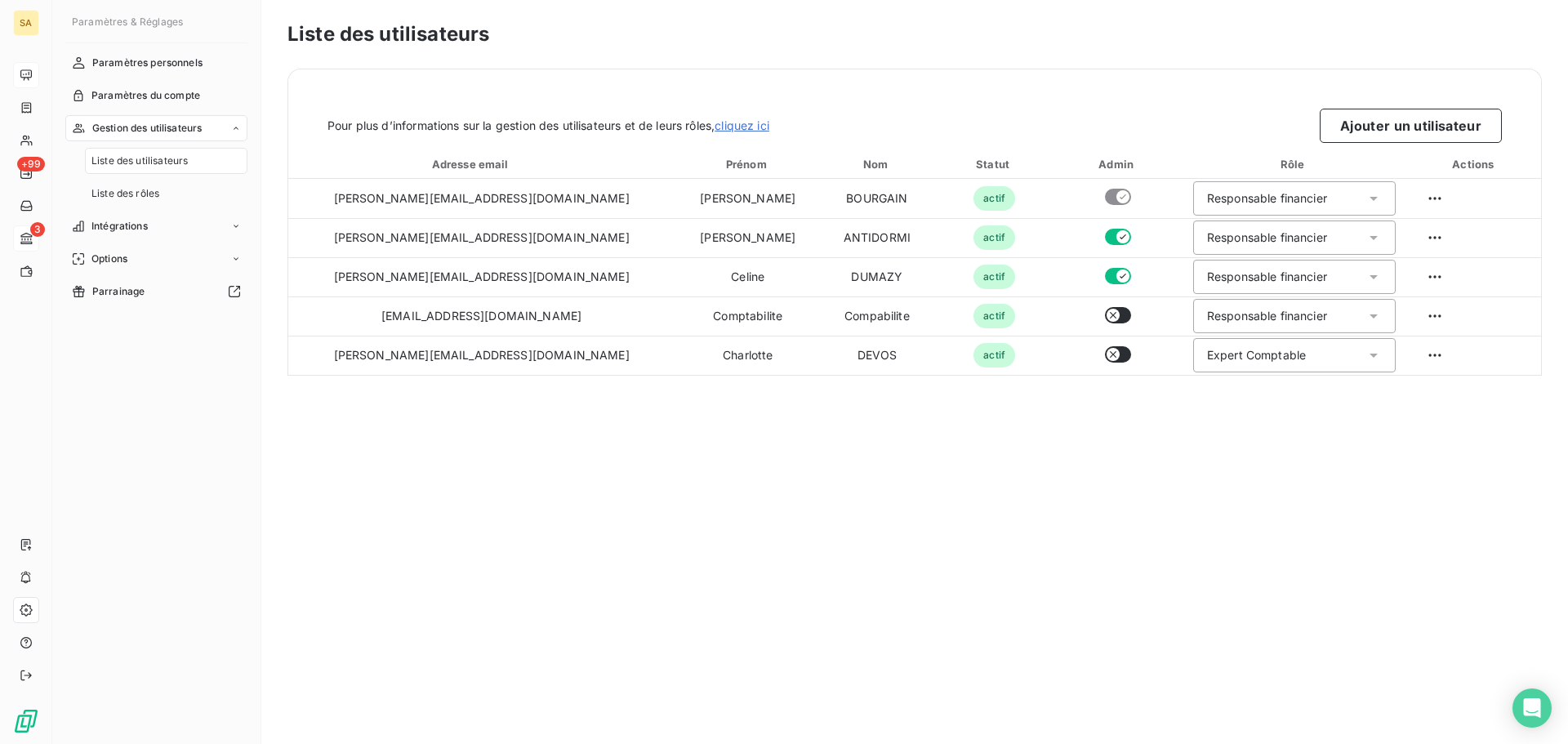
click at [1372, 496] on html "SA +99 3 Paramètres & Réglages Paramètres personnels Paramètres du compte Gesti…" at bounding box center [784, 372] width 1568 height 744
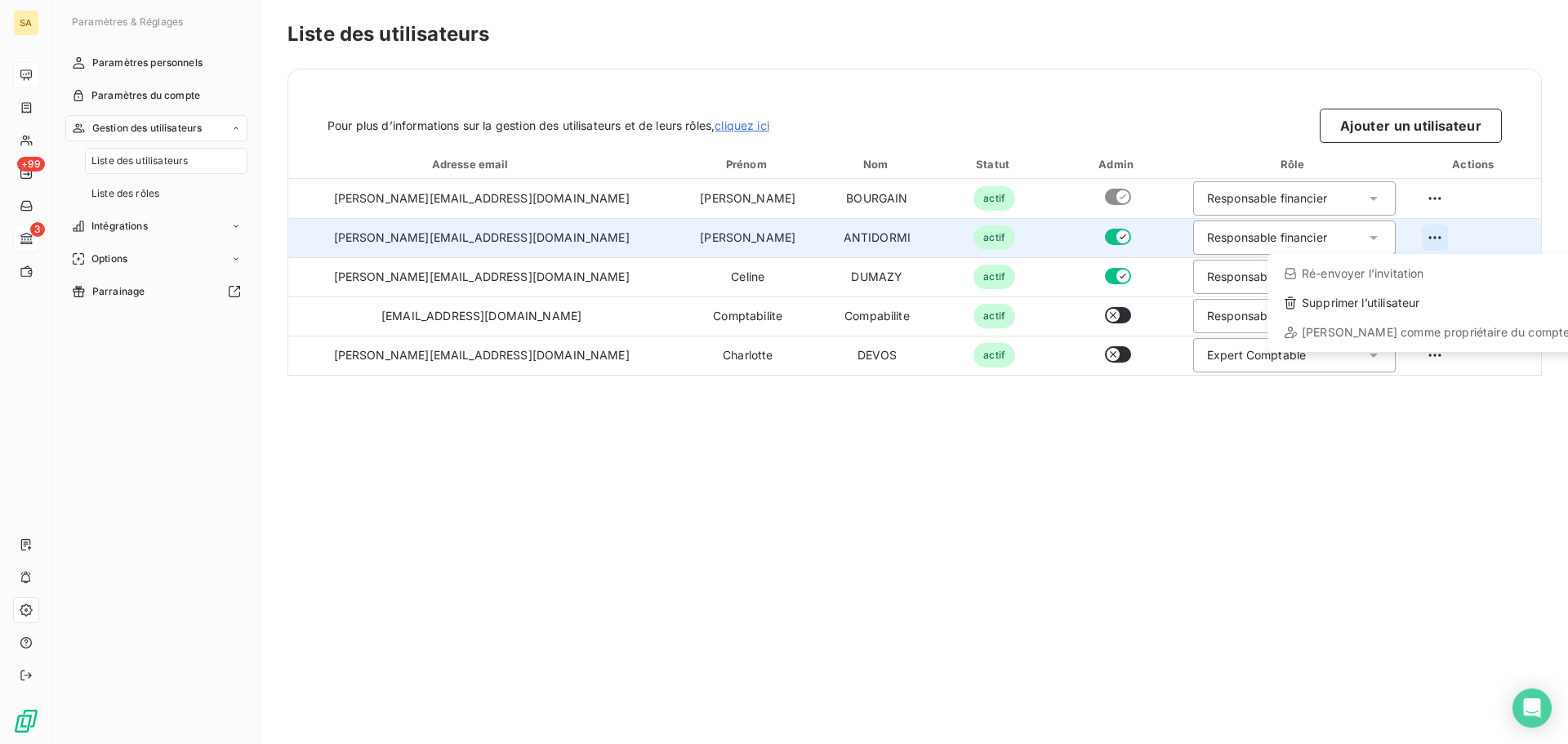
click at [1407, 233] on html "SA +99 3 Paramètres & Réglages Paramètres personnels Paramètres du compte Gesti…" at bounding box center [784, 372] width 1568 height 744
click at [1293, 300] on icon at bounding box center [1291, 303] width 12 height 12
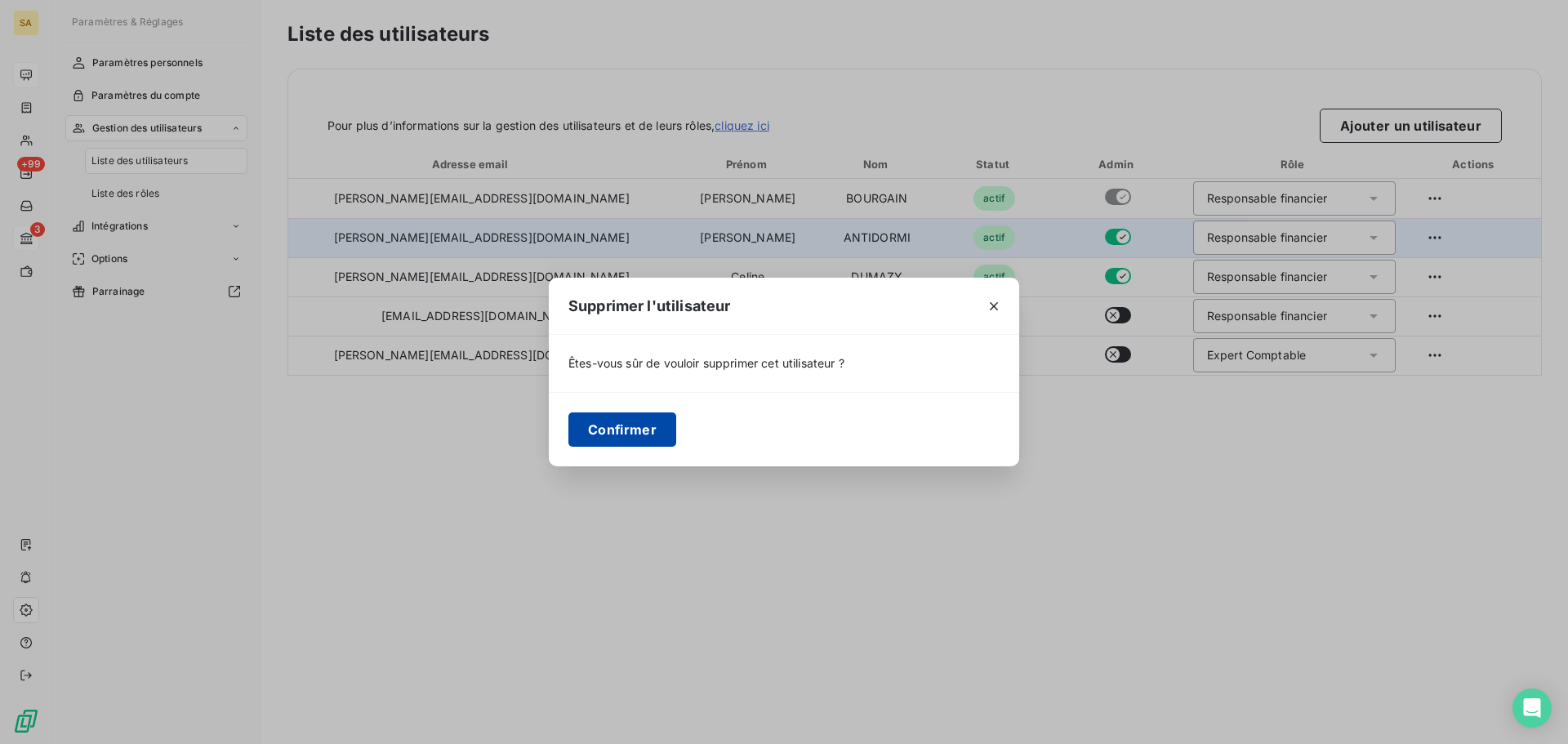
click at [622, 437] on button "Confirmer" at bounding box center [622, 429] width 108 height 34
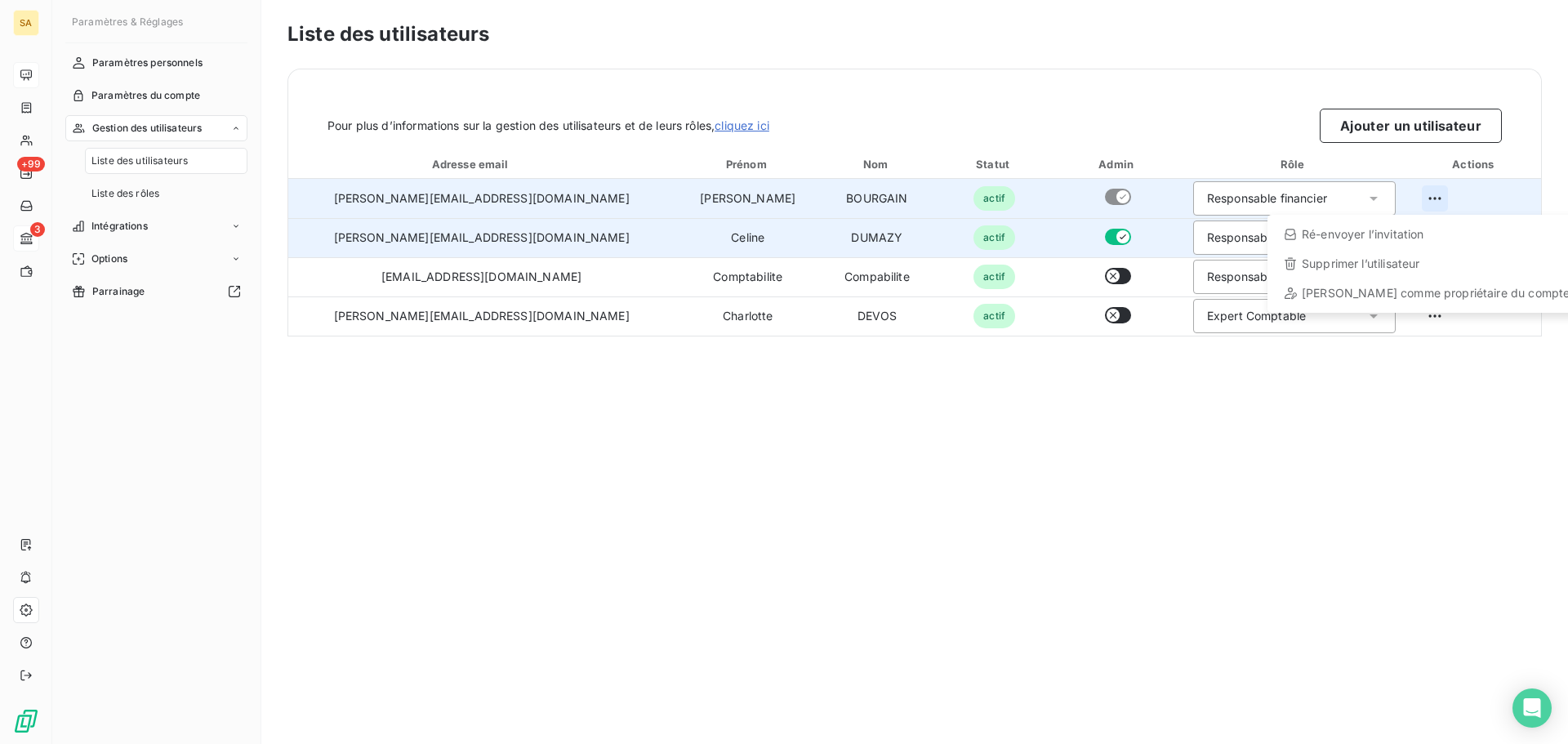
click at [1414, 200] on html "SA +99 3 Paramètres & Réglages Paramètres personnels Paramètres du compte Gesti…" at bounding box center [784, 372] width 1568 height 744
click at [1389, 269] on div "Supprimer l’utilisateur" at bounding box center [1427, 264] width 305 height 27
click at [1411, 194] on html "SA +99 3 Paramètres & Réglages Paramètres personnels Paramètres du compte Gesti…" at bounding box center [784, 372] width 1568 height 744
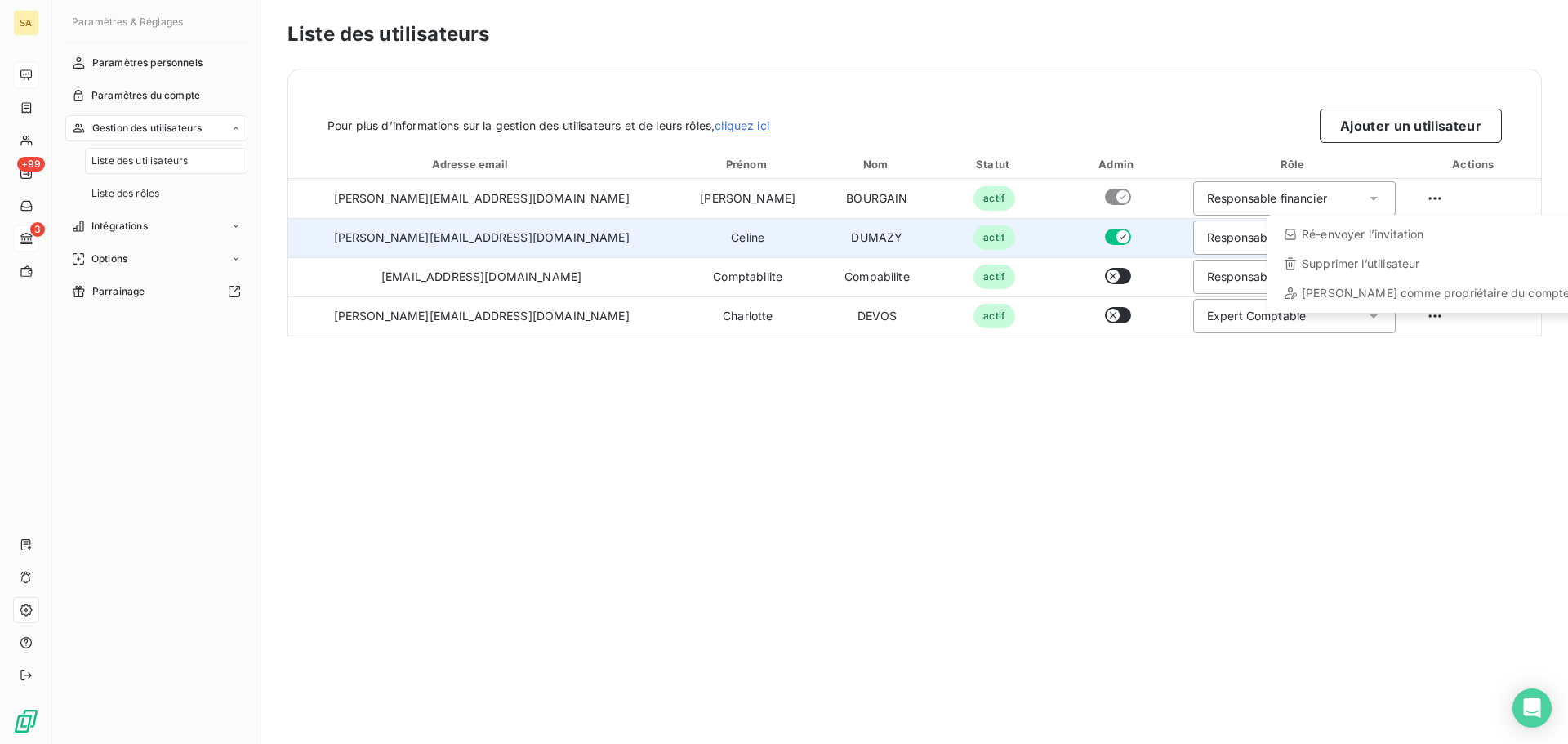
click at [1056, 368] on html "SA +99 3 Paramètres & Réglages Paramètres personnels Paramètres du compte Gesti…" at bounding box center [784, 372] width 1568 height 744
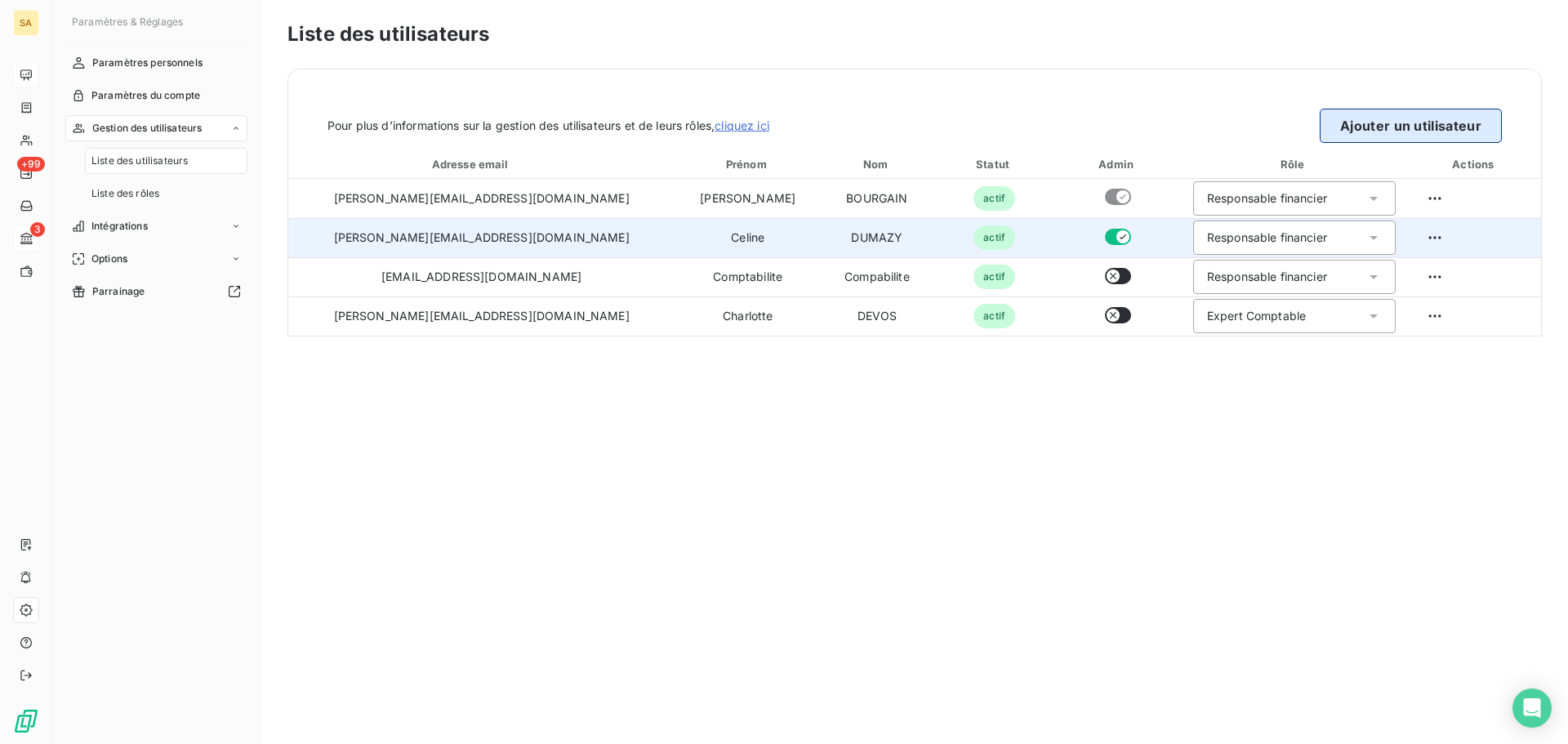
click at [1378, 128] on button "Ajouter un utilisateur" at bounding box center [1411, 126] width 183 height 34
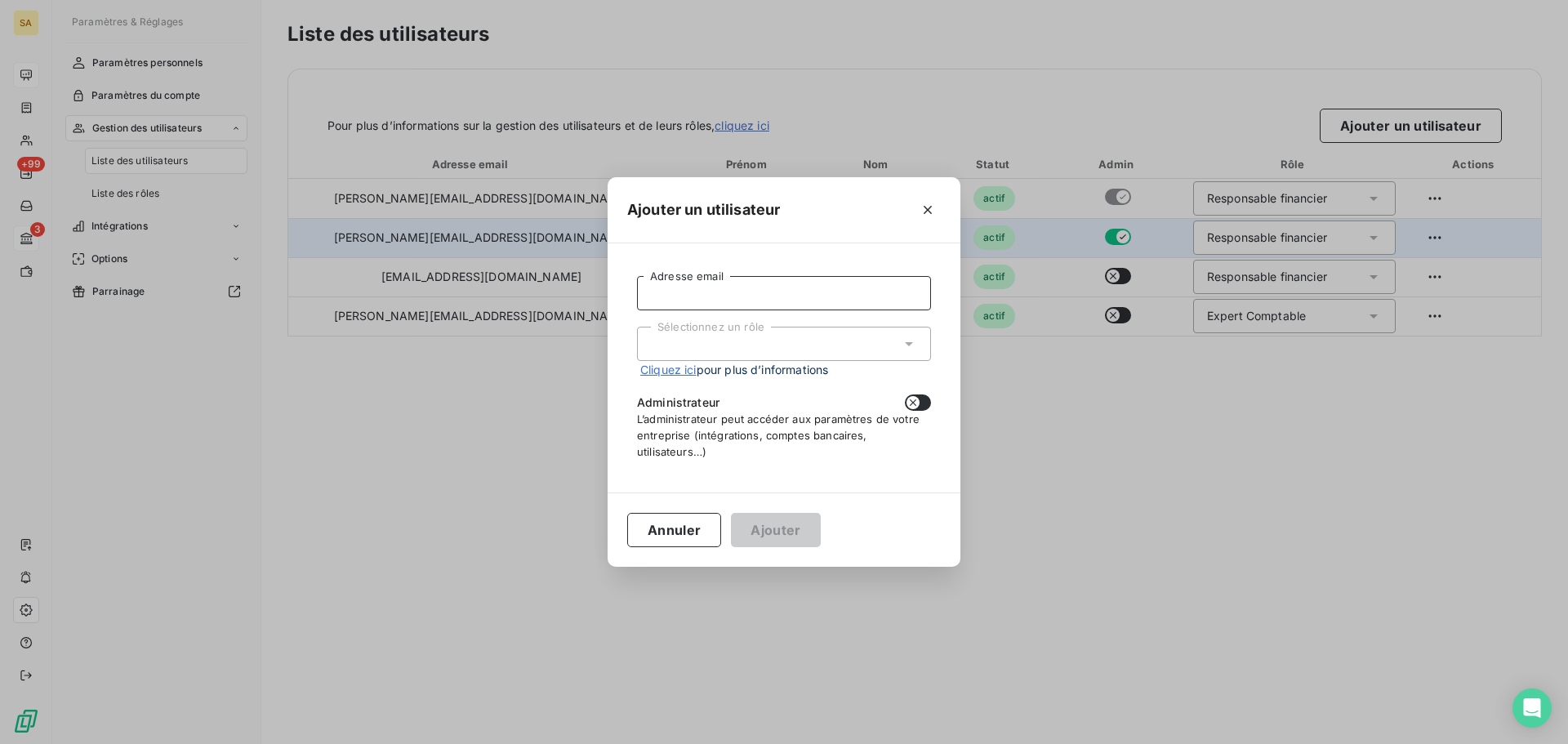
click at [744, 292] on input "Adresse email" at bounding box center [784, 292] width 294 height 34
drag, startPoint x: 842, startPoint y: 299, endPoint x: 258, endPoint y: 271, distance: 584.7
click at [258, 271] on div "Ajouter un utilisateur g.antidormi@securitsolutions.fr Adresse email Sélectionn…" at bounding box center [784, 372] width 1568 height 744
type input "[PERSON_NAME][EMAIL_ADDRESS][DOMAIN_NAME]"
click at [803, 342] on div "Sélectionnez un rôle" at bounding box center [784, 344] width 294 height 34
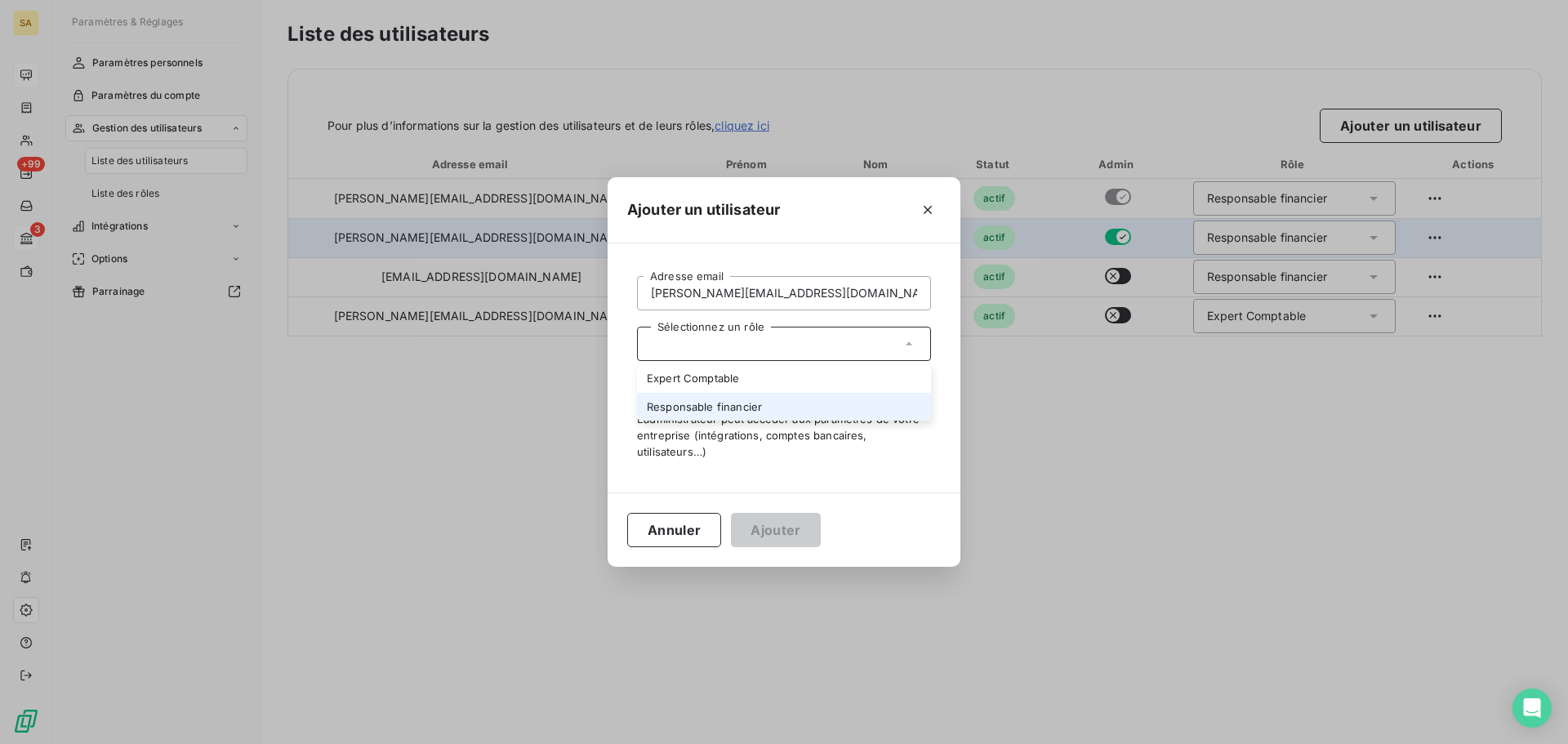
click at [808, 402] on li "Responsable financier" at bounding box center [784, 406] width 294 height 28
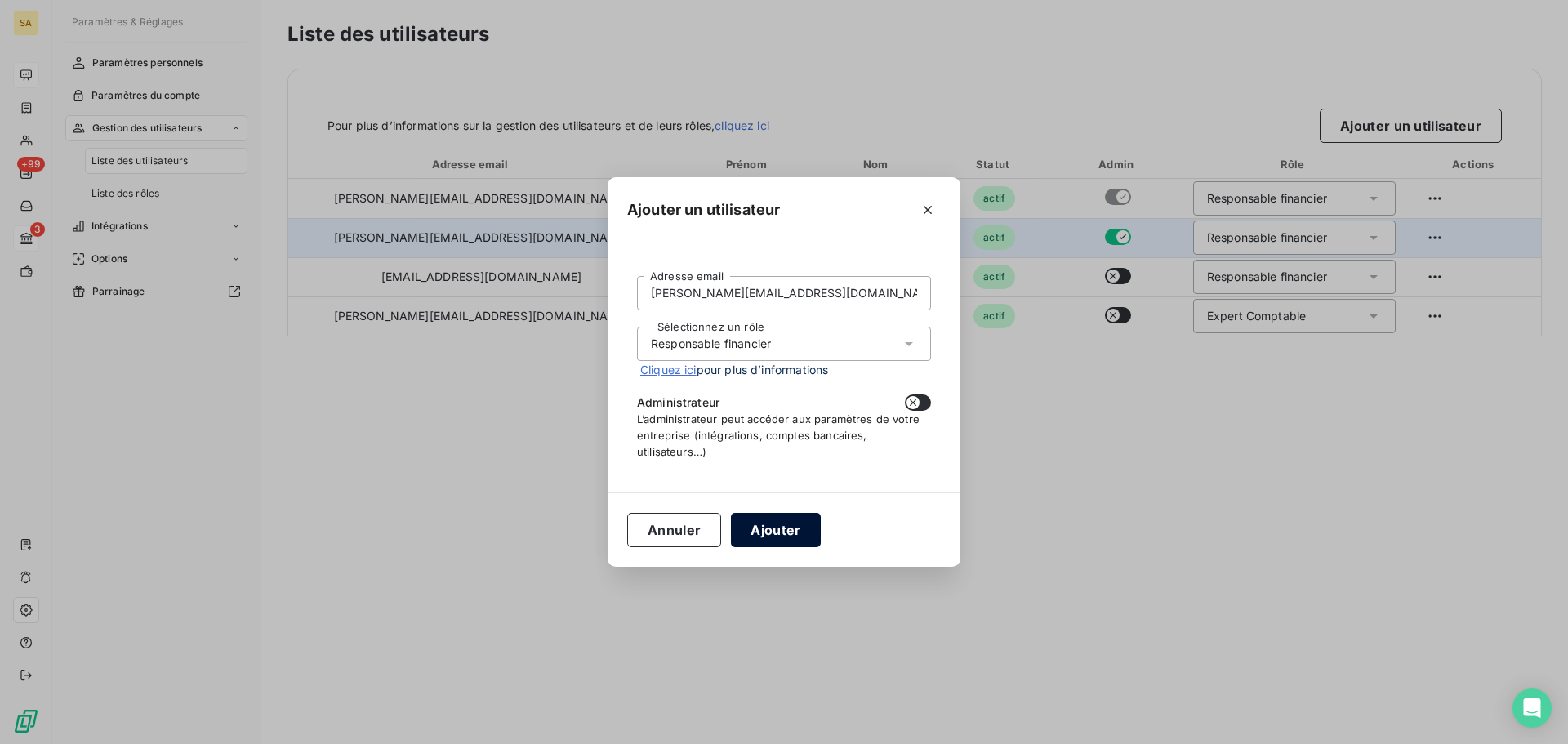
click at [788, 530] on button "Ajouter" at bounding box center [775, 530] width 89 height 34
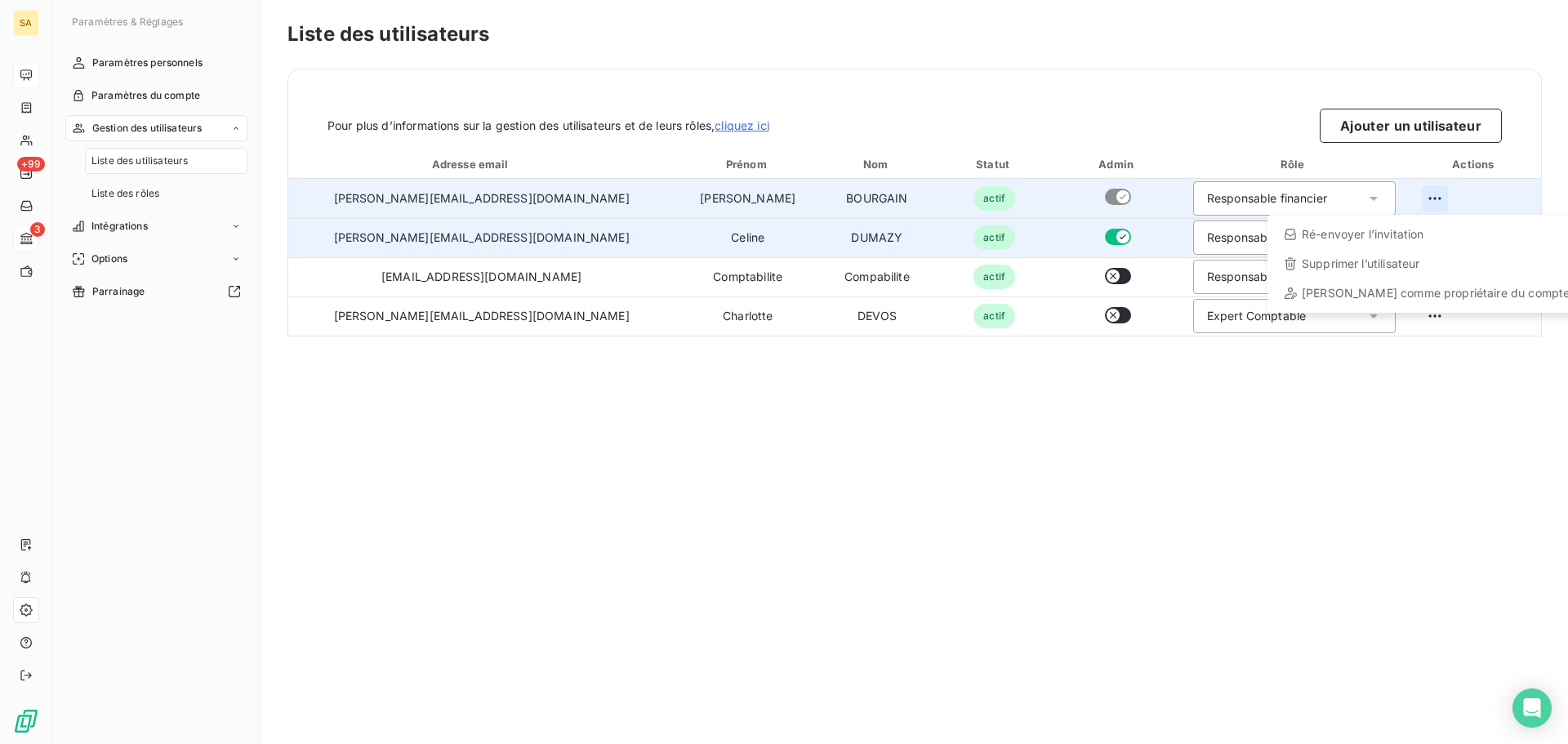
click at [1420, 194] on html "SA +99 3 Paramètres & Réglages Paramètres personnels Paramètres du compte Gesti…" at bounding box center [784, 372] width 1568 height 744
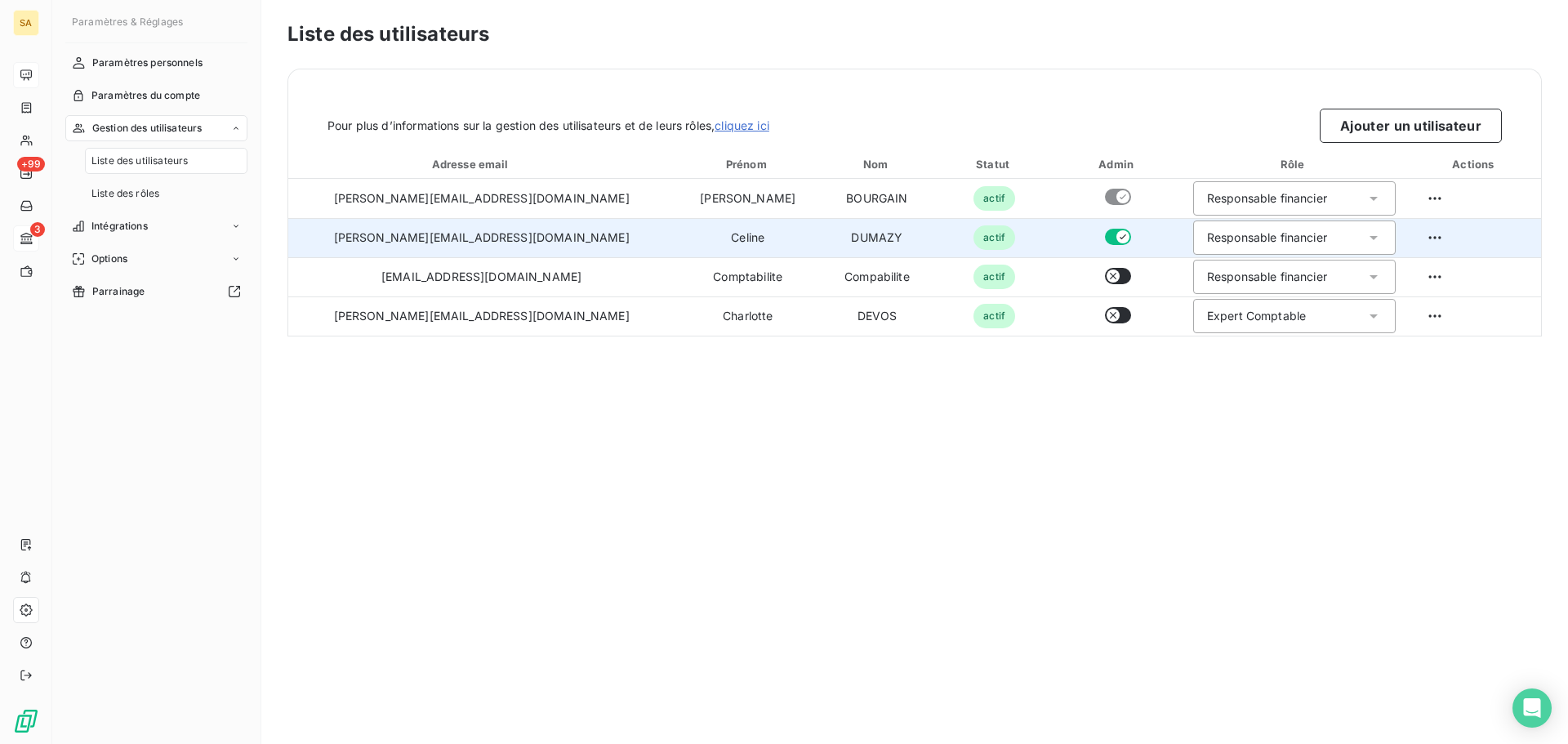
click at [1251, 475] on html "SA +99 3 Paramètres & Réglages Paramètres personnels Paramètres du compte Gesti…" at bounding box center [784, 372] width 1568 height 744
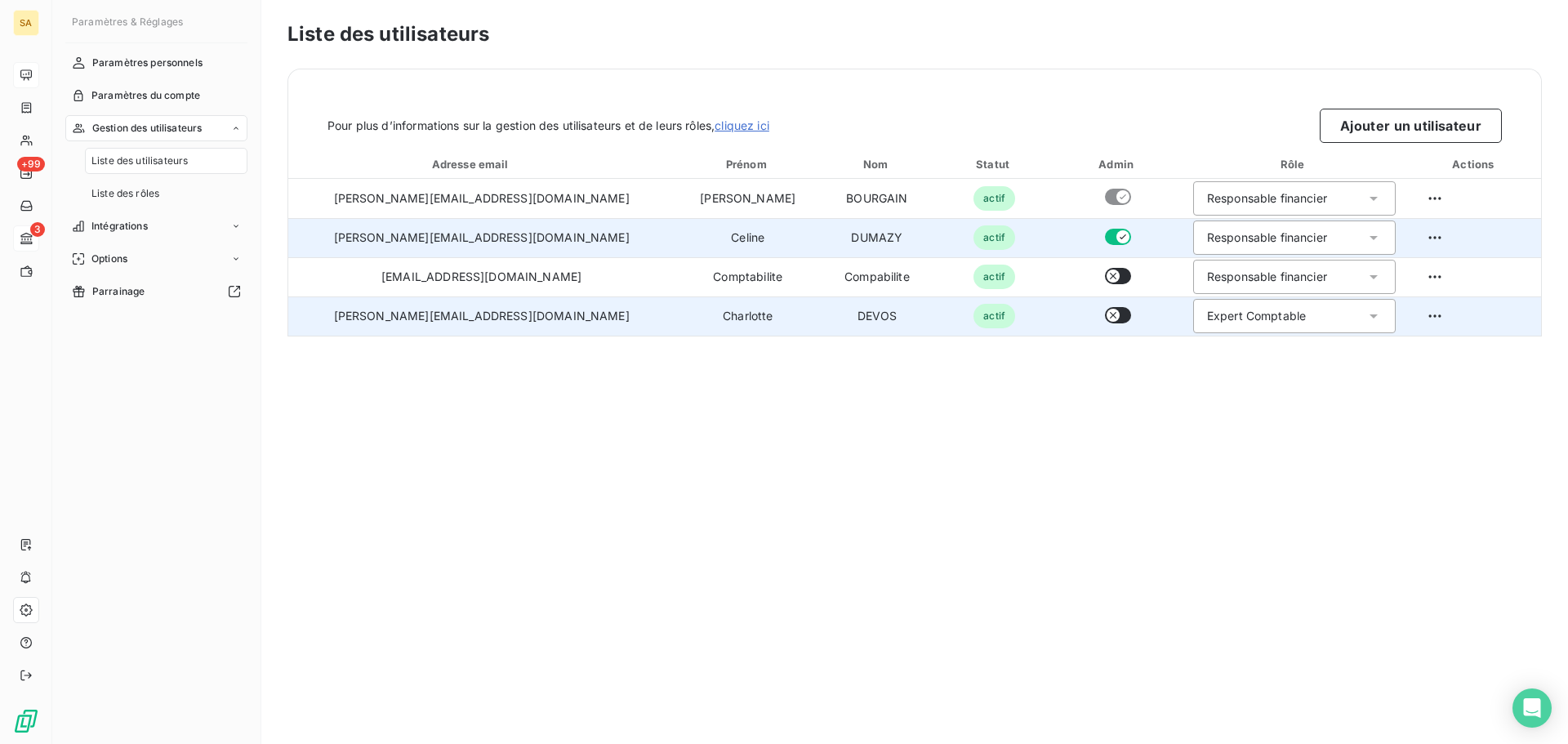
click at [1207, 322] on div "Expert Comptable" at bounding box center [1256, 316] width 99 height 17
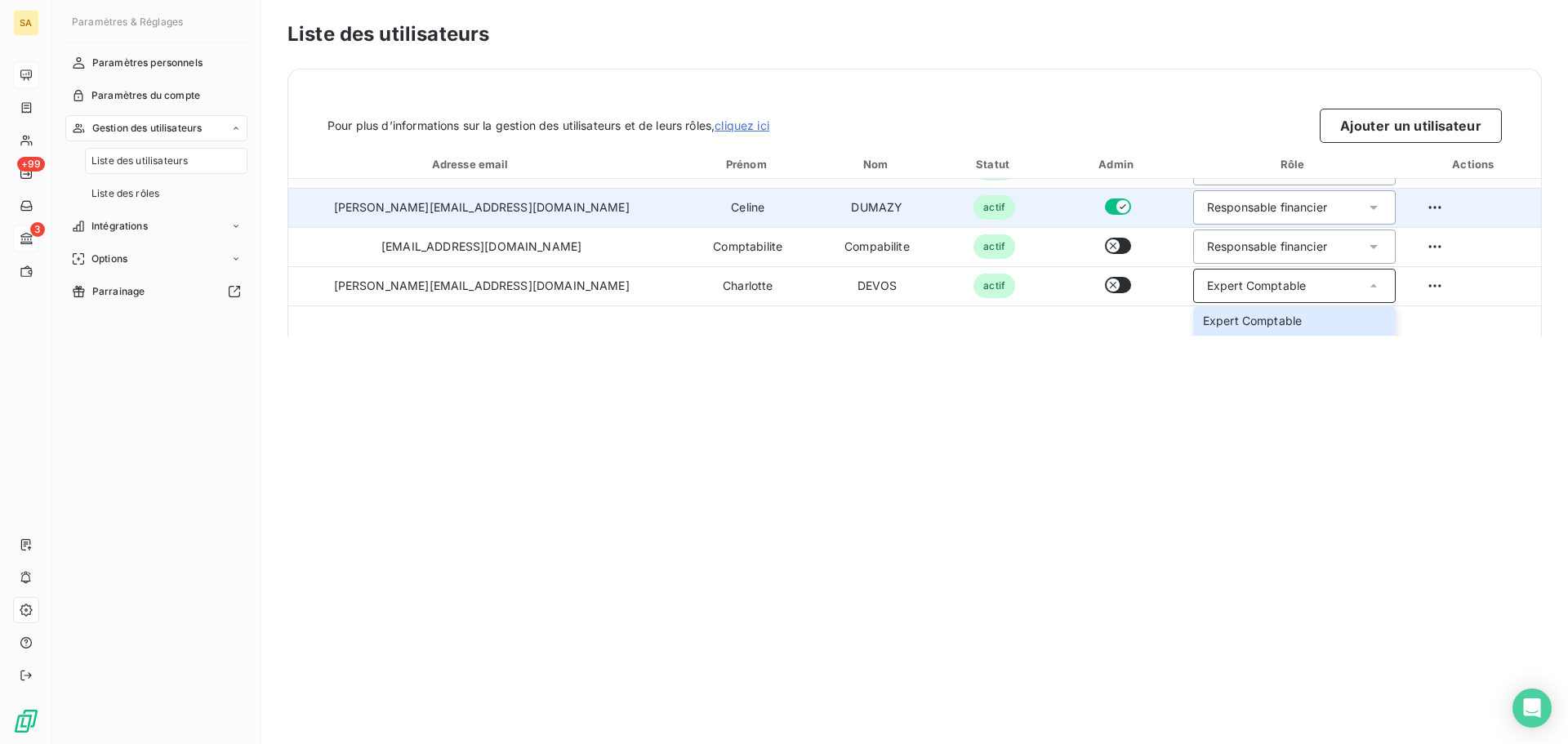
click at [1163, 424] on div "Liste des utilisateurs Pour plus d’informations sur la gestion des utilisateurs…" at bounding box center [915, 372] width 1307 height 744
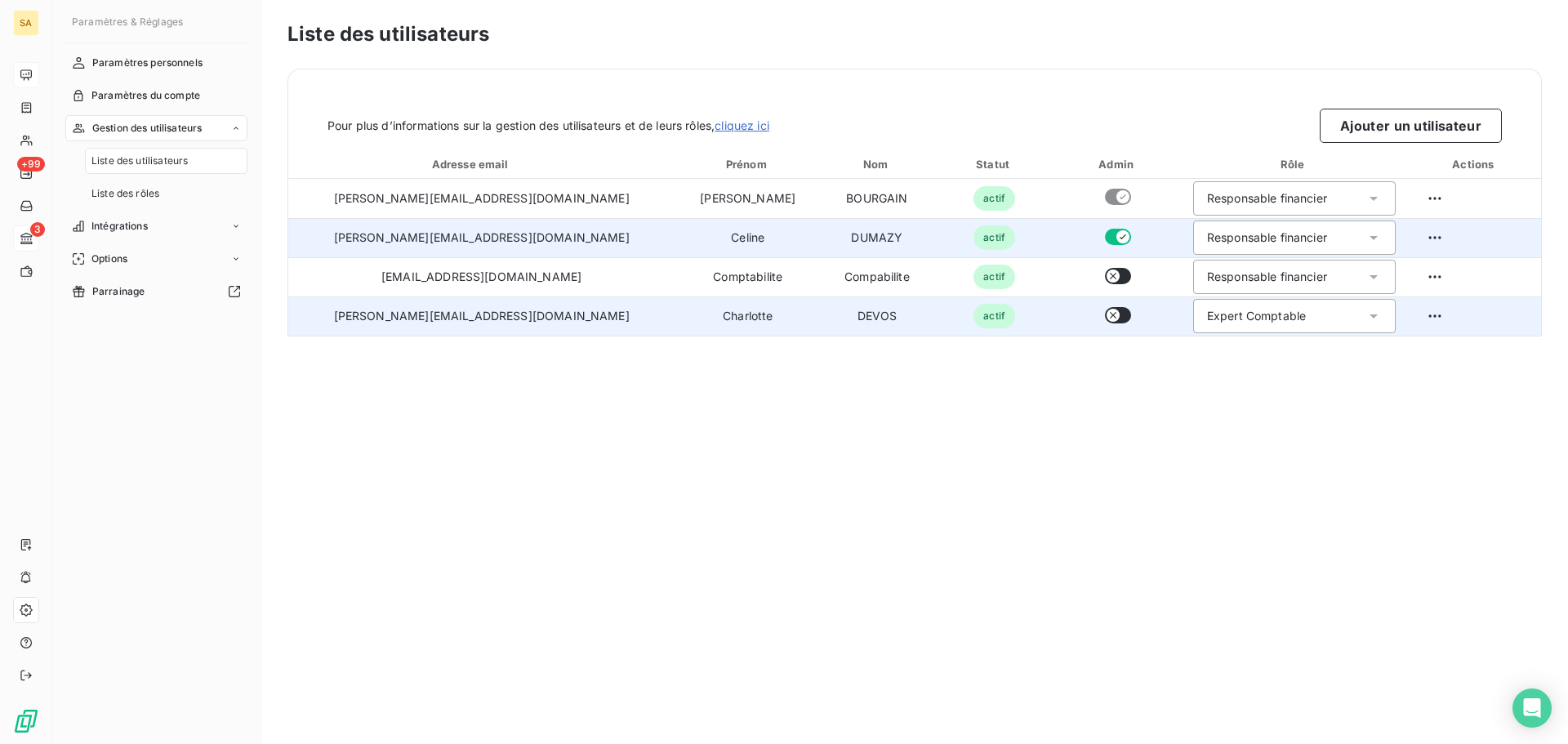
click at [1261, 321] on div "Expert Comptable" at bounding box center [1294, 316] width 202 height 34
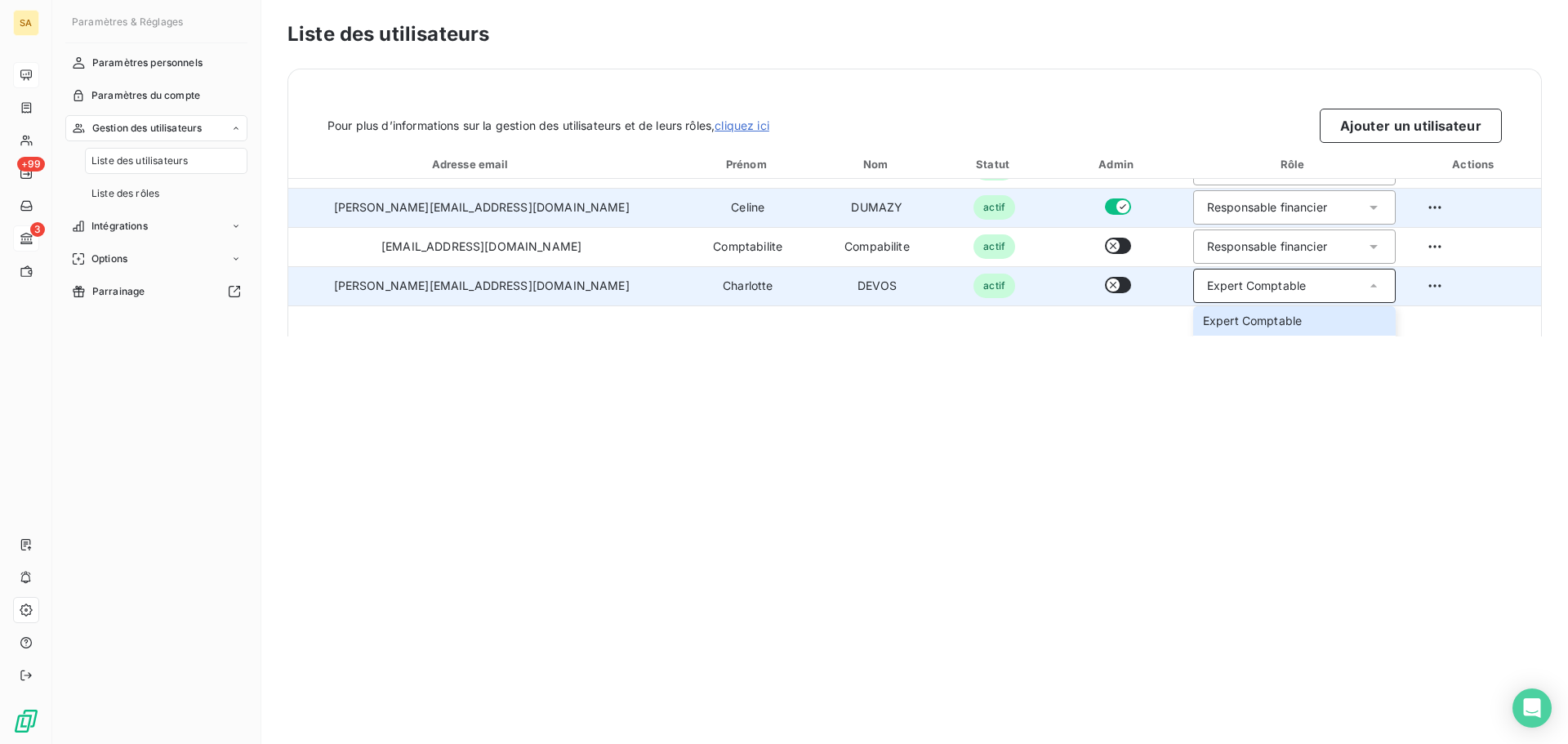
click at [1335, 289] on div "Expert Comptable" at bounding box center [1294, 286] width 202 height 34
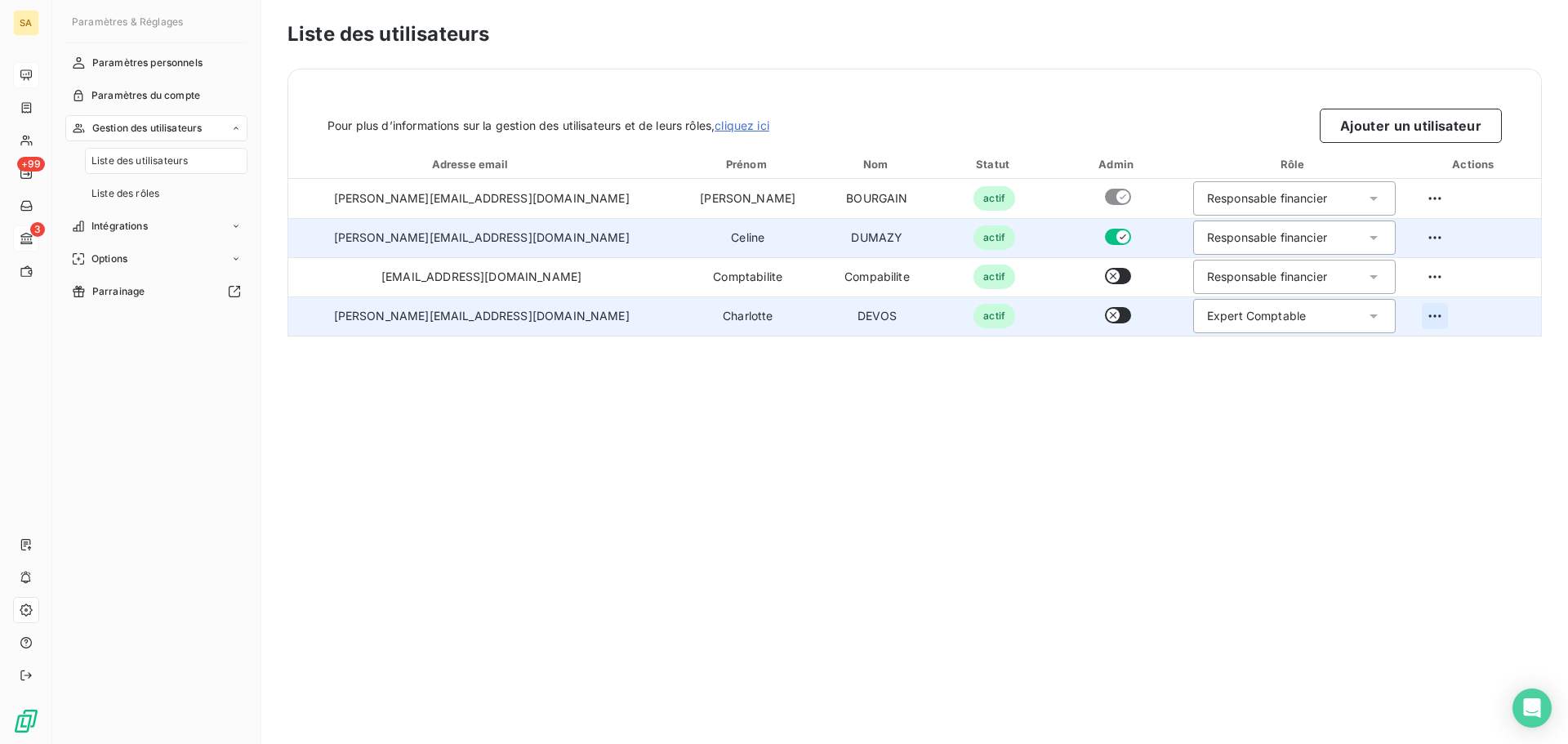
click at [1418, 321] on html "SA +99 3 Paramètres & Réglages Paramètres personnels Paramètres du compte Gesti…" at bounding box center [784, 372] width 1568 height 744
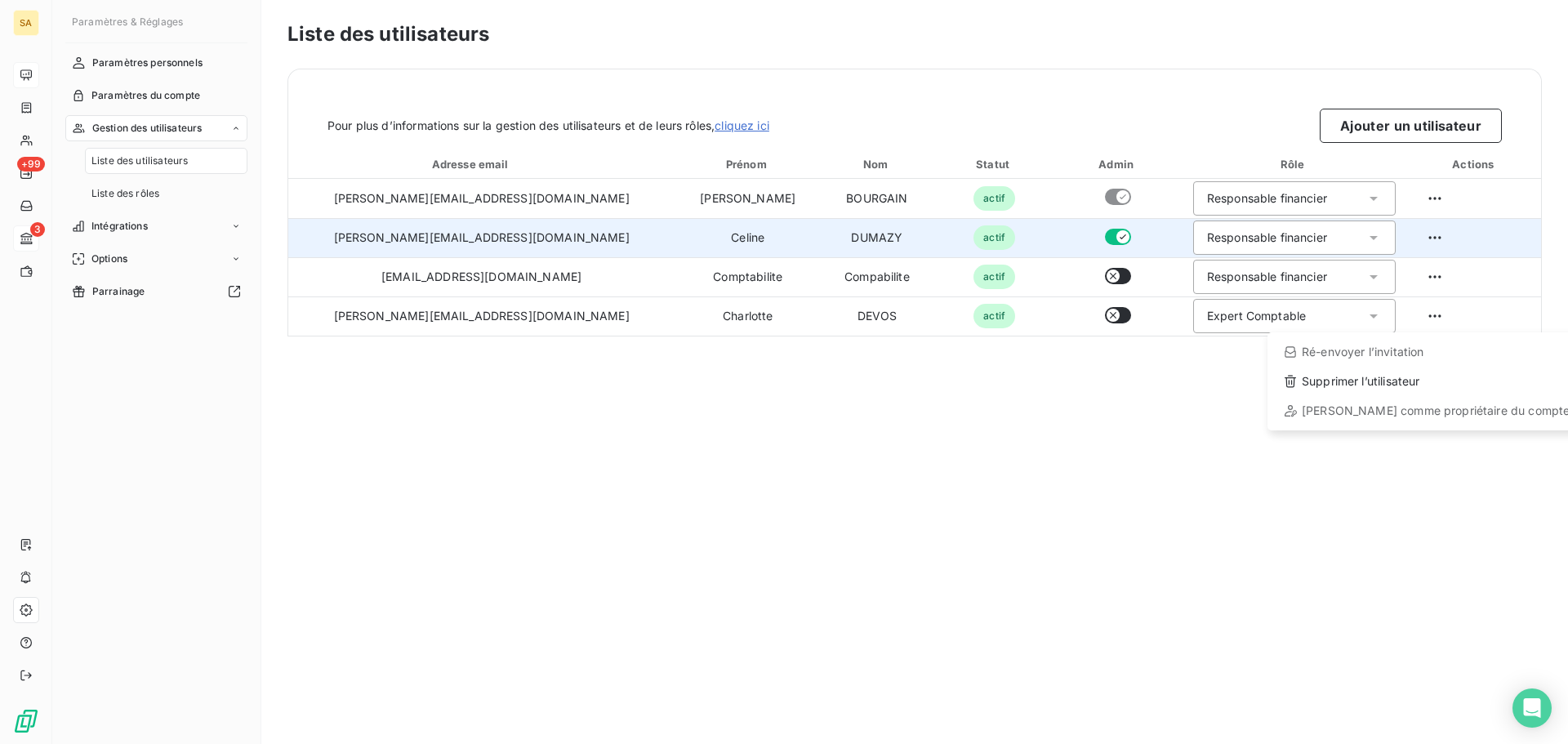
click at [1080, 558] on html "SA +99 3 Paramètres & Réglages Paramètres personnels Paramètres du compte Gesti…" at bounding box center [784, 372] width 1568 height 744
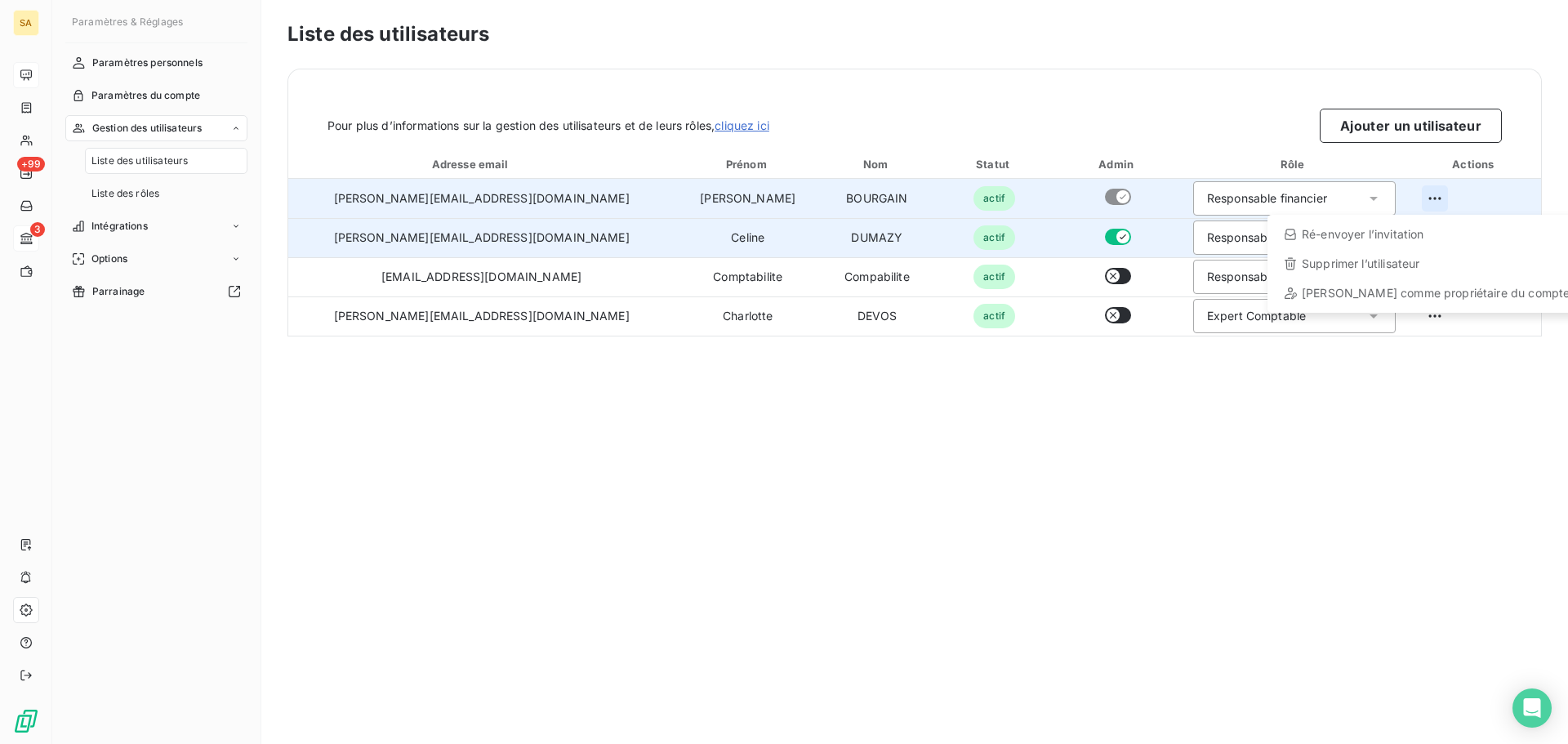
click at [1422, 199] on html "SA +99 3 Paramètres & Réglages Paramètres personnels Paramètres du compte Gesti…" at bounding box center [784, 372] width 1568 height 744
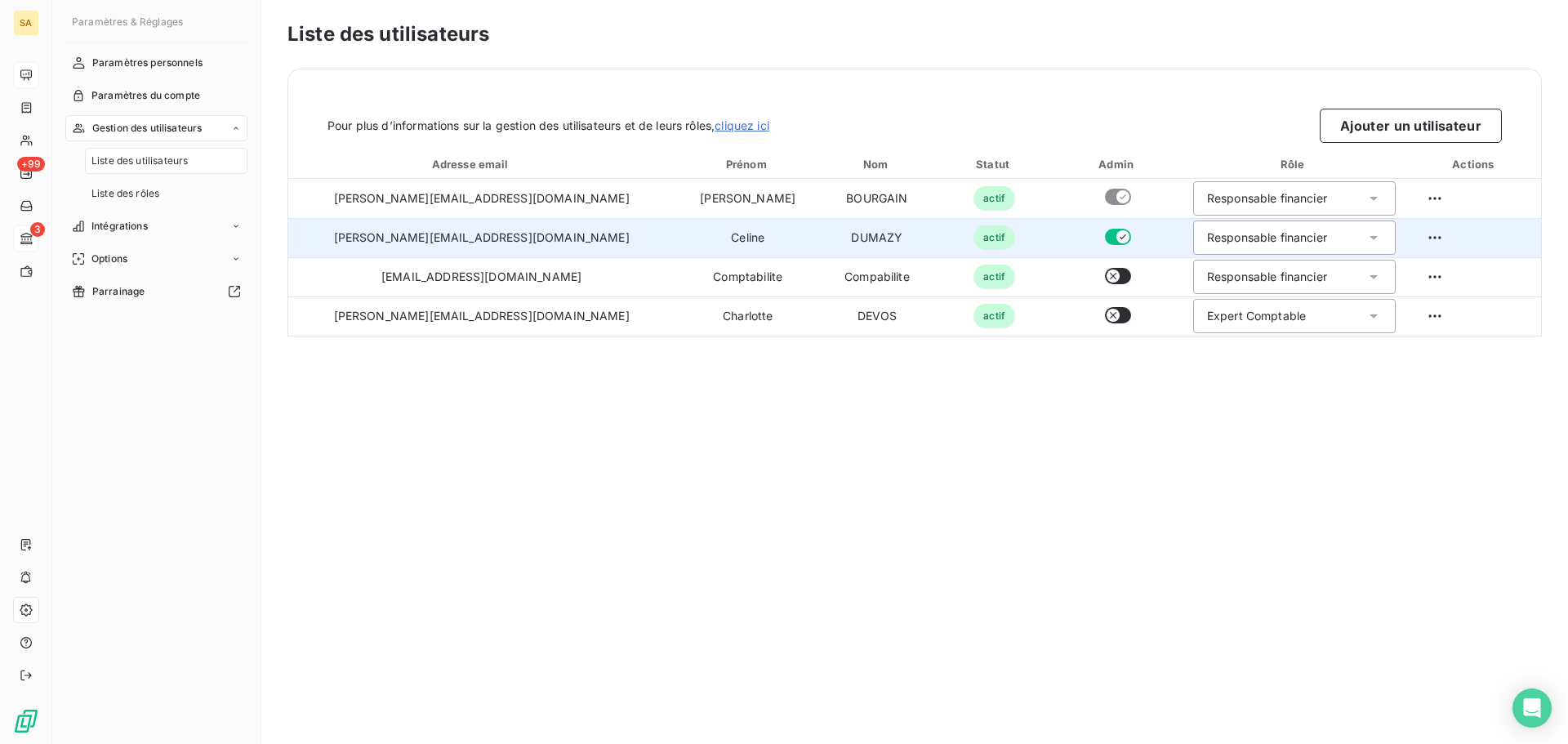
click at [1108, 485] on html "SA +99 3 Paramètres & Réglages Paramètres personnels Paramètres du compte Gesti…" at bounding box center [784, 372] width 1568 height 744
click at [1348, 125] on button "Ajouter un utilisateur" at bounding box center [1411, 126] width 183 height 34
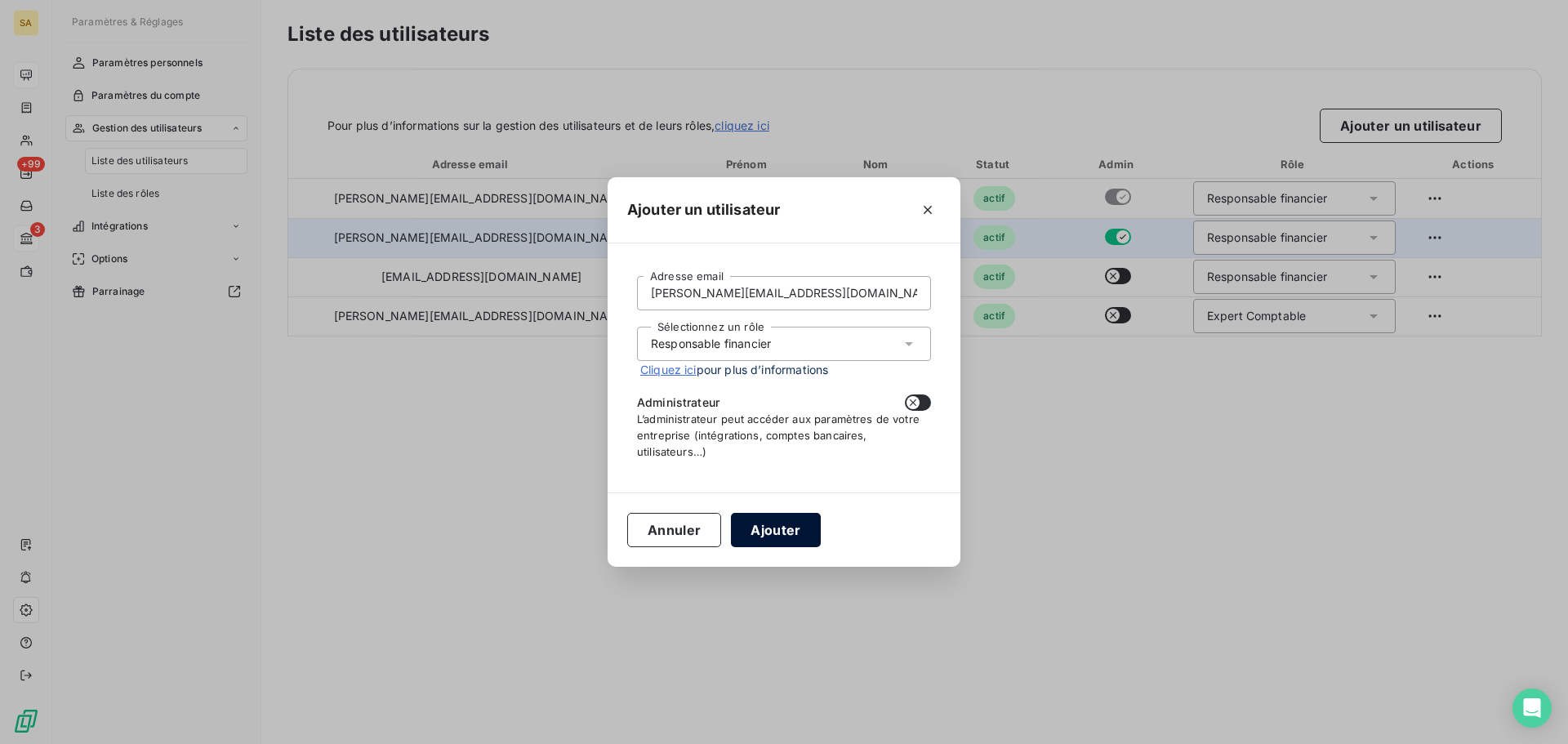
click at [798, 527] on button "Ajouter" at bounding box center [775, 530] width 89 height 34
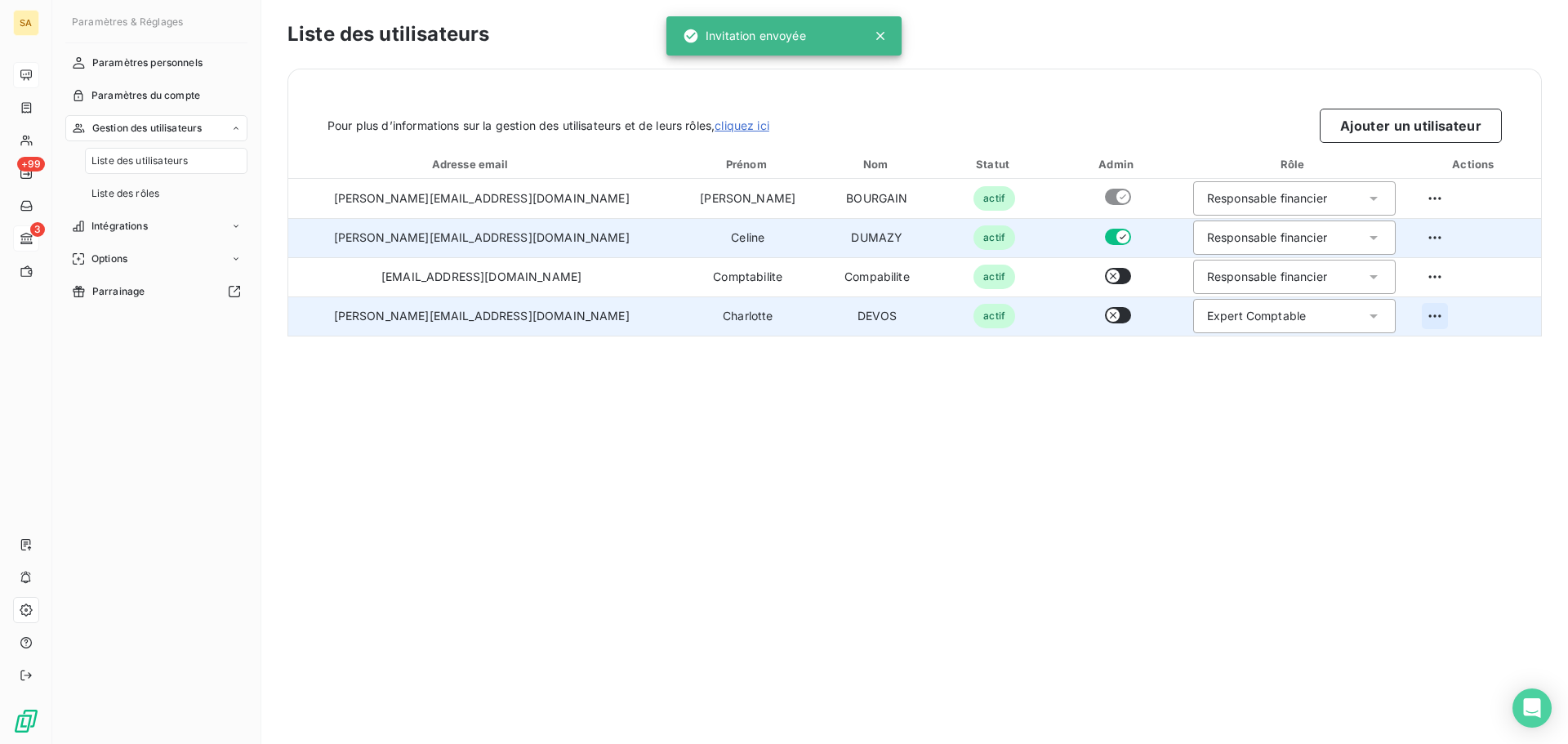
click at [1414, 317] on html "SA +99 3 Paramètres & Réglages Paramètres personnels Paramètres du compte Gesti…" at bounding box center [784, 372] width 1568 height 744
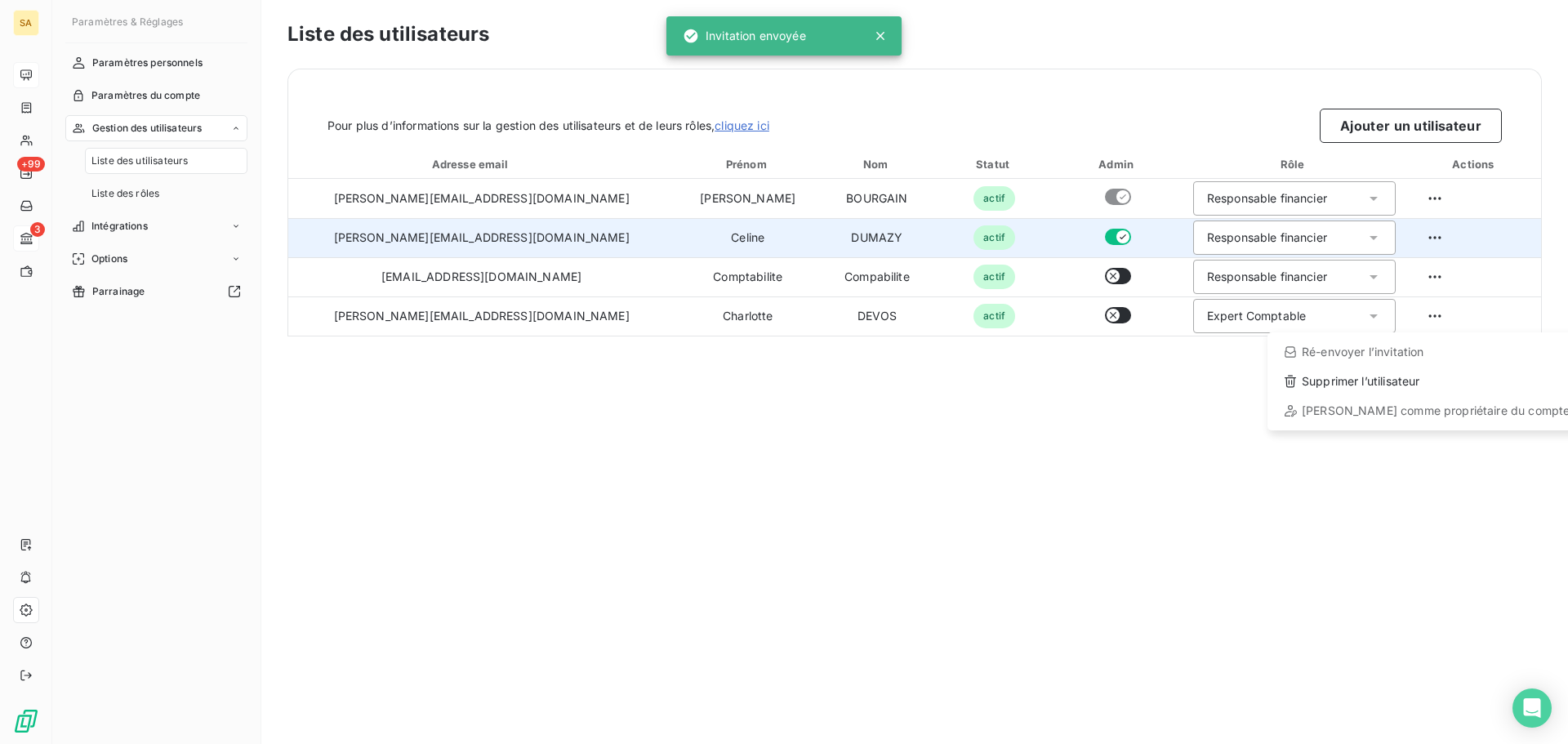
click at [518, 317] on html "SA +99 3 Paramètres & Réglages Paramètres personnels Paramètres du compte Gesti…" at bounding box center [784, 372] width 1568 height 744
click at [518, 317] on td "[PERSON_NAME][EMAIL_ADDRESS][DOMAIN_NAME]" at bounding box center [482, 316] width 387 height 39
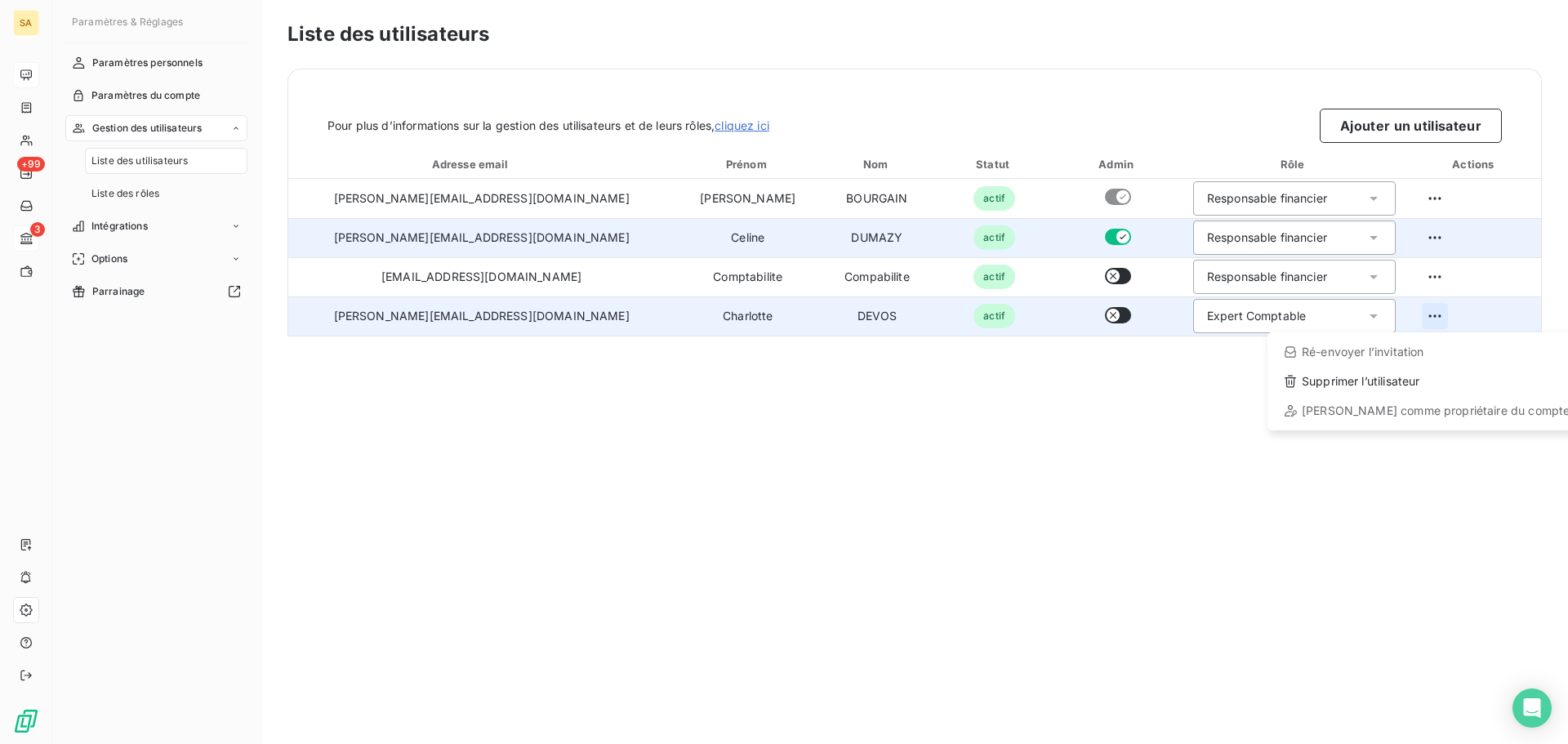
click at [1422, 311] on html "SA +99 3 Paramètres & Réglages Paramètres personnels Paramètres du compte Gesti…" at bounding box center [784, 372] width 1568 height 744
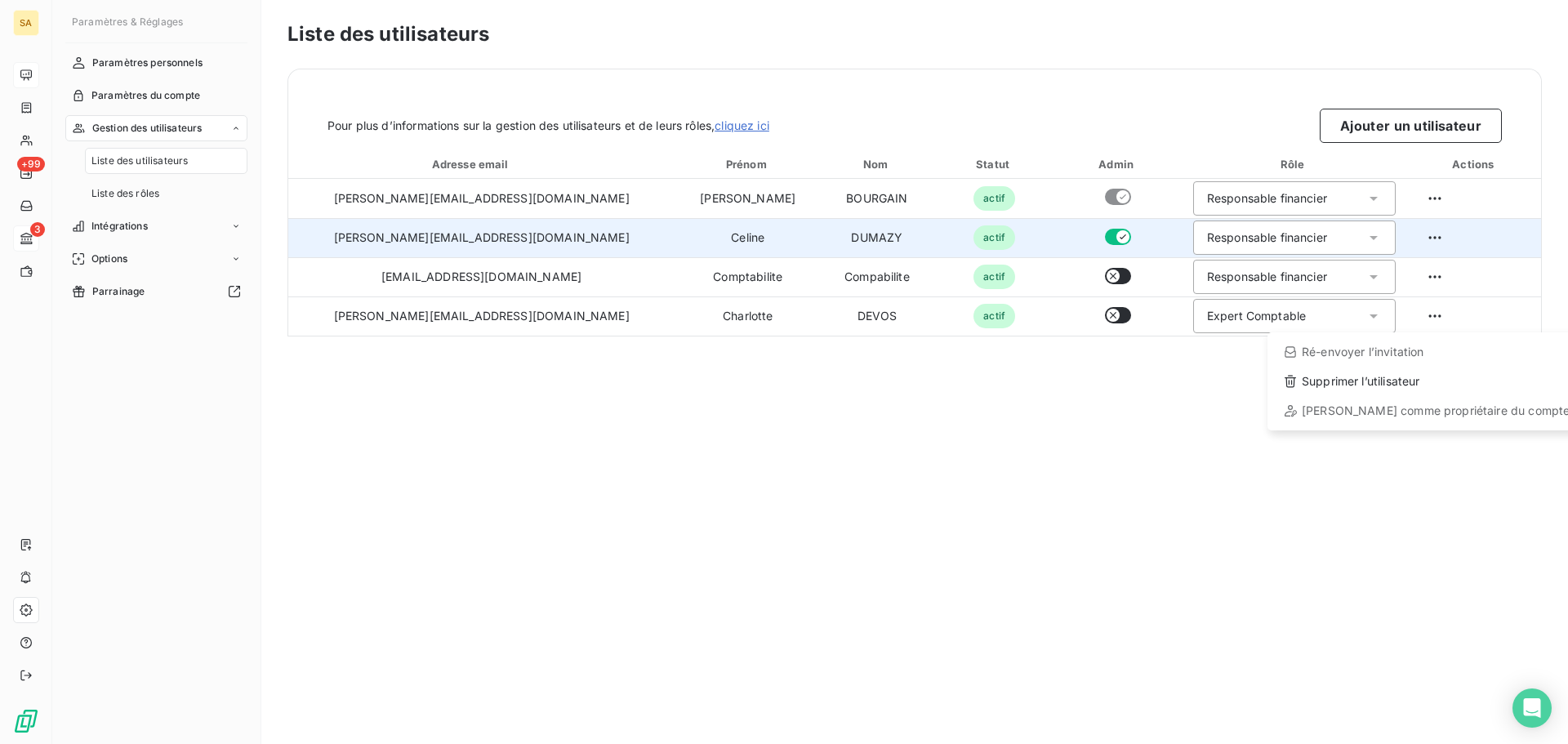
click at [683, 410] on html "SA +99 3 Paramètres & Réglages Paramètres personnels Paramètres du compte Gesti…" at bounding box center [784, 372] width 1568 height 744
click at [664, 497] on div "Liste des utilisateurs Pour plus d’informations sur la gestion des utilisateurs…" at bounding box center [915, 372] width 1307 height 744
click at [769, 125] on link "cliquez ici" at bounding box center [742, 126] width 55 height 14
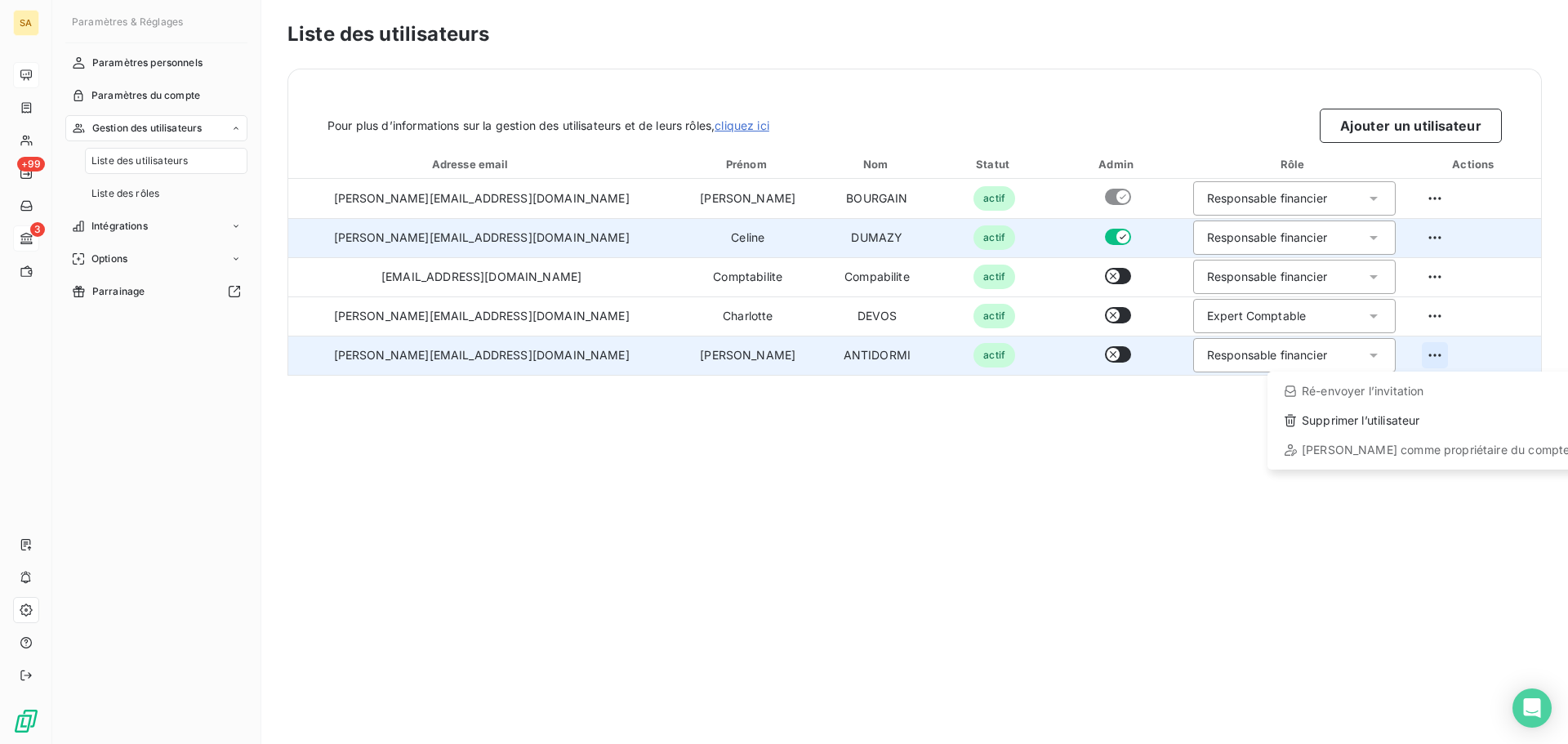
click at [1422, 355] on html "SA +99 3 Paramètres & Réglages Paramètres personnels Paramètres du compte Gesti…" at bounding box center [784, 372] width 1568 height 744
click at [1105, 347] on button "button" at bounding box center [1118, 354] width 26 height 17
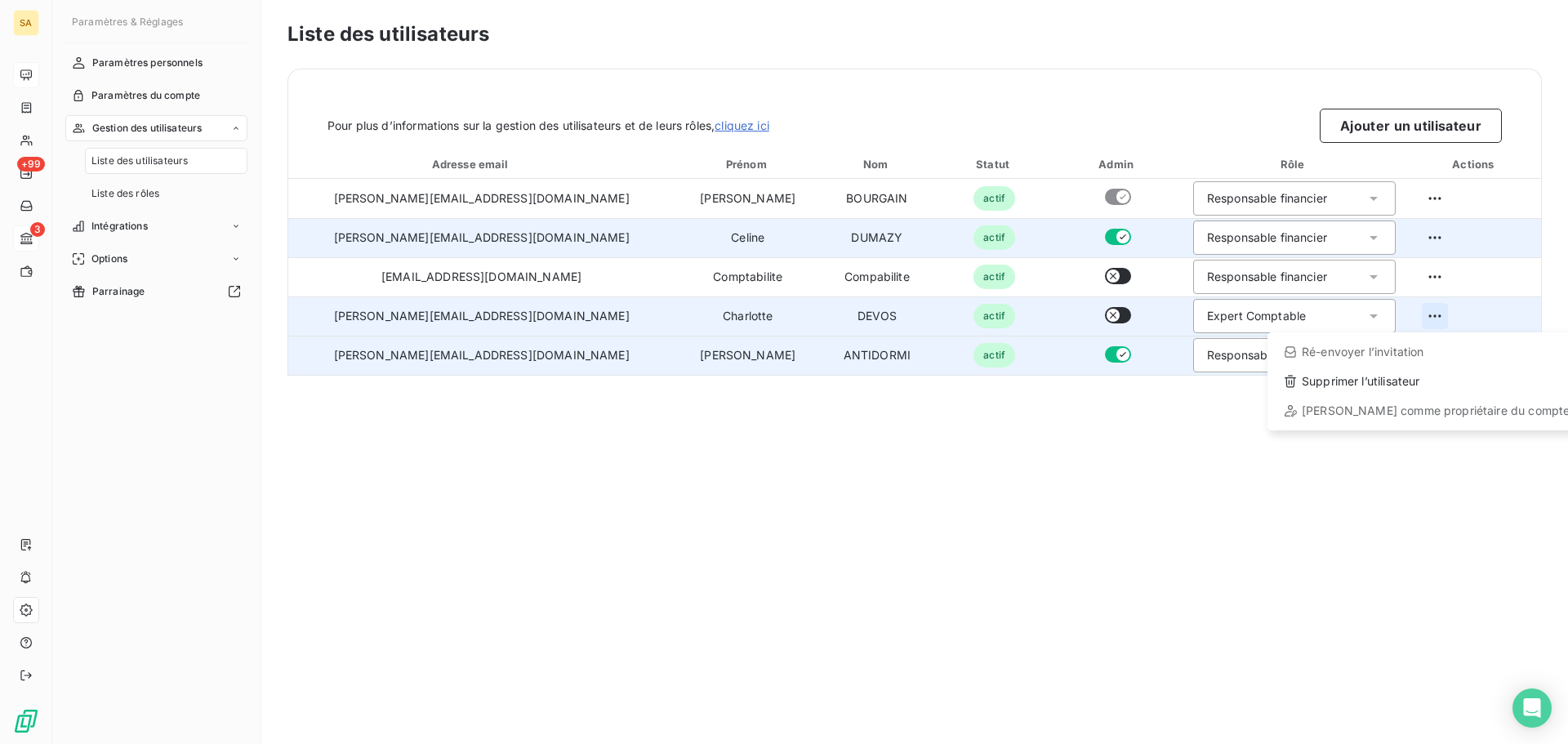
click at [1411, 315] on html "SA +99 3 Paramètres & Réglages Paramètres personnels Paramètres du compte Gesti…" at bounding box center [784, 372] width 1568 height 744
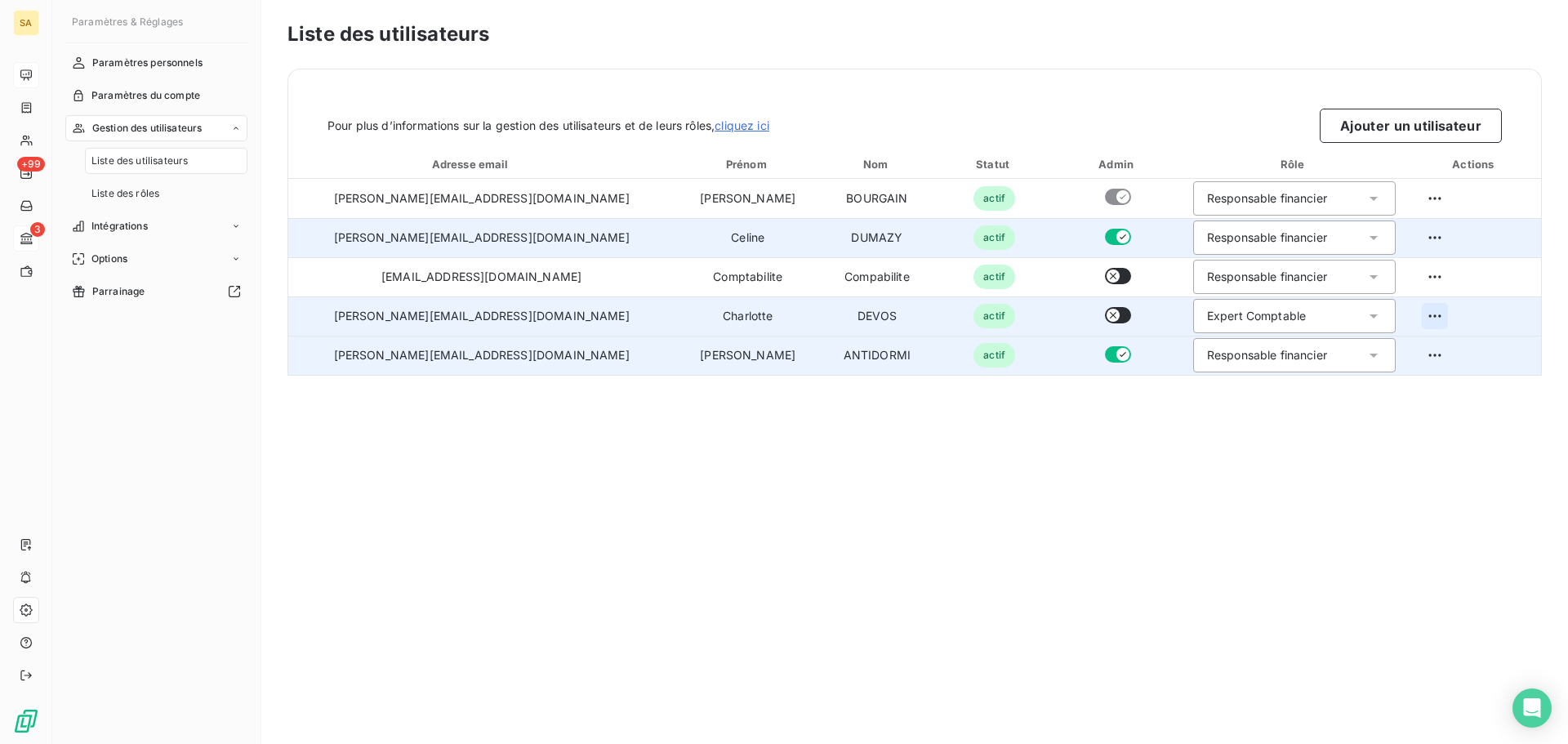
click at [1411, 315] on html "SA +99 3 Paramètres & Réglages Paramètres personnels Paramètres du compte Gesti…" at bounding box center [784, 372] width 1568 height 744
click at [1105, 315] on button "button" at bounding box center [1118, 315] width 26 height 17
click at [1420, 320] on html "SA +99 3 Paramètres & Réglages Paramètres personnels Paramètres du compte Gesti…" at bounding box center [784, 372] width 1568 height 744
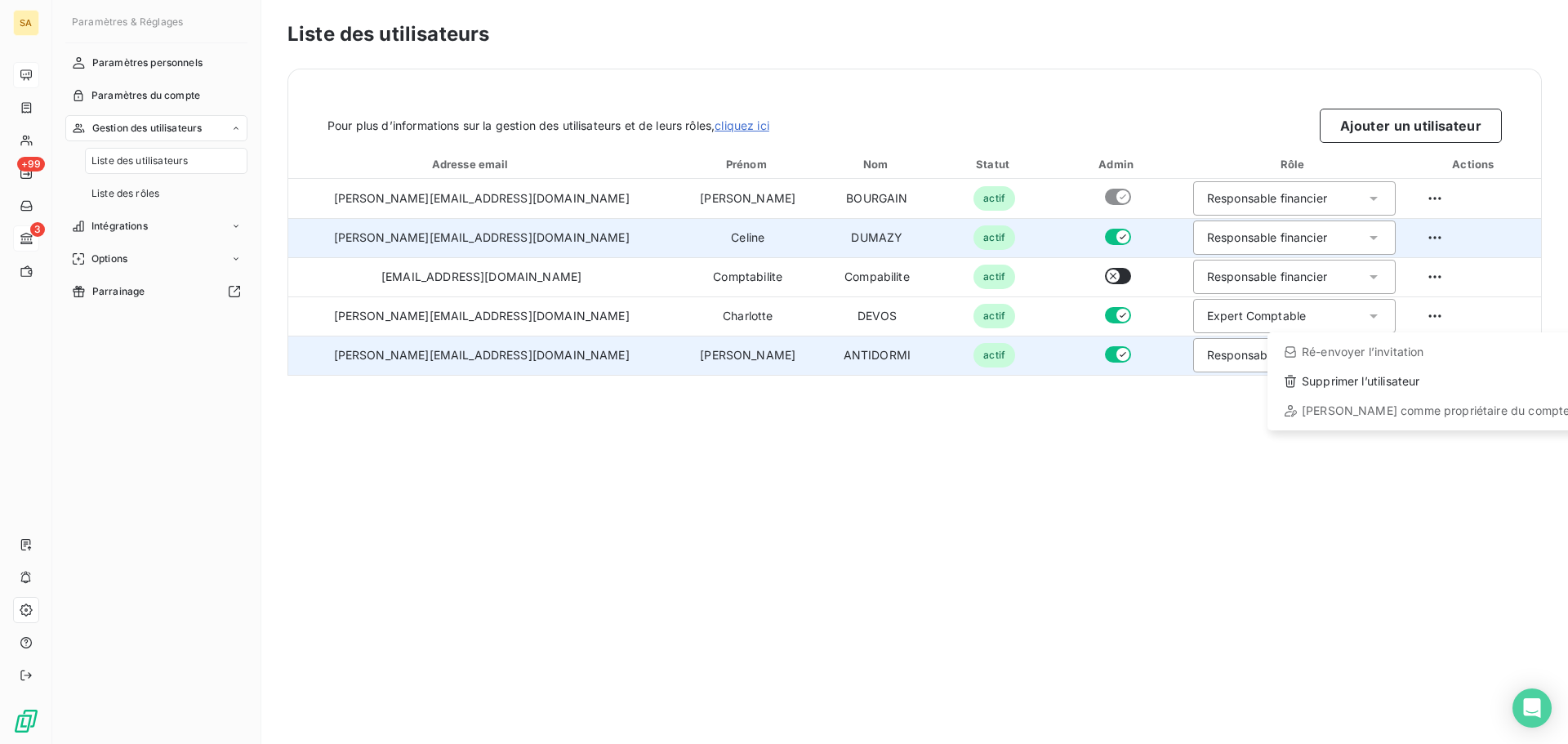
click at [1420, 320] on html "SA +99 3 Paramètres & Réglages Paramètres personnels Paramètres du compte Gesti…" at bounding box center [784, 372] width 1568 height 744
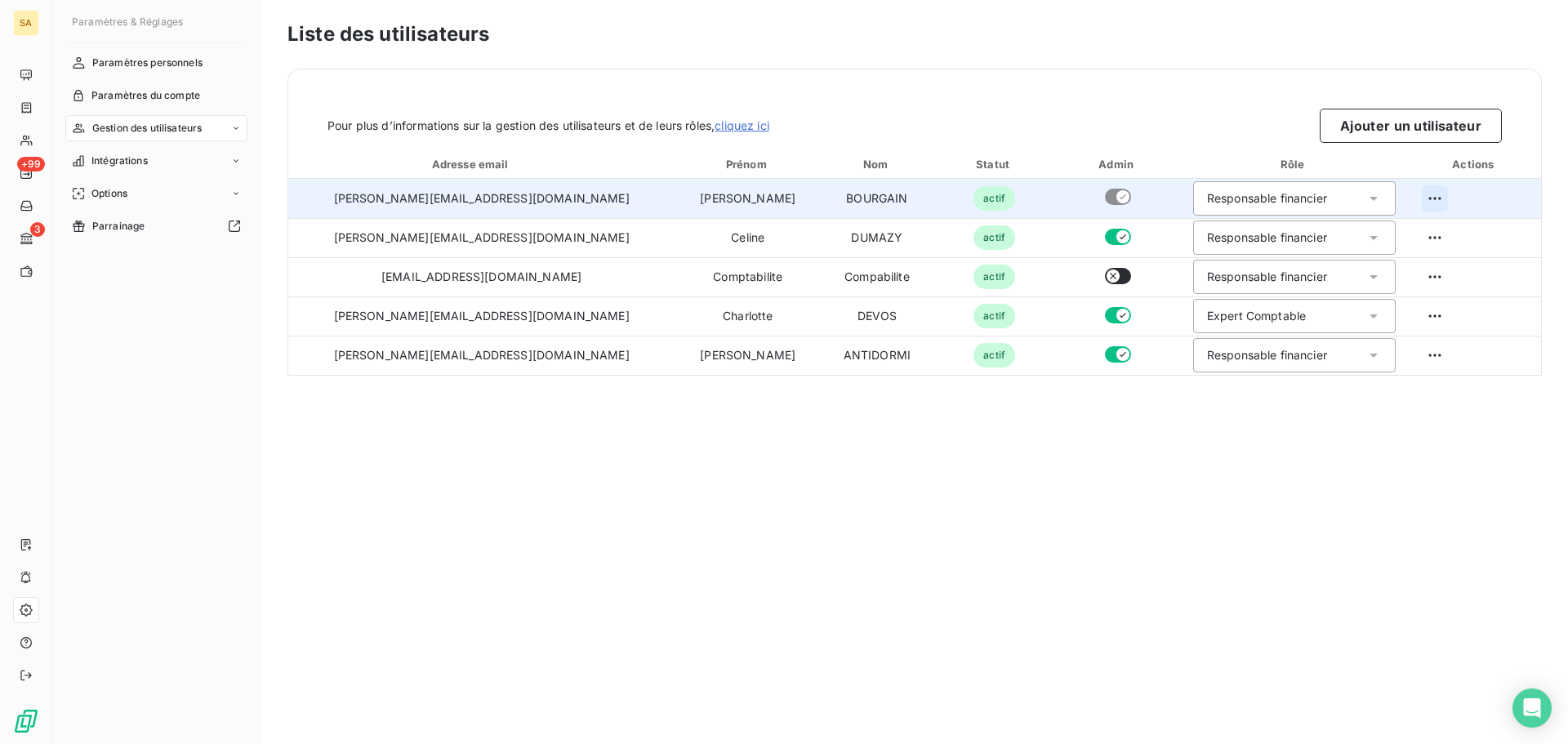
click at [1416, 197] on html "SA +99 3 Paramètres & Réglages Paramètres personnels Paramètres du compte Gesti…" at bounding box center [784, 372] width 1568 height 744
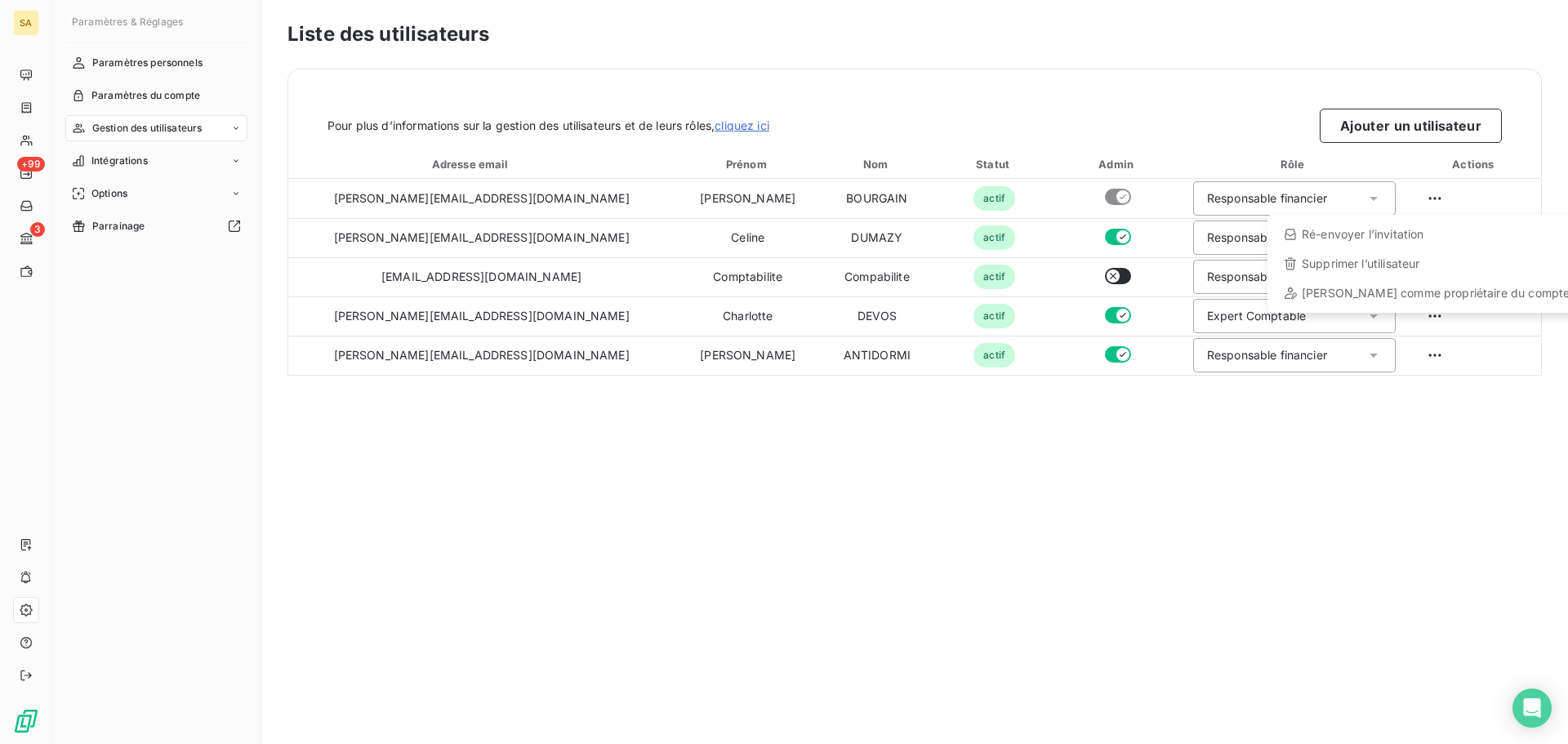
click at [1155, 421] on html "SA +99 3 Paramètres & Réglages Paramètres personnels Paramètres du compte Gesti…" at bounding box center [784, 372] width 1568 height 744
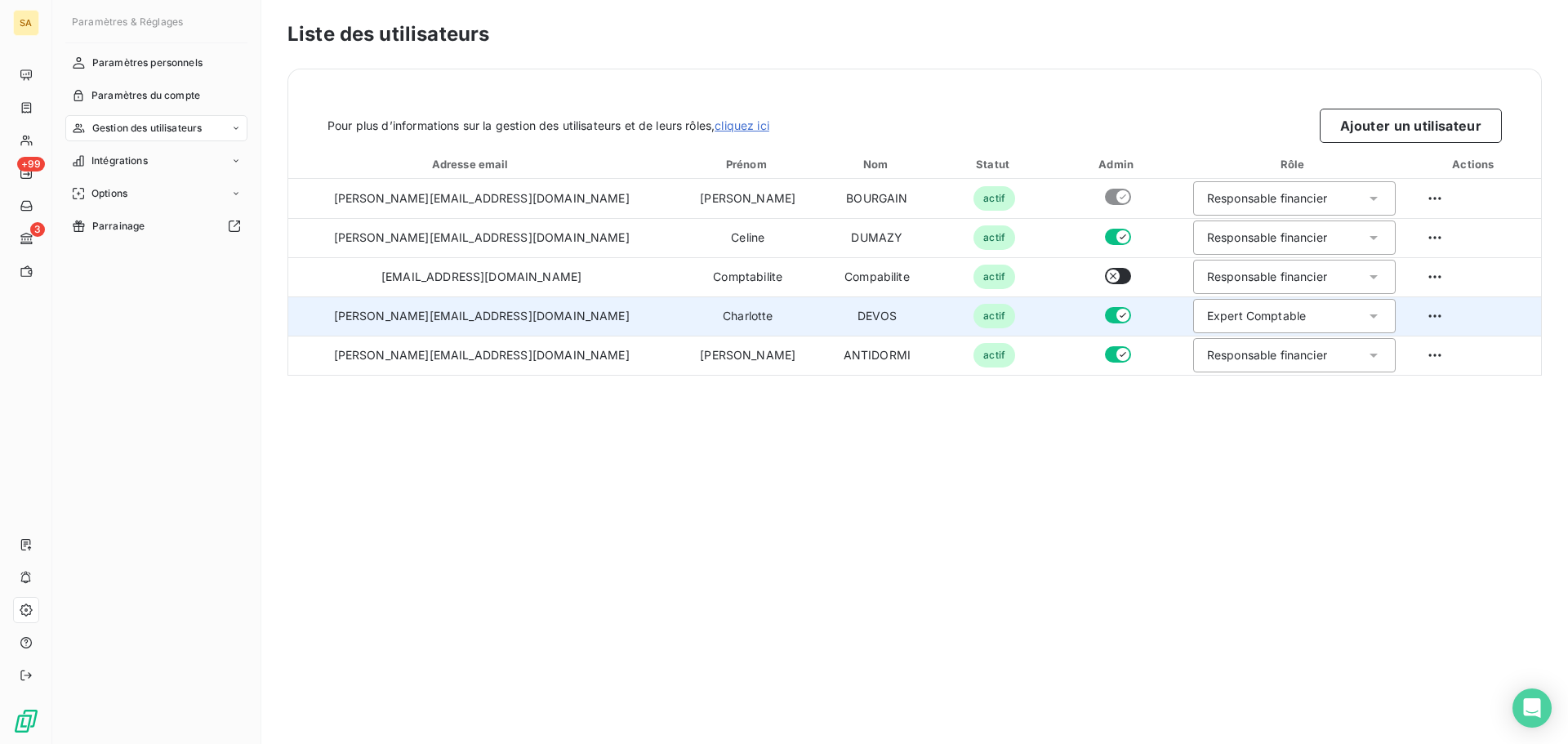
click at [1224, 315] on div "Expert Comptable" at bounding box center [1256, 316] width 99 height 17
click at [1212, 317] on div "Expert Comptable" at bounding box center [1256, 316] width 99 height 17
click at [1105, 310] on button "button" at bounding box center [1118, 315] width 26 height 17
click at [1105, 311] on button "button" at bounding box center [1118, 315] width 26 height 17
click at [1117, 517] on div "Liste des utilisateurs Pour plus d’informations sur la gestion des utilisateurs…" at bounding box center [915, 372] width 1307 height 744
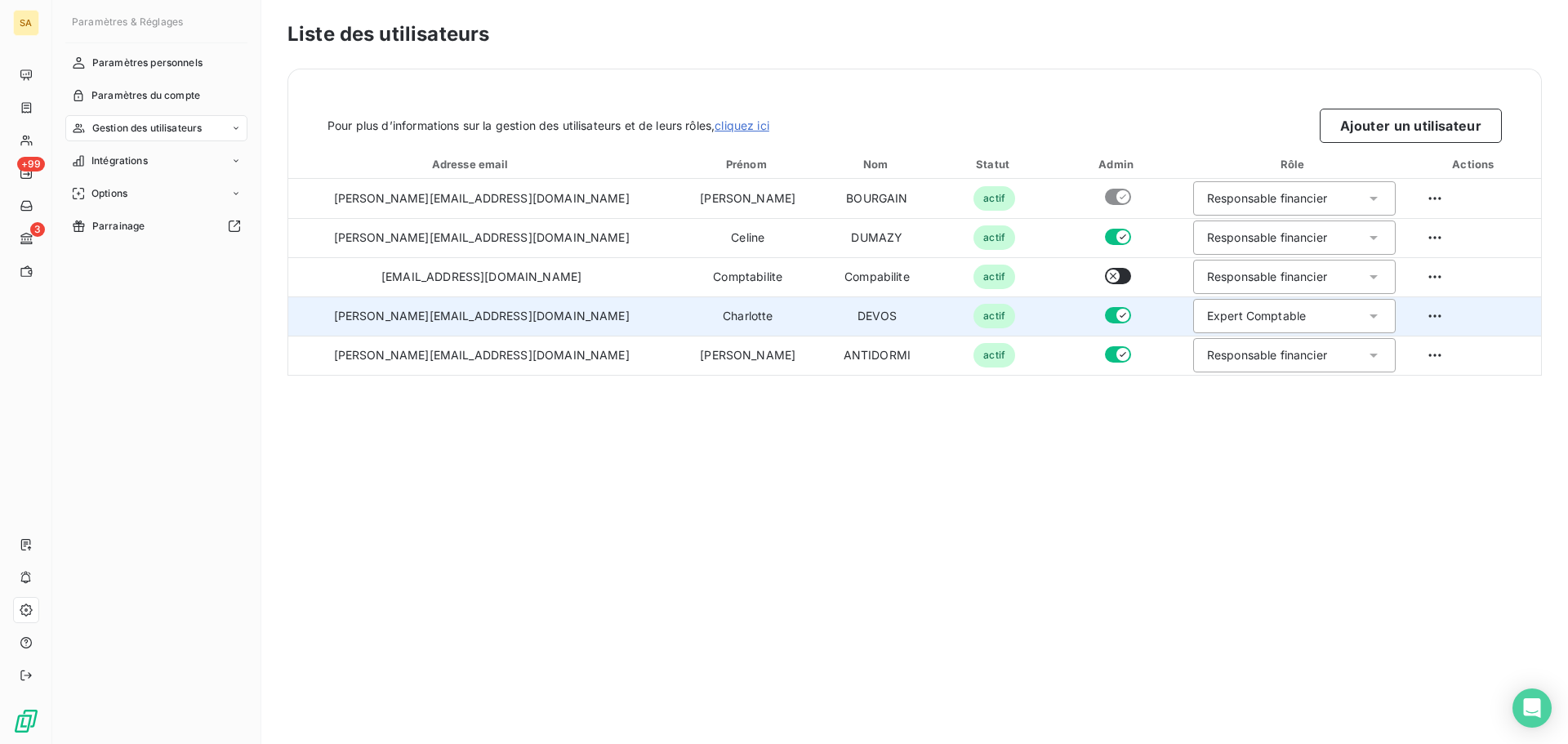
click at [1366, 313] on icon at bounding box center [1374, 316] width 17 height 17
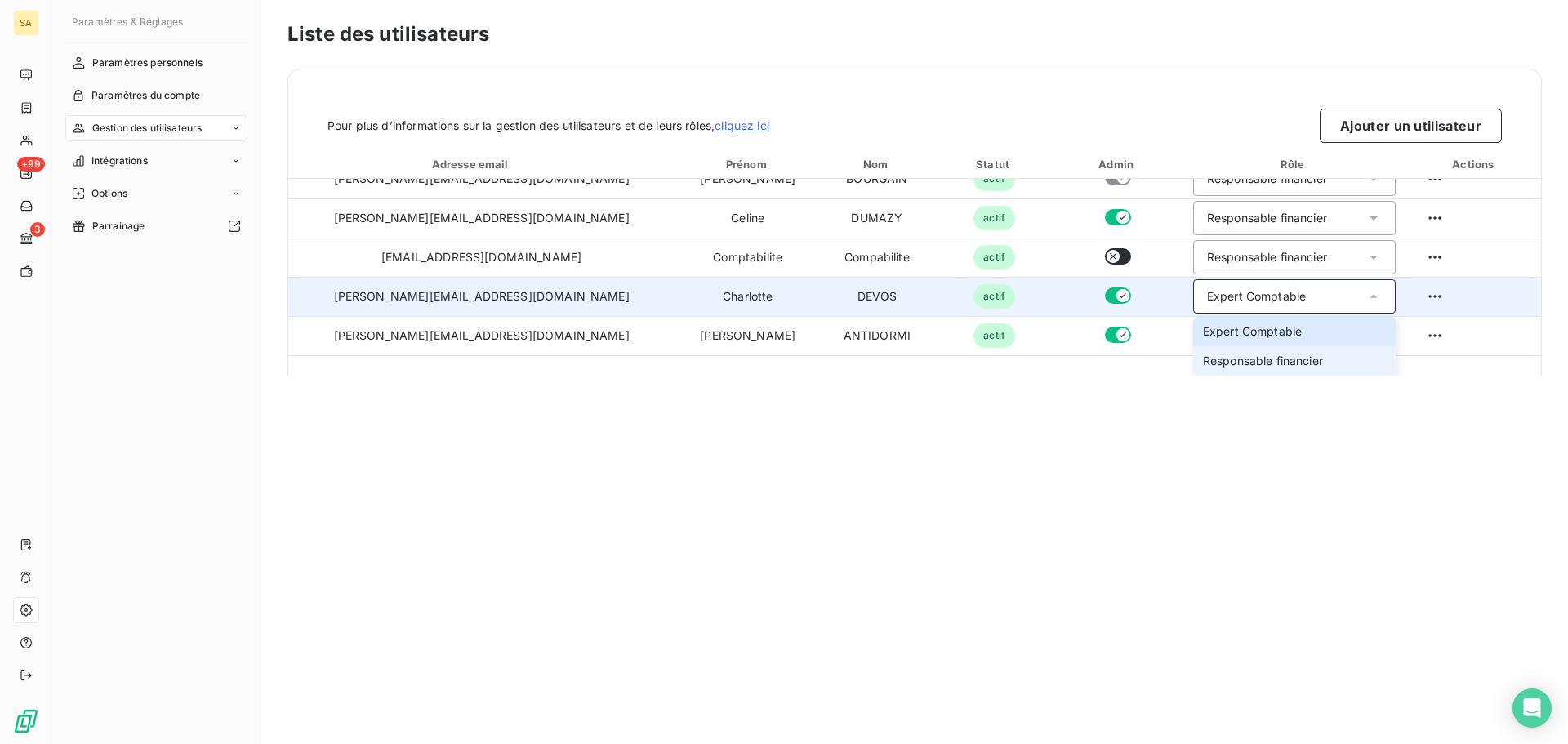
click at [1203, 356] on span "Responsable financier" at bounding box center [1263, 361] width 120 height 17
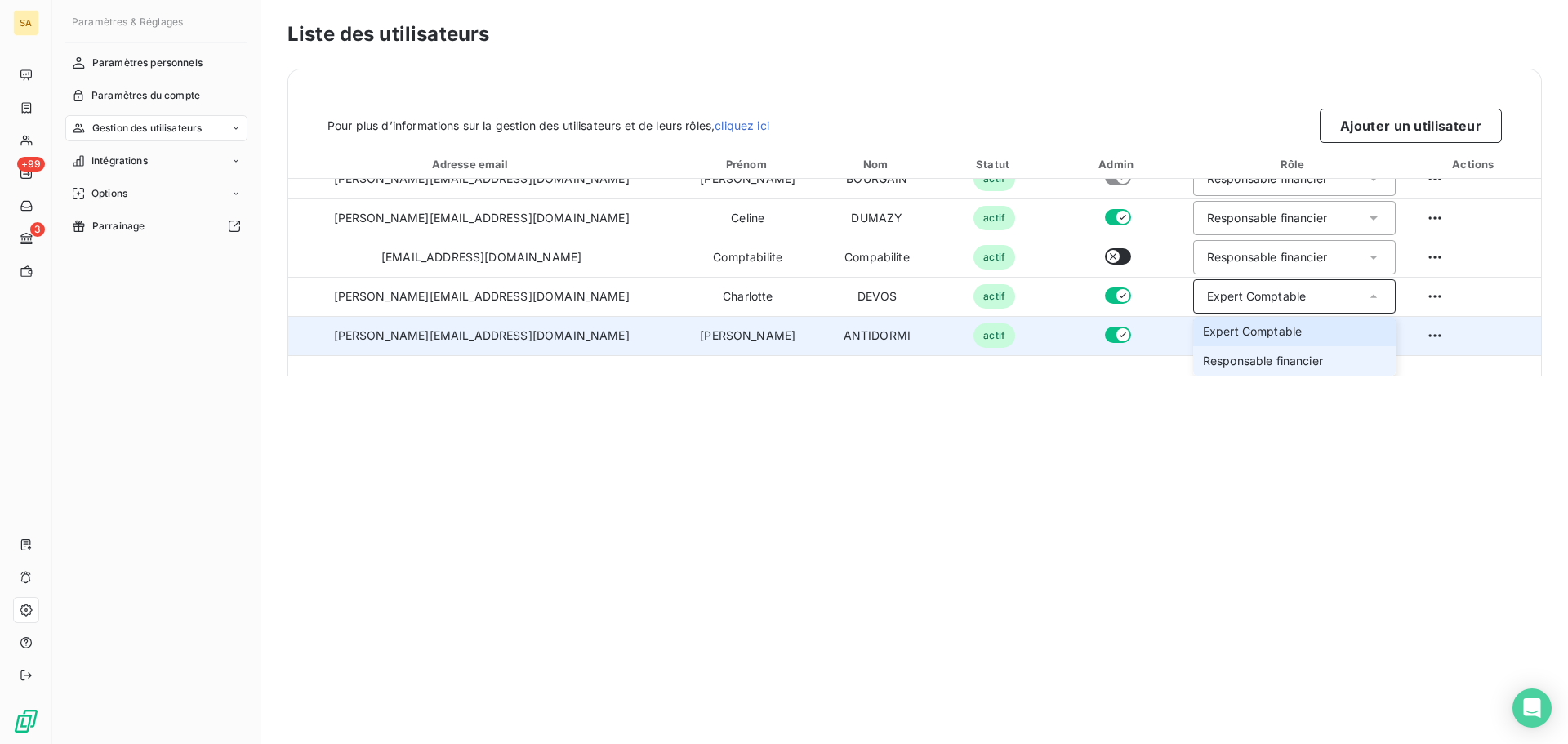
scroll to position [0, 0]
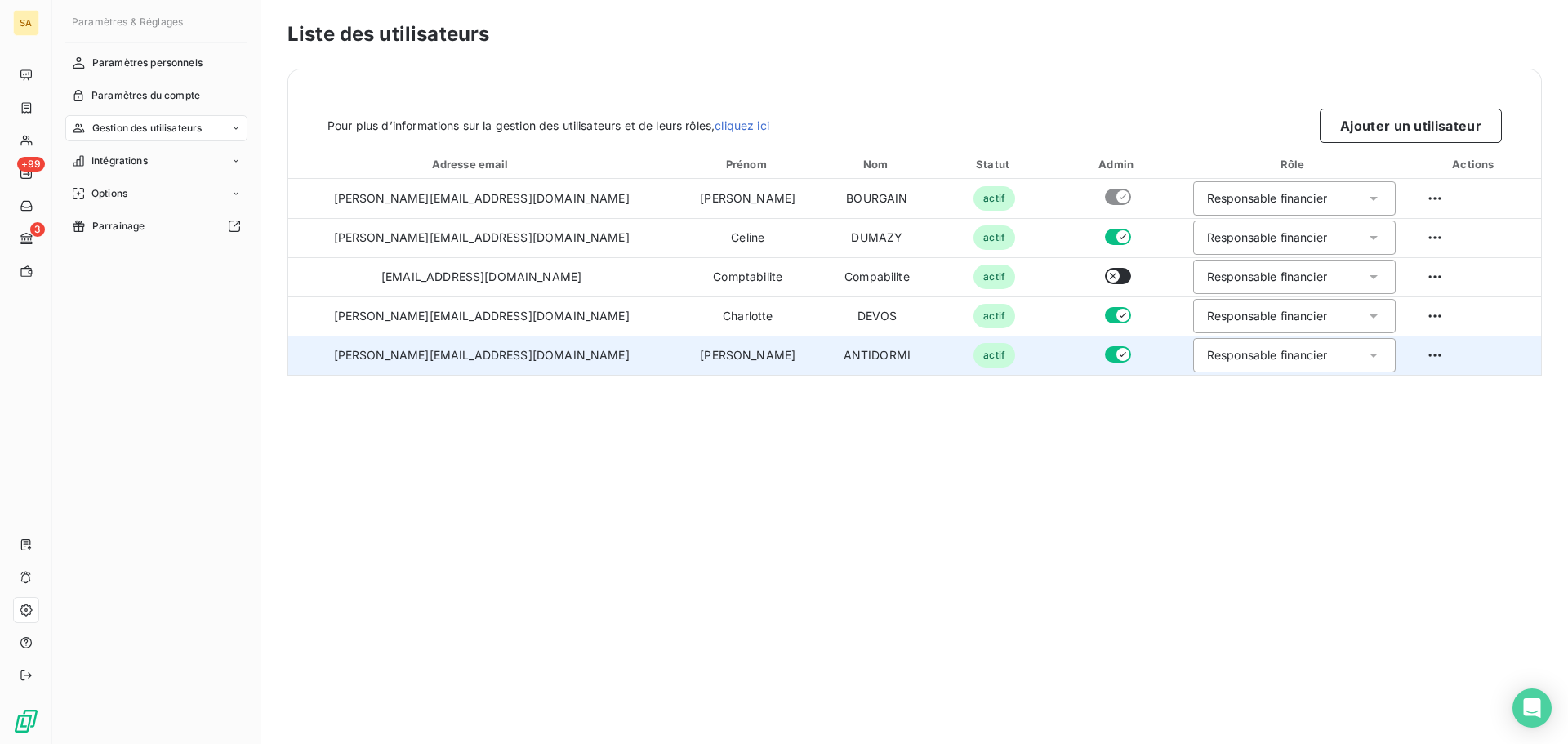
click at [1105, 314] on button "button" at bounding box center [1118, 315] width 26 height 17
click at [1107, 312] on icon "button" at bounding box center [1113, 315] width 13 height 13
click at [1056, 357] on td at bounding box center [1118, 355] width 125 height 39
click at [1105, 357] on button "button" at bounding box center [1118, 354] width 26 height 17
click at [1107, 357] on icon "button" at bounding box center [1113, 354] width 13 height 13
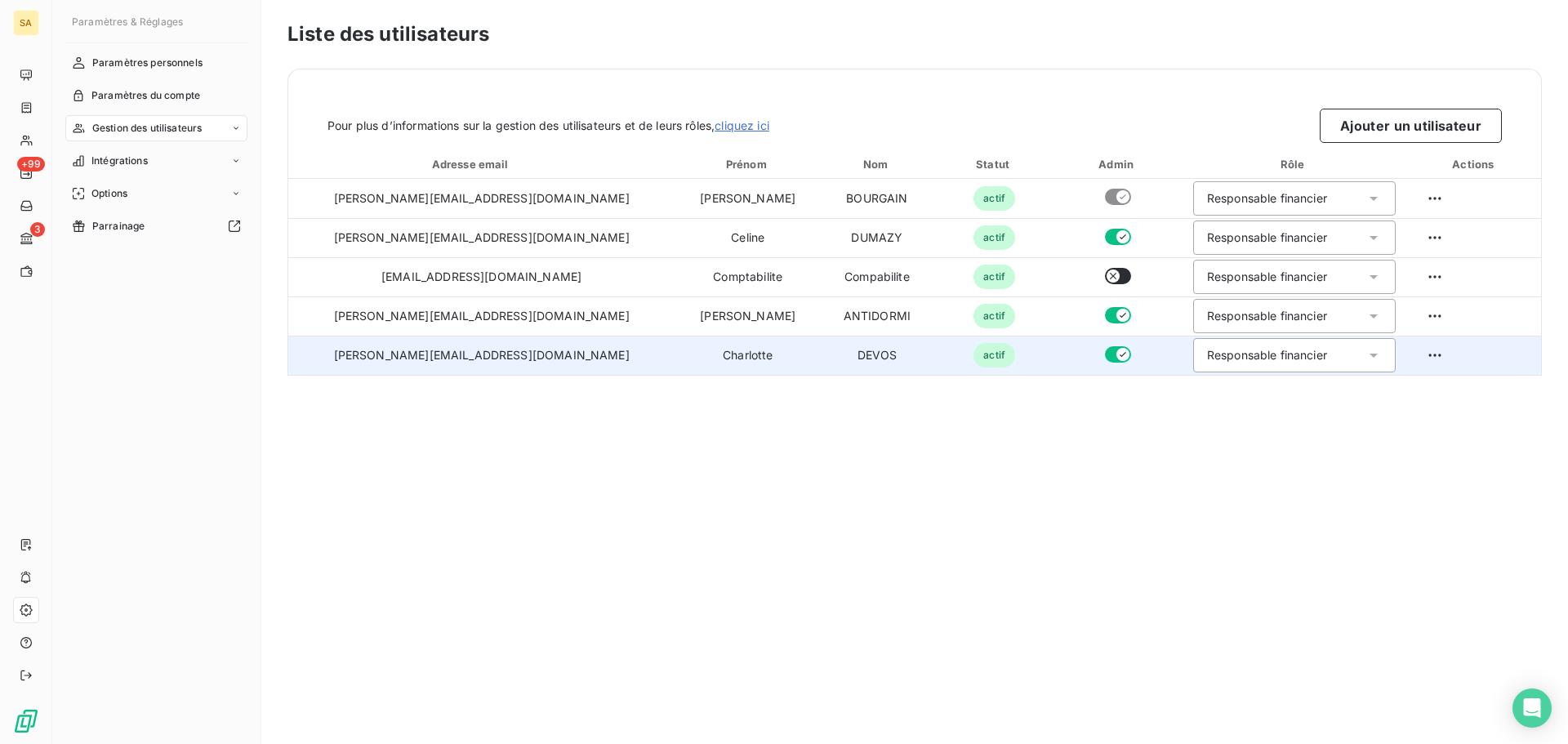
click at [745, 469] on div "Liste des utilisateurs Pour plus d’informations sur la gestion des utilisateurs…" at bounding box center [915, 372] width 1307 height 744
